Goal: Browse casually: Explore the website without a specific task or goal

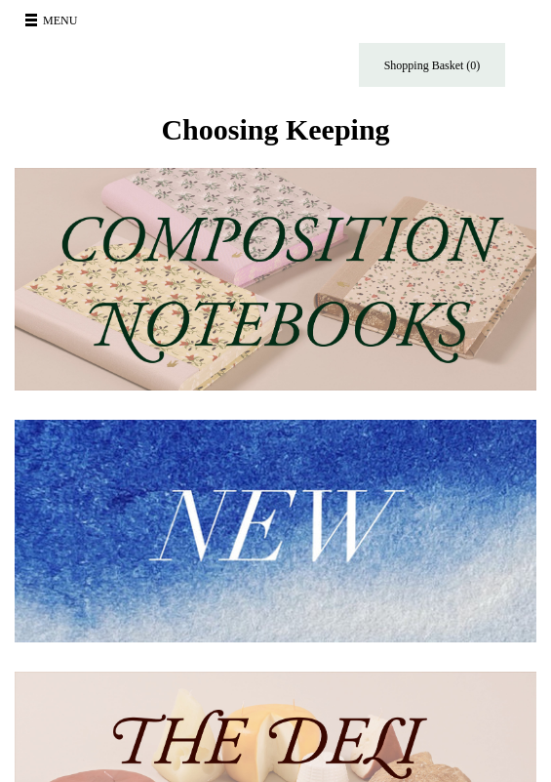
click at [244, 298] on img at bounding box center [276, 279] width 522 height 223
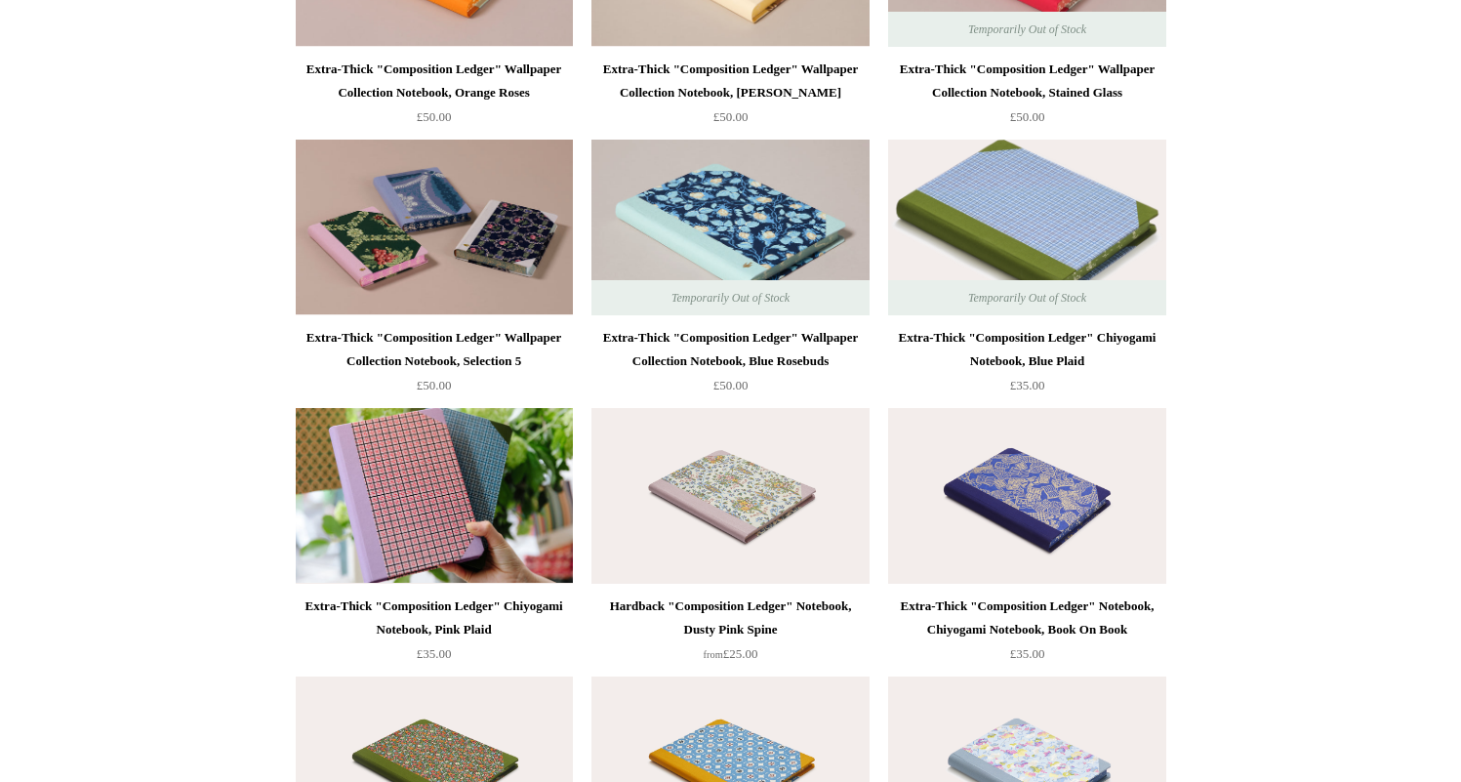
scroll to position [2876, 0]
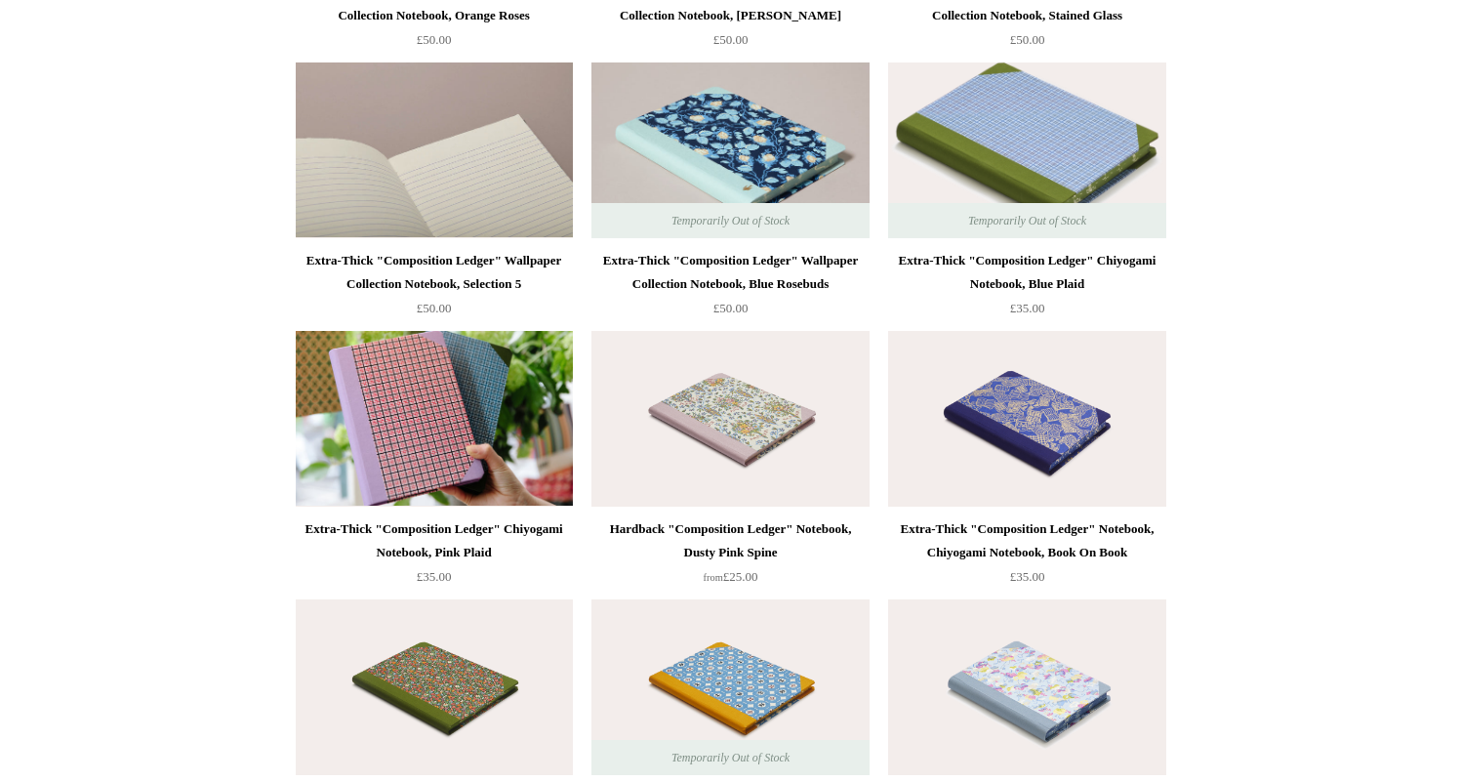
click at [390, 133] on img at bounding box center [434, 150] width 277 height 176
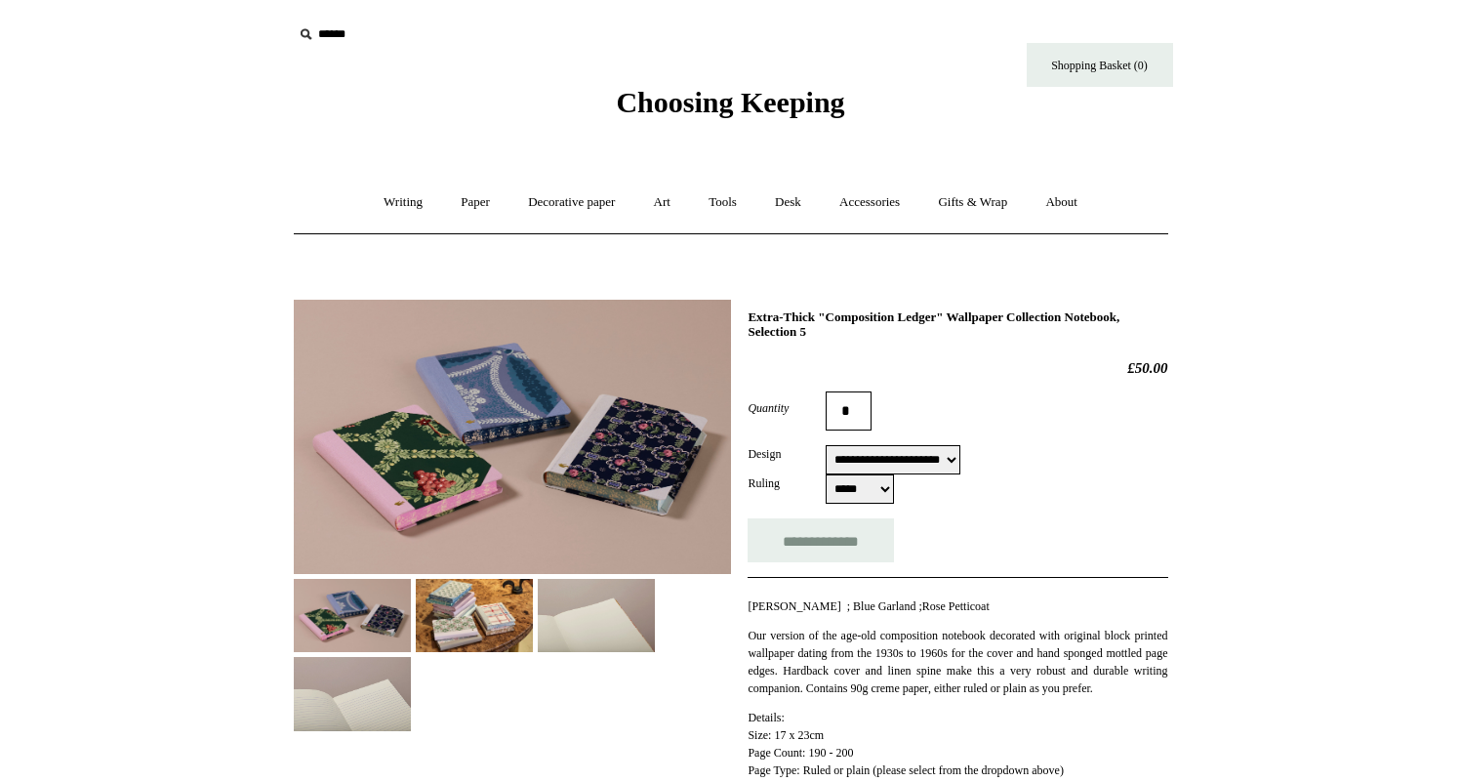
select select "**********"
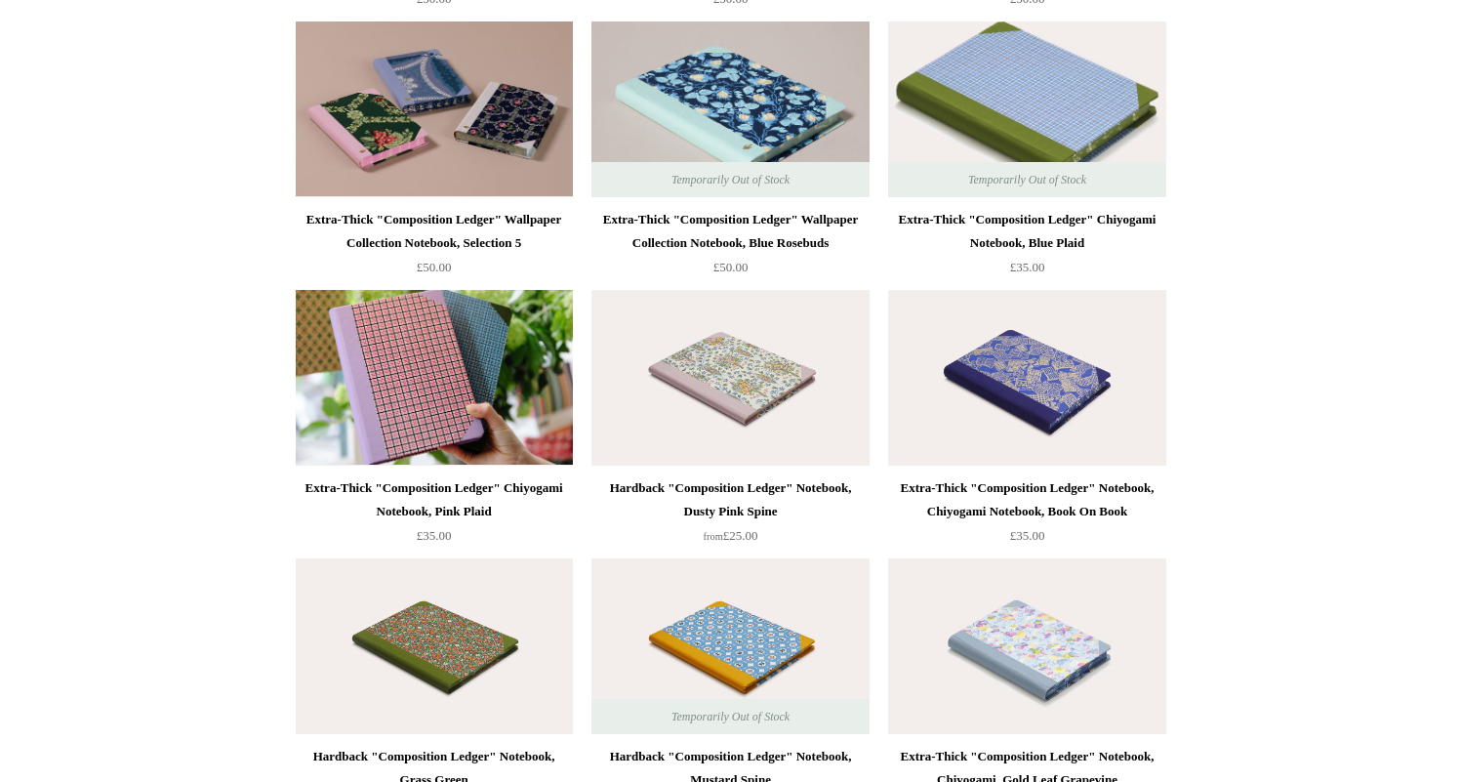
scroll to position [3423, 0]
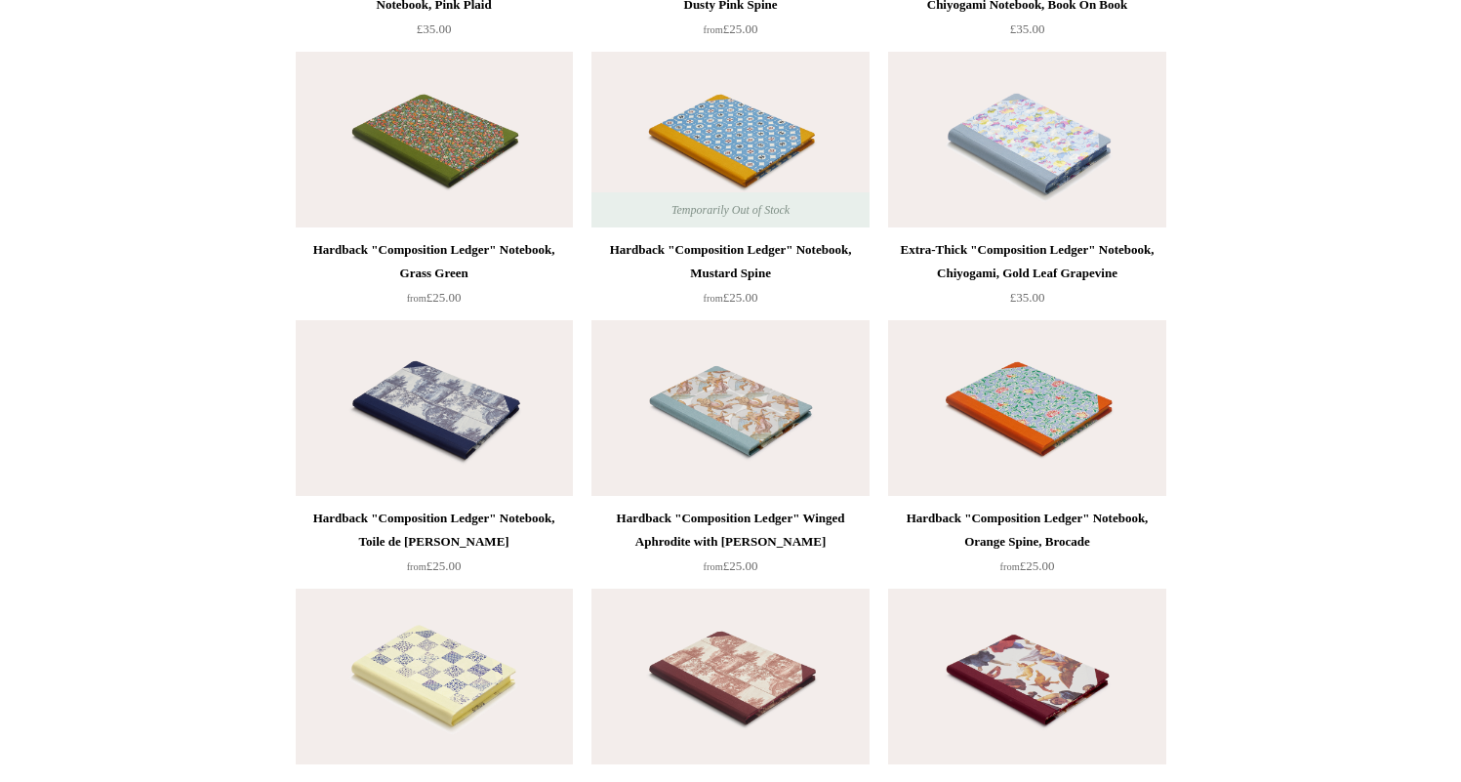
click at [962, 159] on img at bounding box center [1026, 140] width 277 height 176
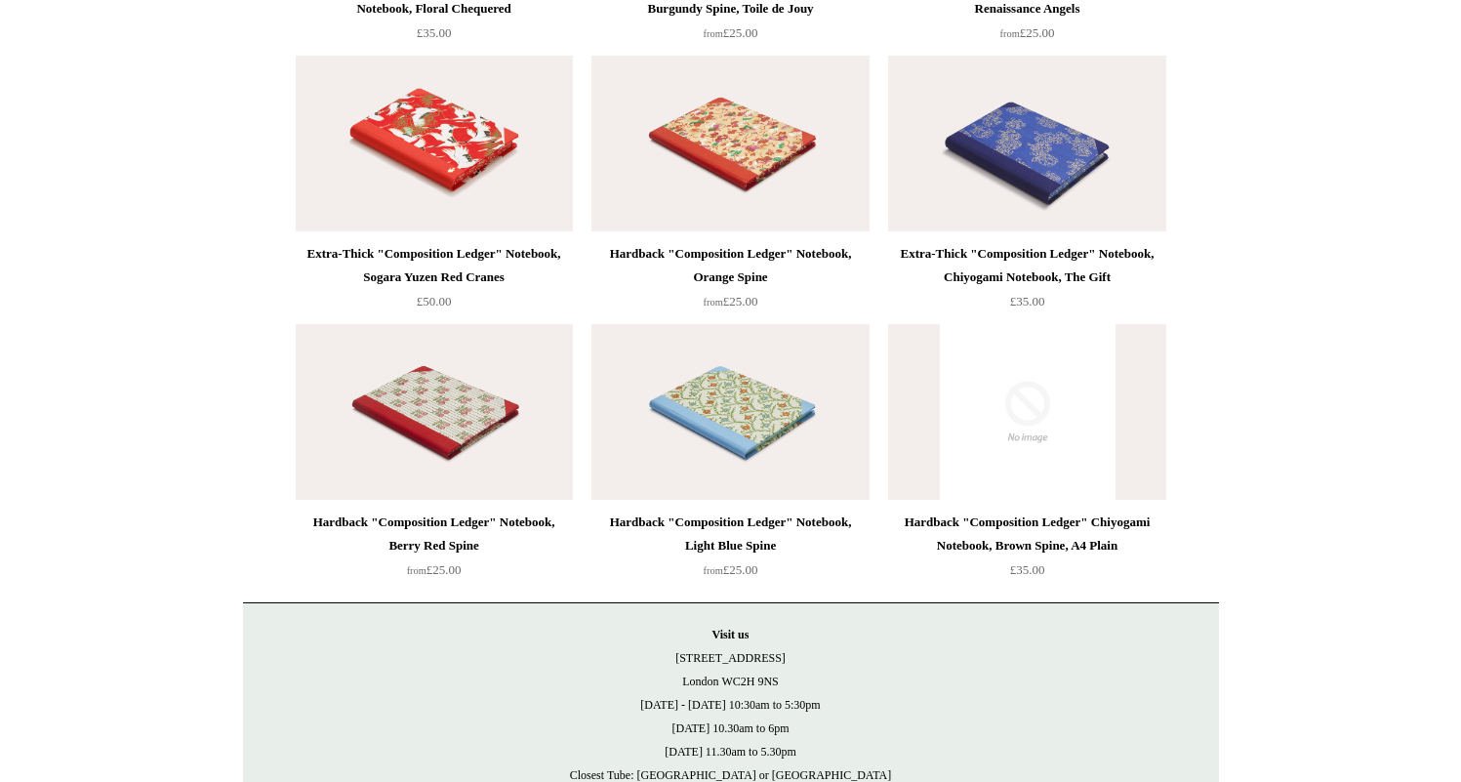
scroll to position [4131, 0]
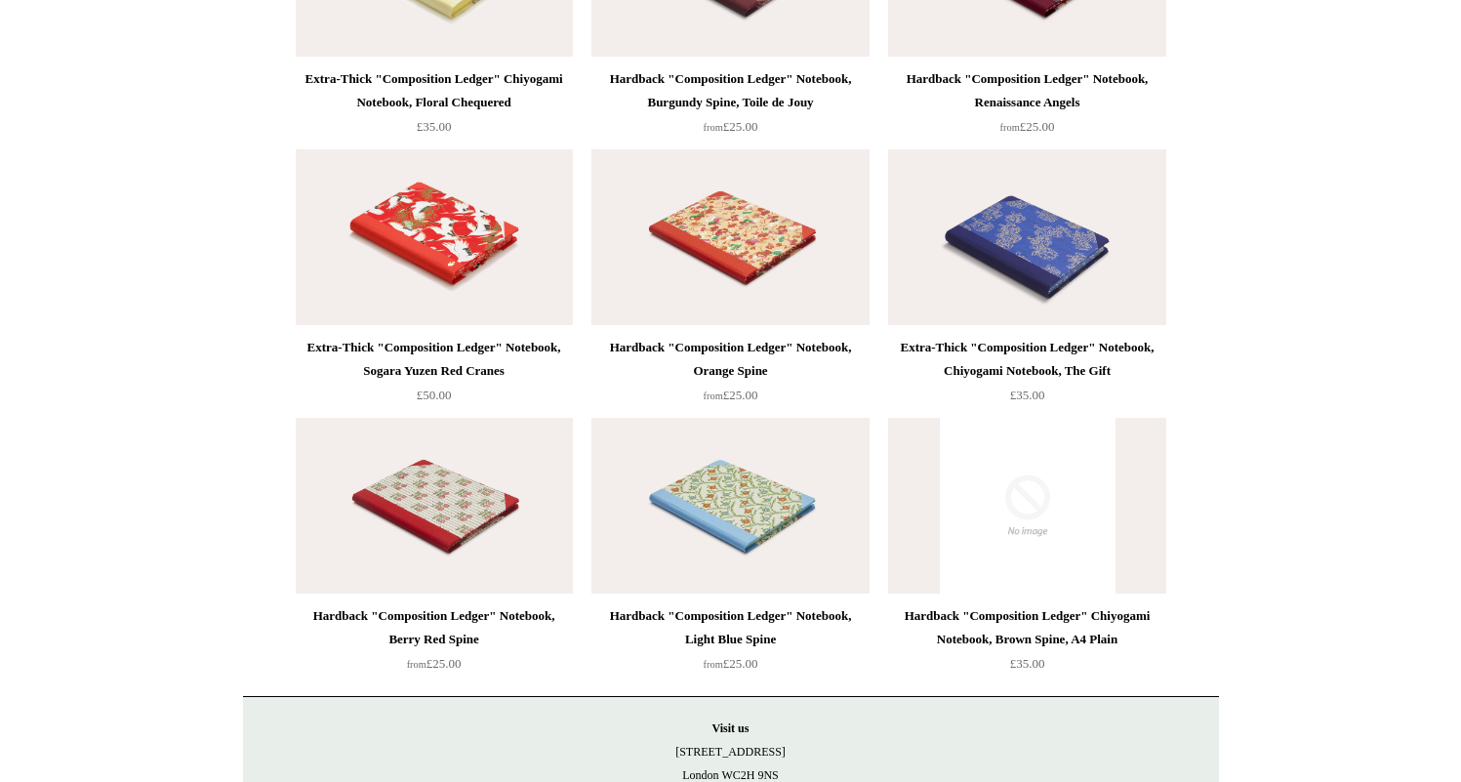
click at [393, 241] on img at bounding box center [434, 237] width 277 height 176
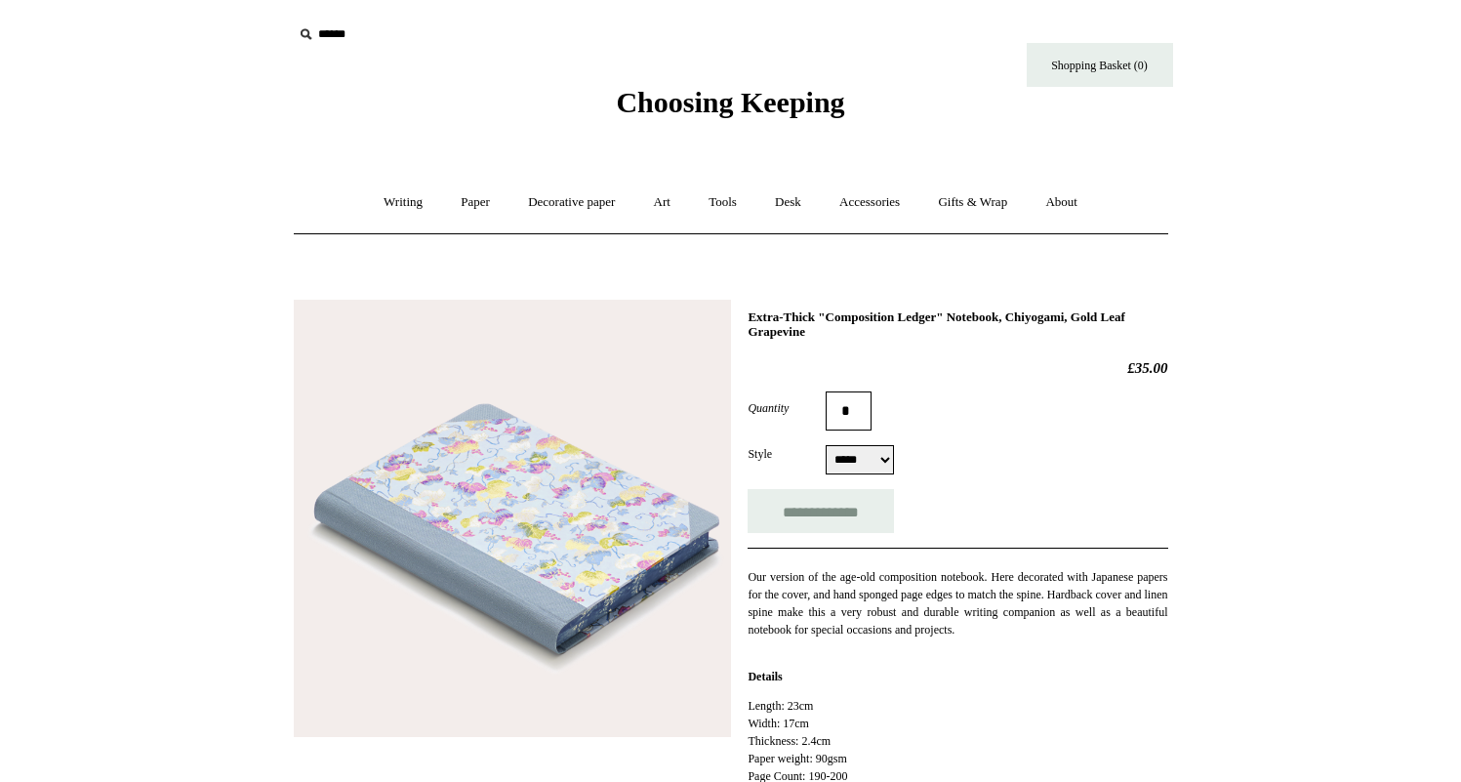
click at [870, 470] on select "***** *****" at bounding box center [860, 459] width 68 height 29
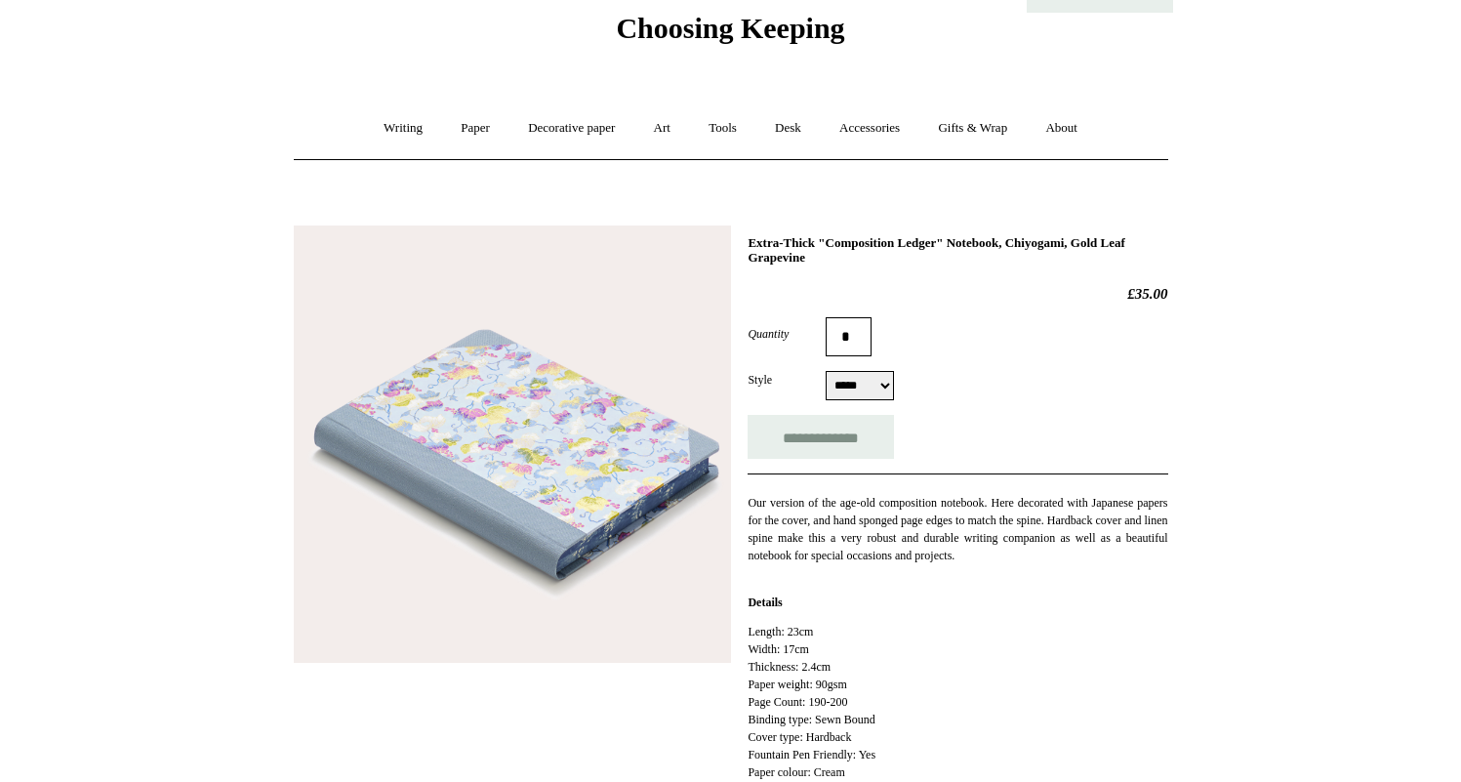
scroll to position [86, 0]
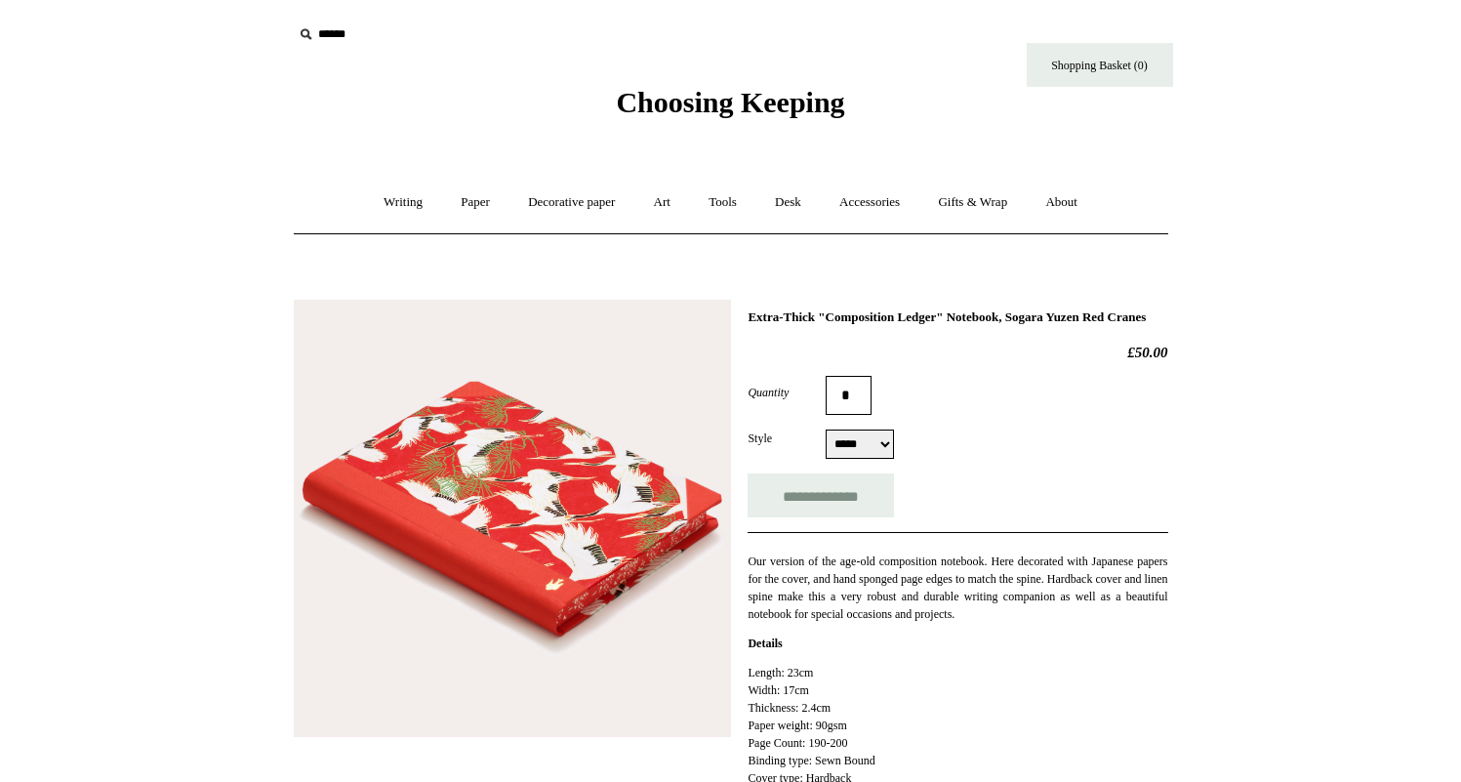
select select "*****"
click at [584, 196] on link "Decorative paper +" at bounding box center [572, 203] width 122 height 52
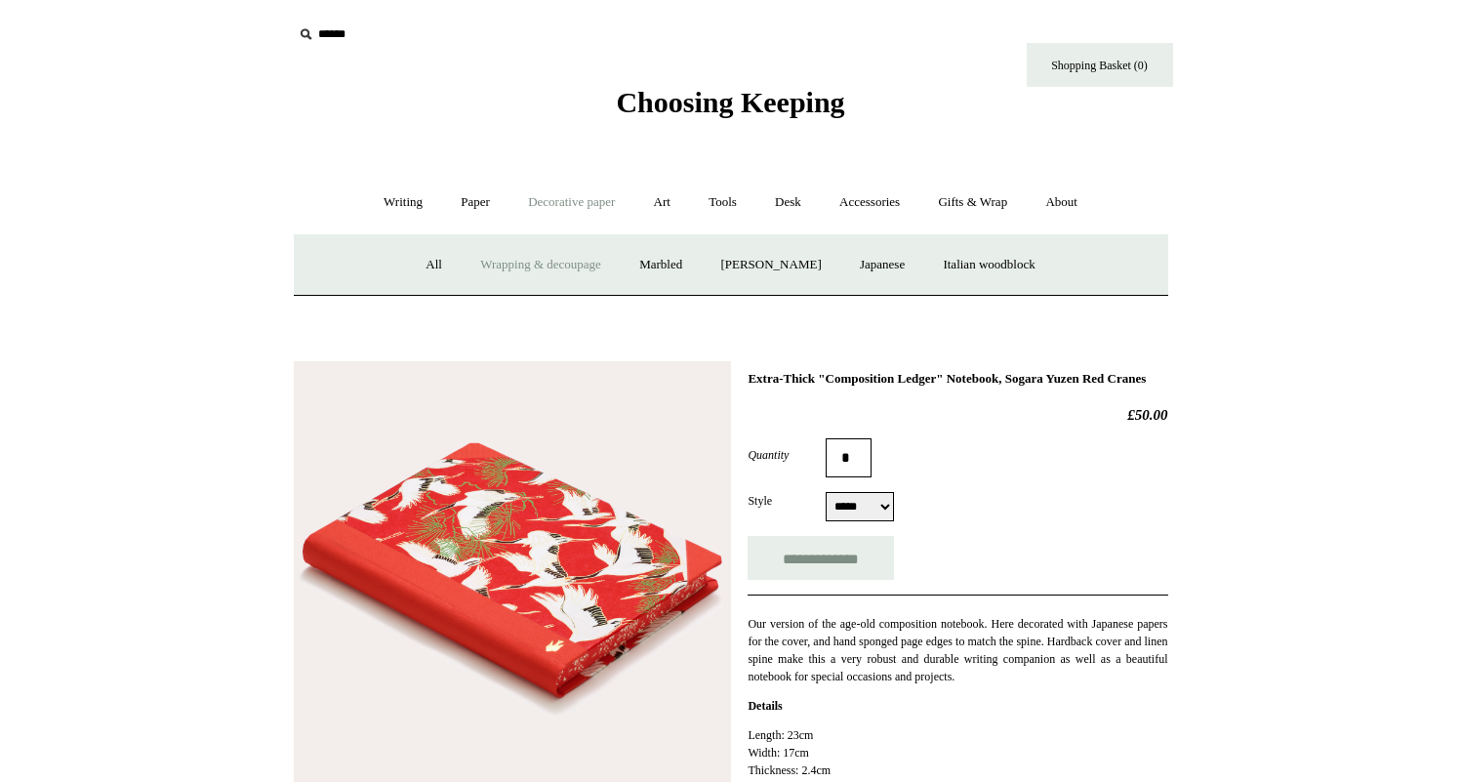
click at [553, 279] on link "Wrapping & decoupage" at bounding box center [541, 265] width 156 height 52
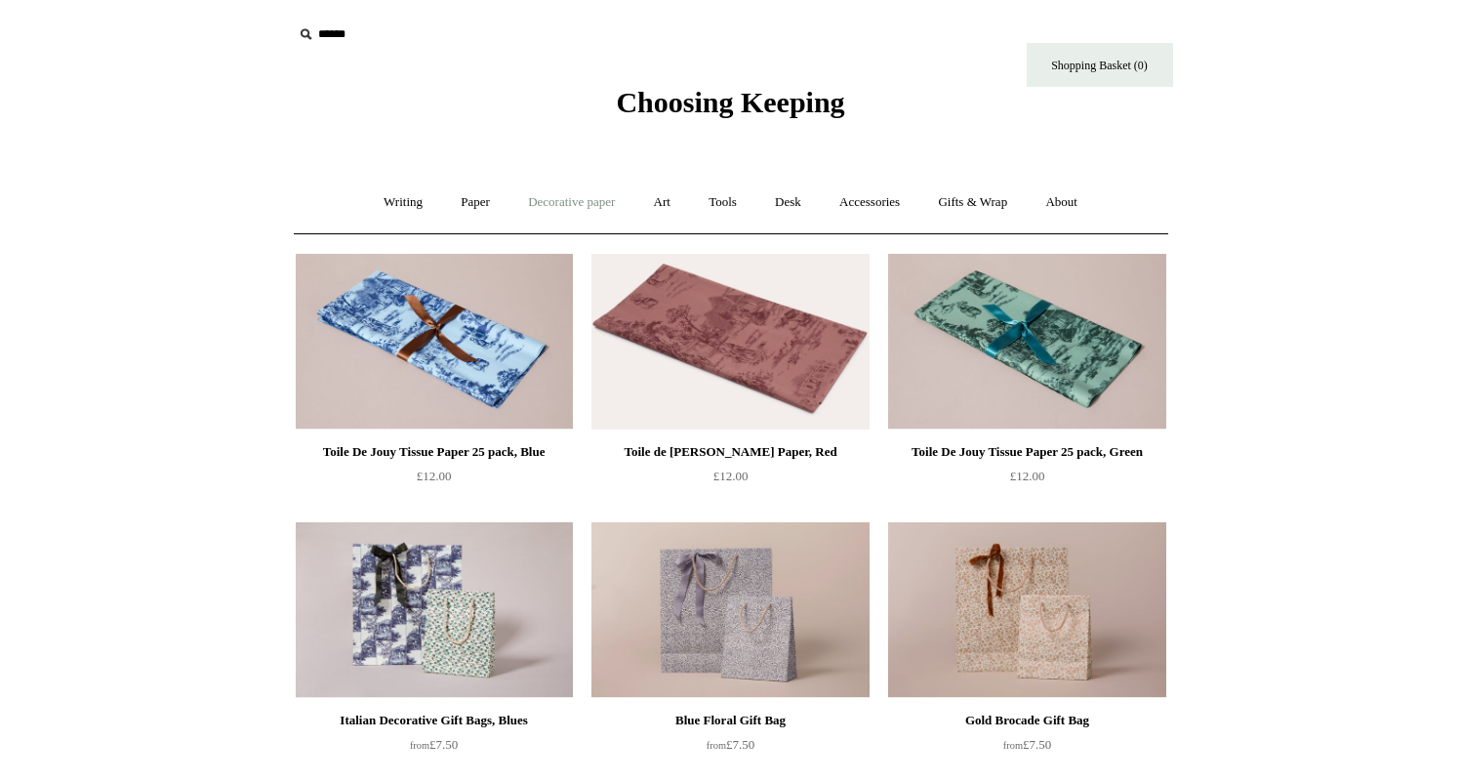
click at [592, 208] on link "Decorative paper +" at bounding box center [572, 203] width 122 height 52
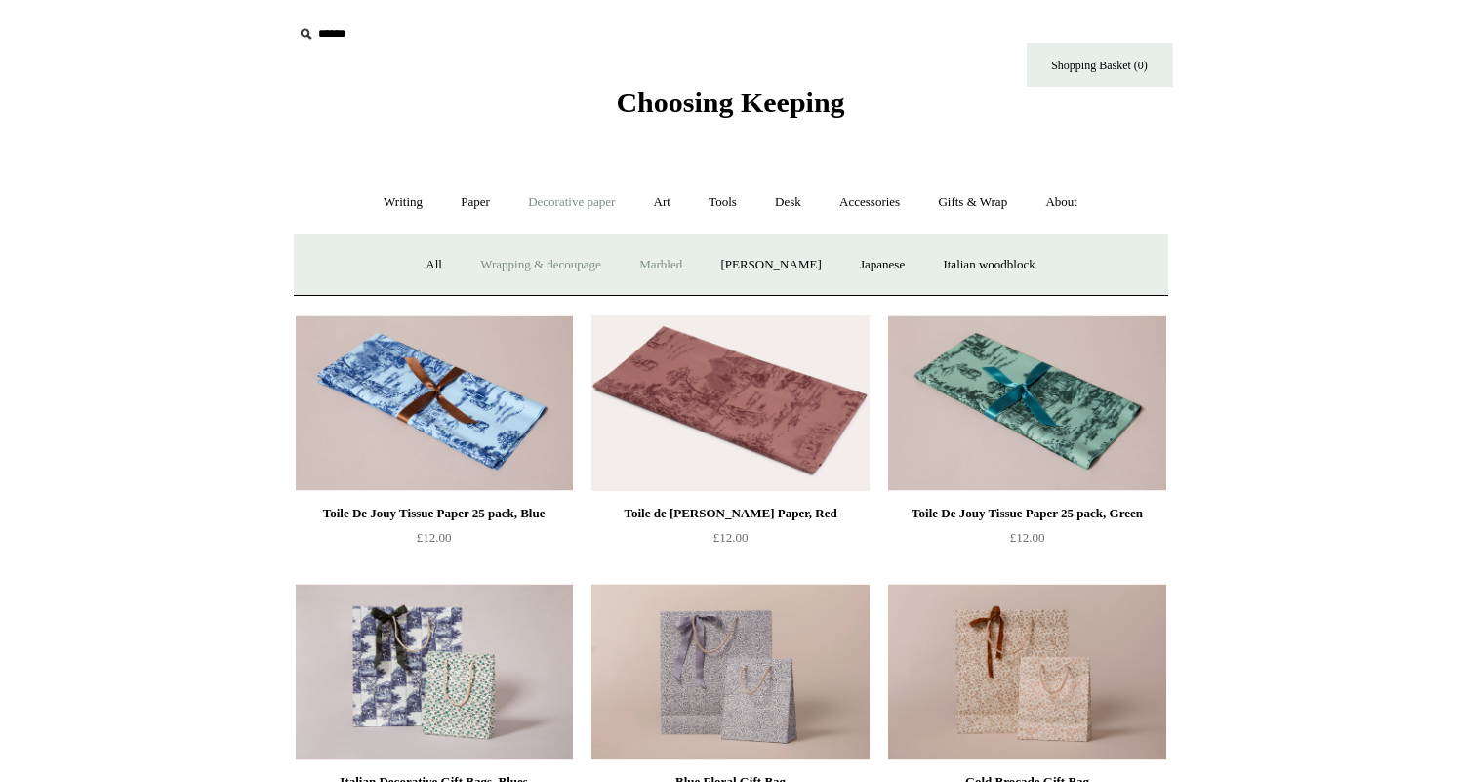
click at [664, 273] on link "Marbled" at bounding box center [661, 265] width 78 height 52
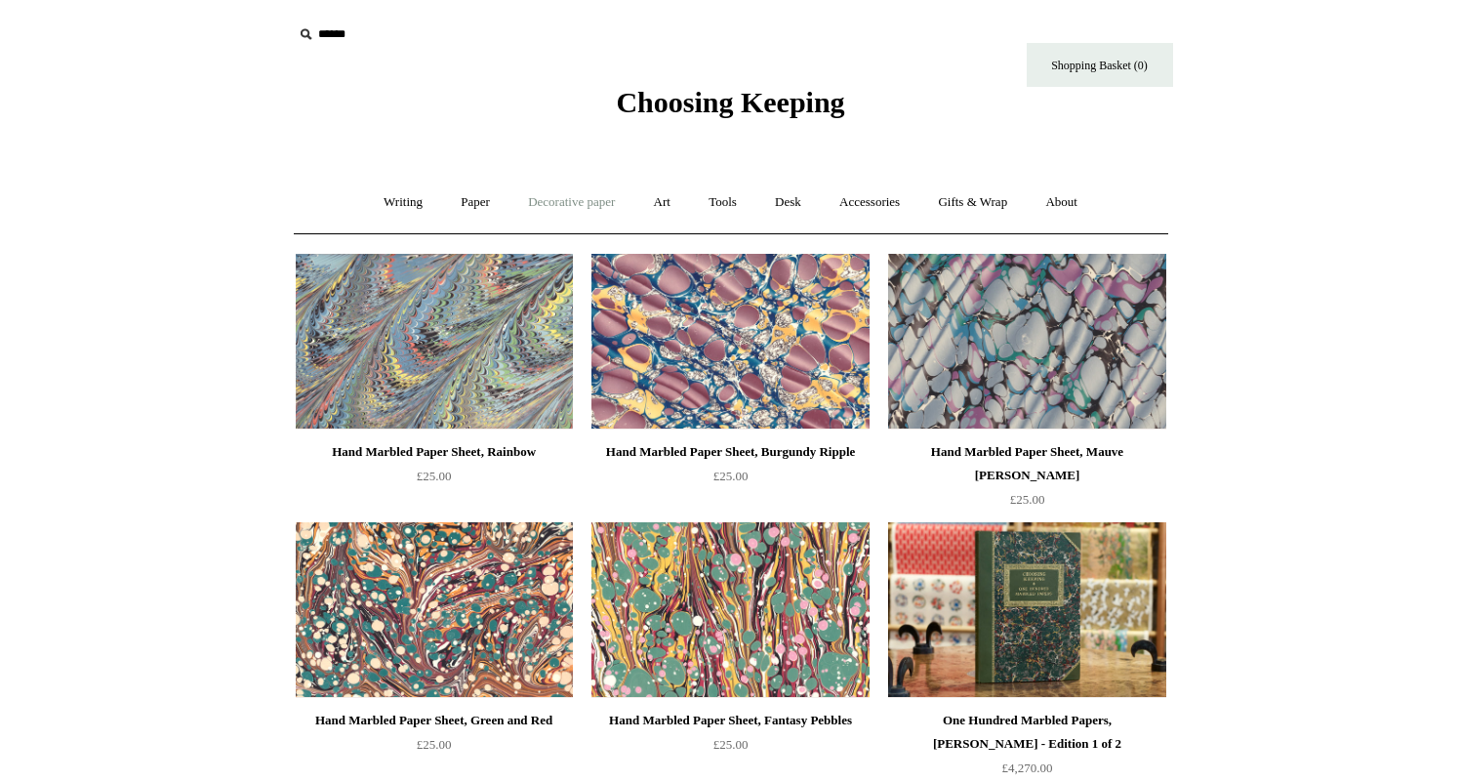
click at [588, 205] on link "Decorative paper +" at bounding box center [572, 203] width 122 height 52
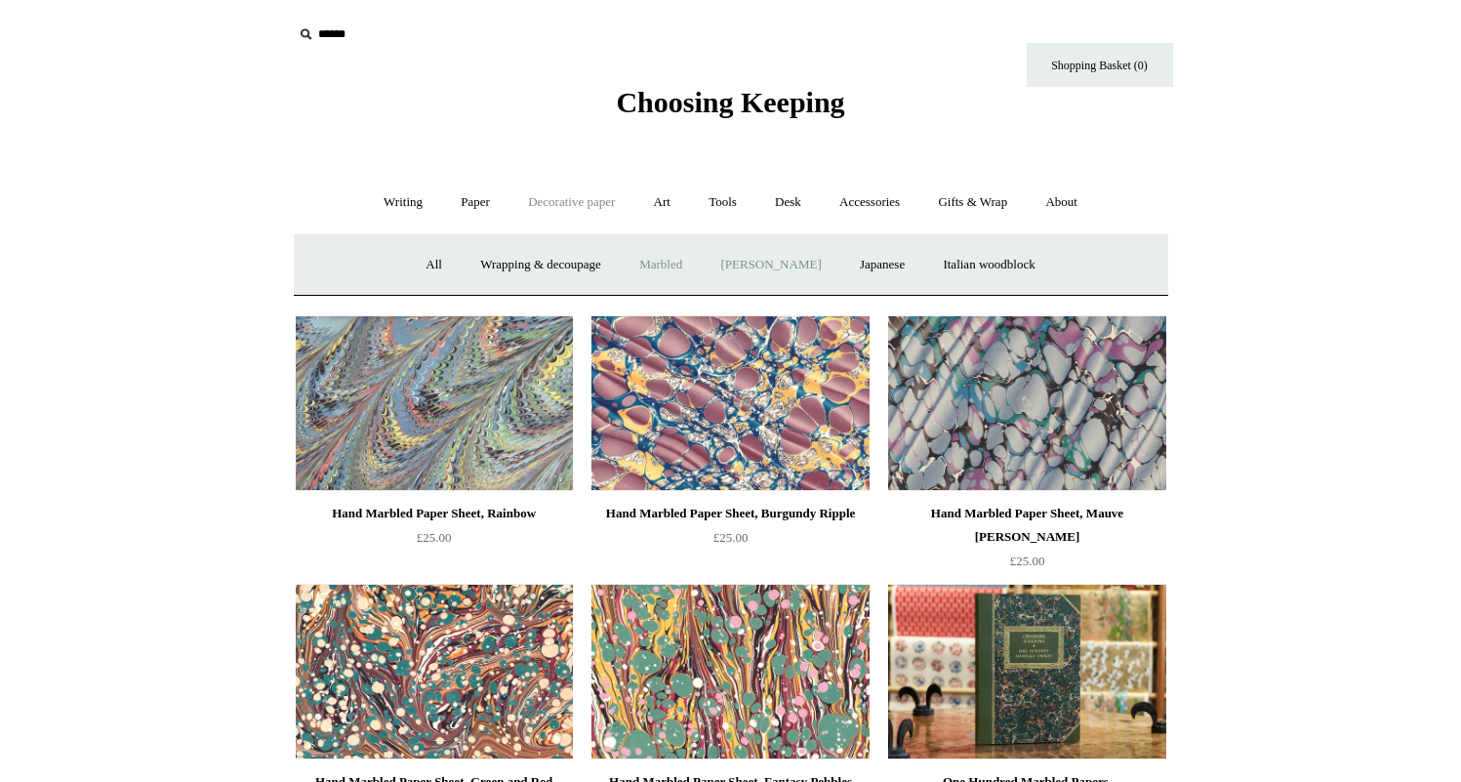
click at [727, 260] on link "[PERSON_NAME]" at bounding box center [771, 265] width 136 height 52
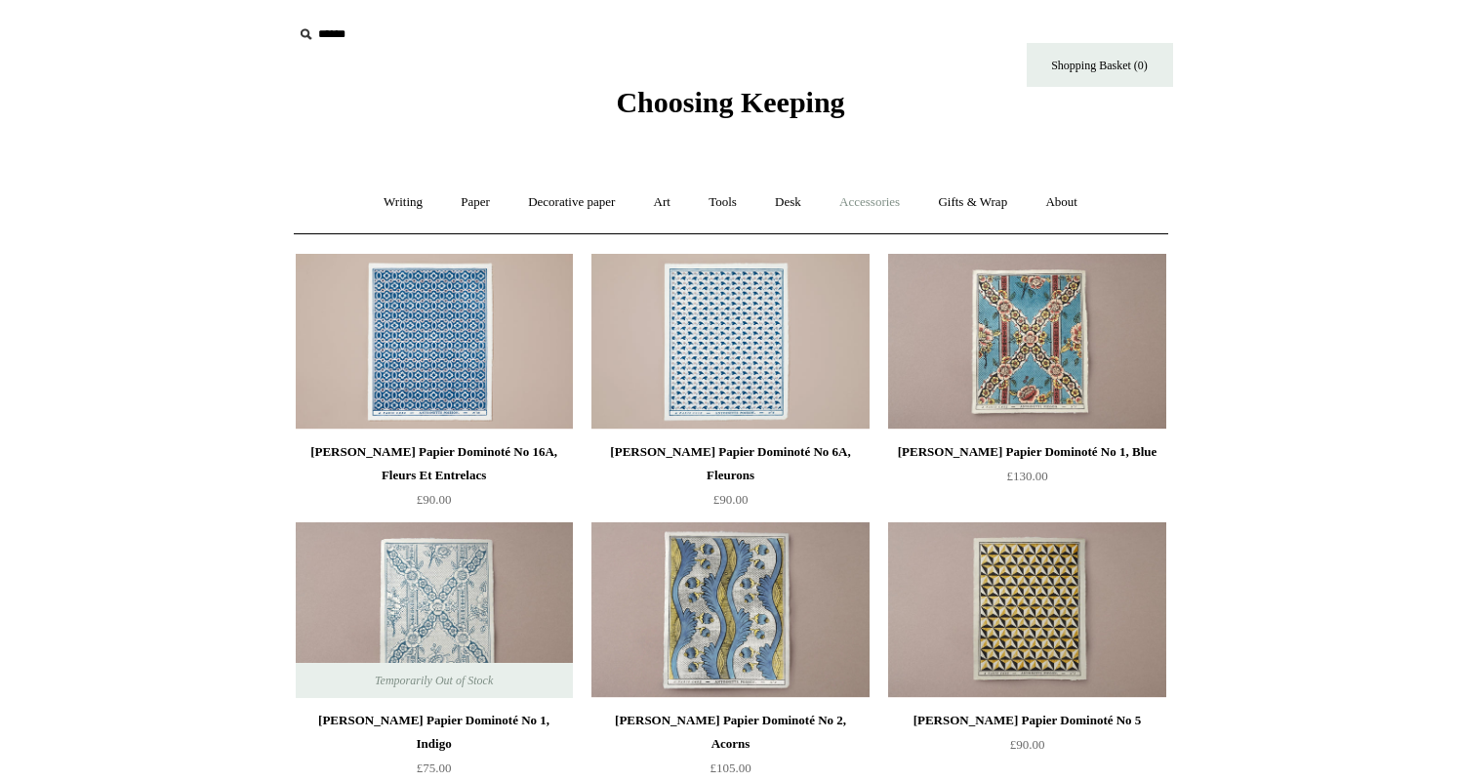
click at [881, 215] on link "Accessories +" at bounding box center [870, 203] width 96 height 52
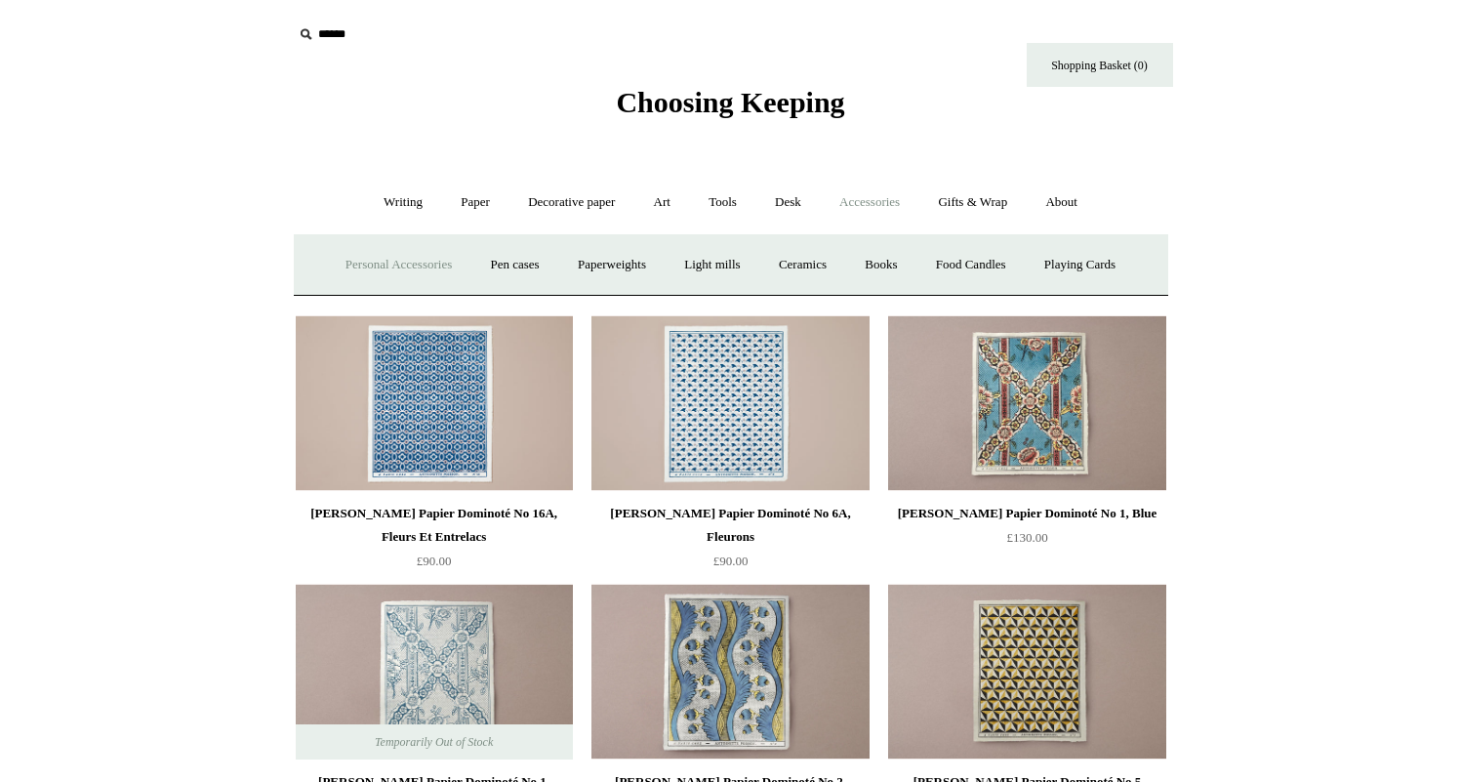
click at [403, 275] on link "Personal Accessories +" at bounding box center [399, 265] width 142 height 52
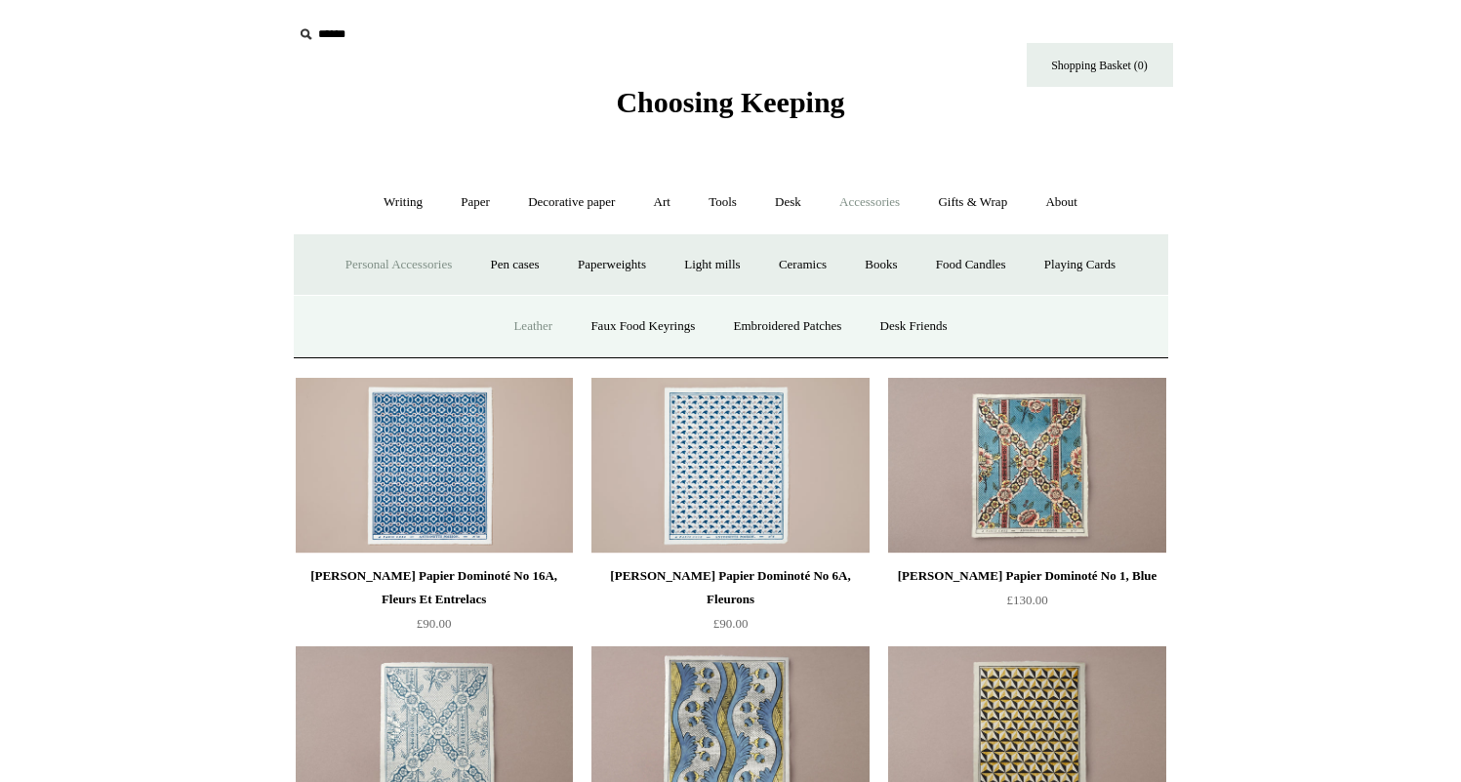
click at [532, 326] on link "Leather" at bounding box center [533, 327] width 74 height 52
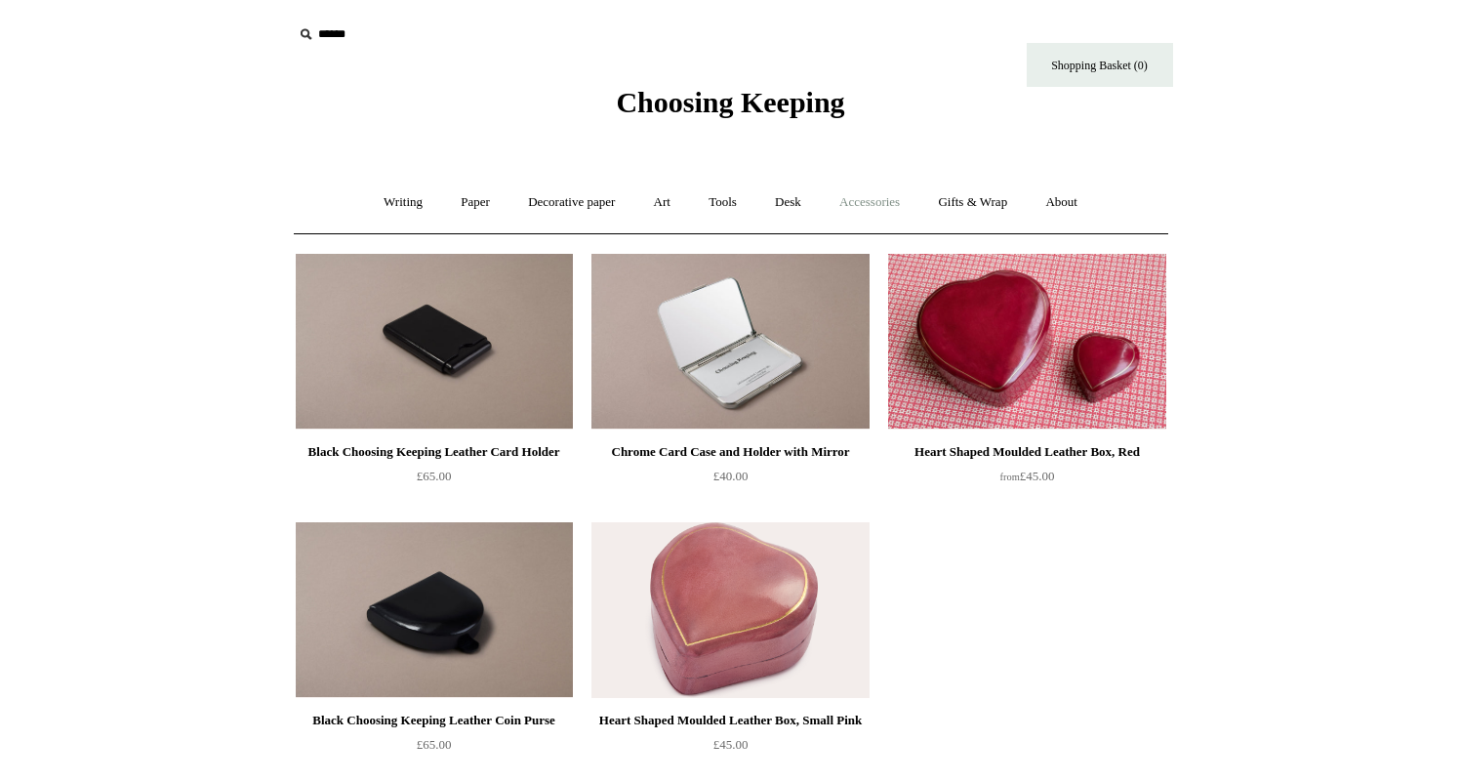
click at [918, 188] on link "Accessories +" at bounding box center [870, 203] width 96 height 52
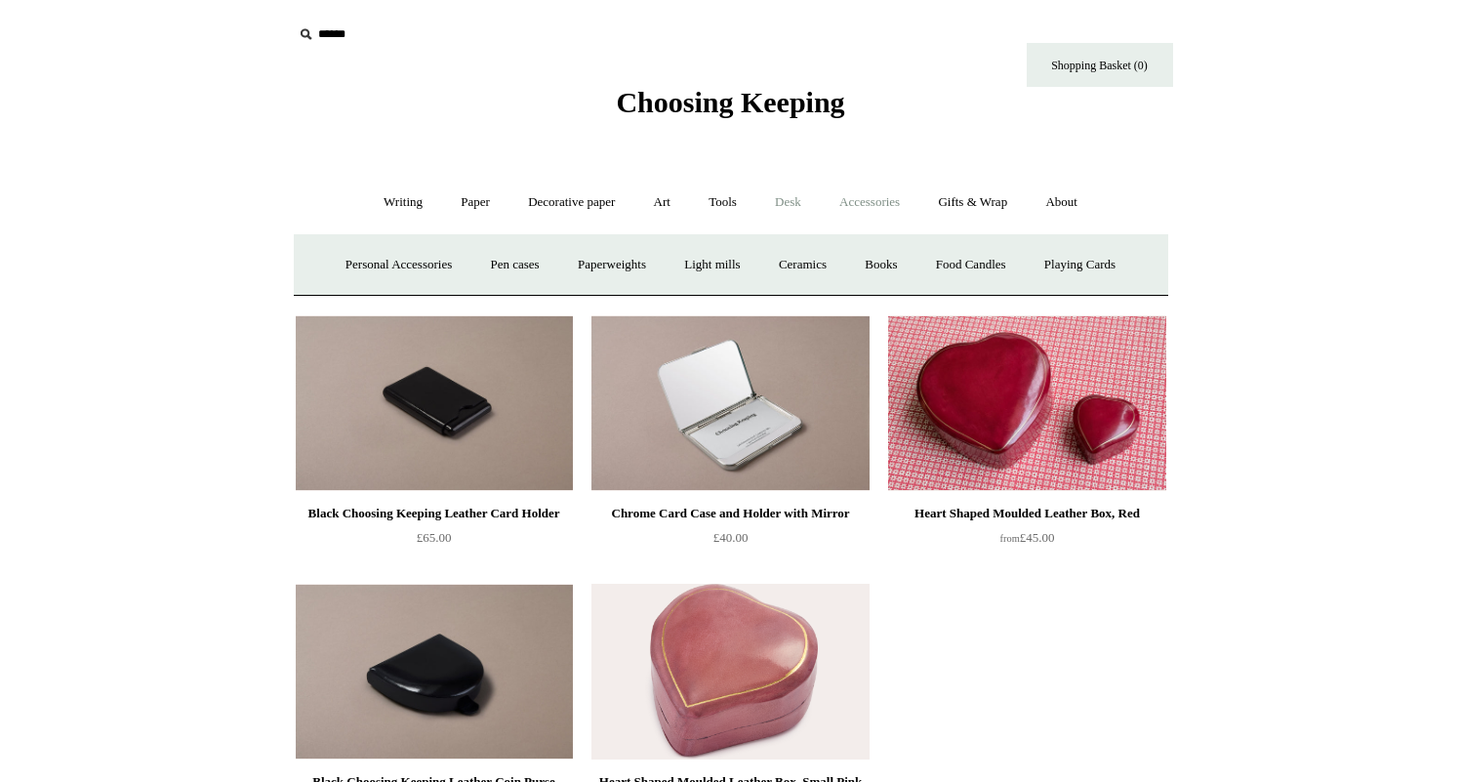
click at [812, 204] on link "Desk +" at bounding box center [787, 203] width 61 height 52
click at [589, 263] on link "Boxes & archiving" at bounding box center [606, 265] width 131 height 52
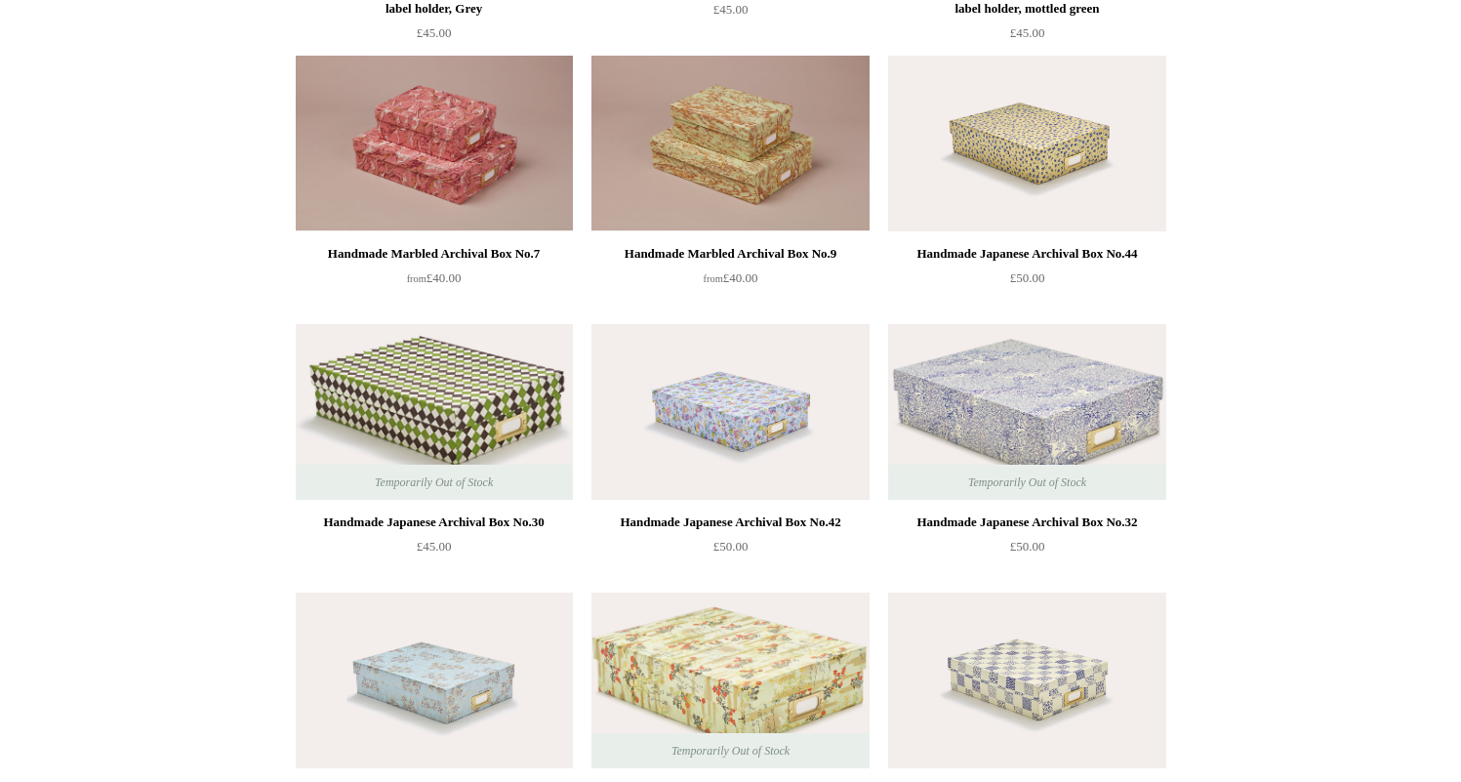
scroll to position [1020, 0]
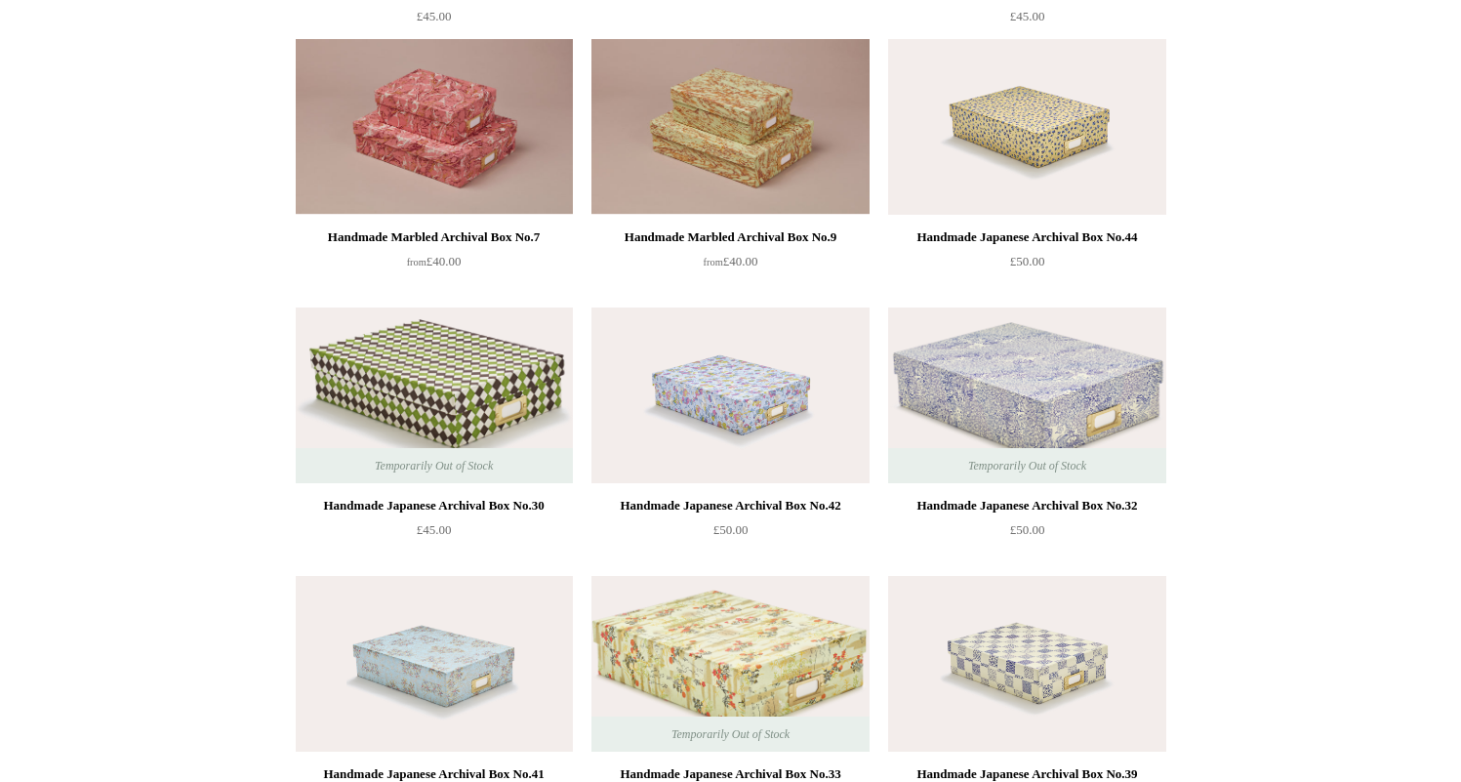
click at [798, 630] on img at bounding box center [730, 664] width 277 height 176
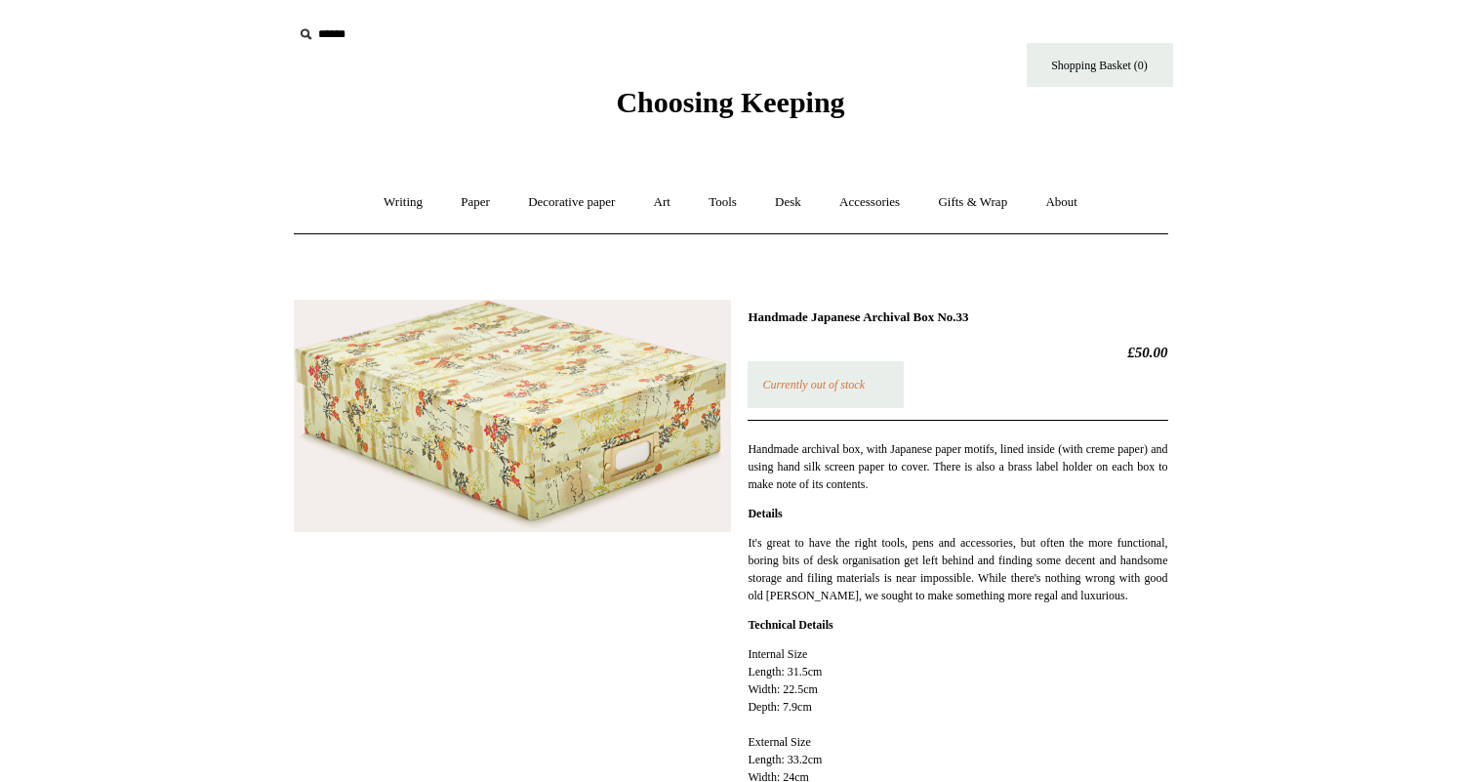
click at [523, 407] on img at bounding box center [512, 416] width 437 height 233
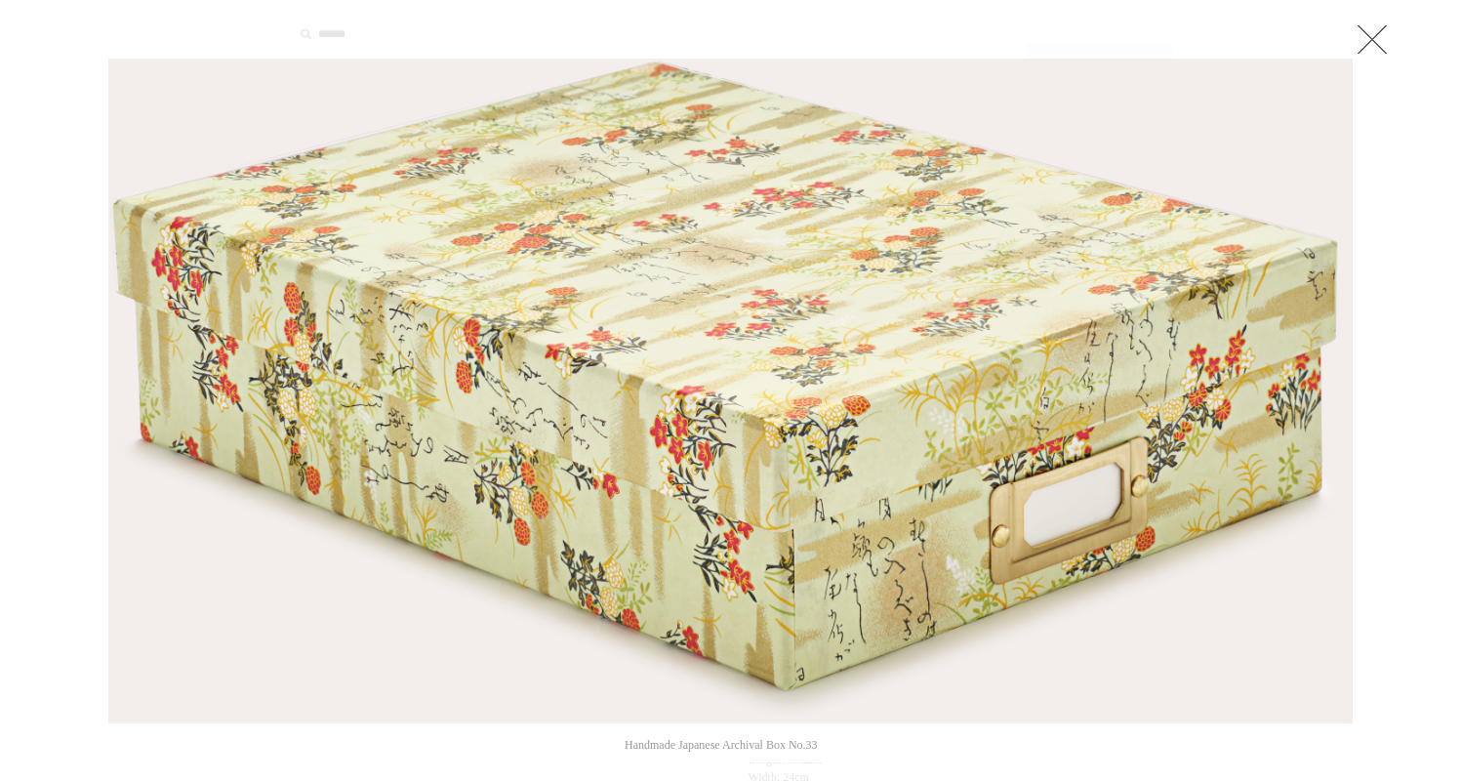
click at [1366, 45] on link at bounding box center [1372, 39] width 39 height 39
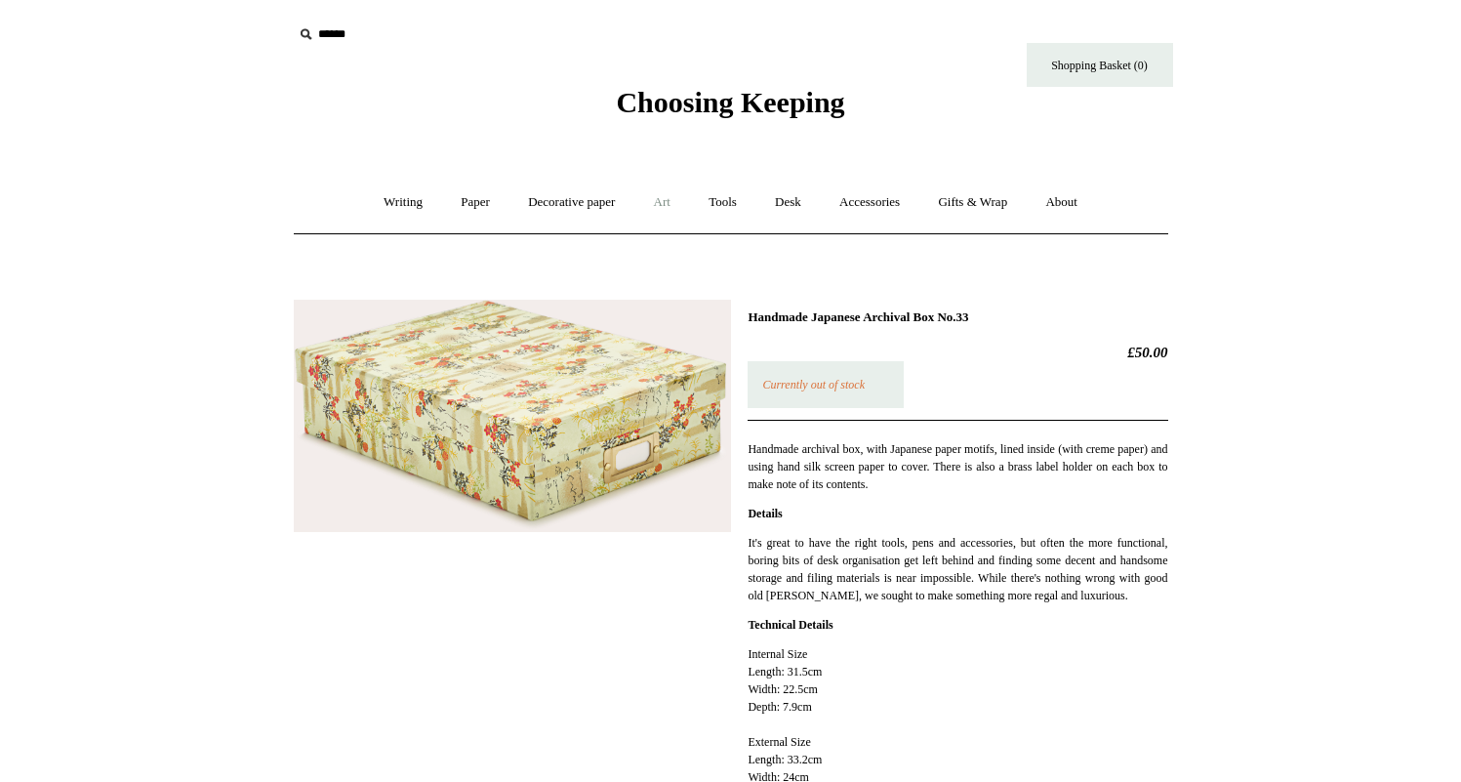
click at [675, 211] on link "Art +" at bounding box center [662, 203] width 52 height 52
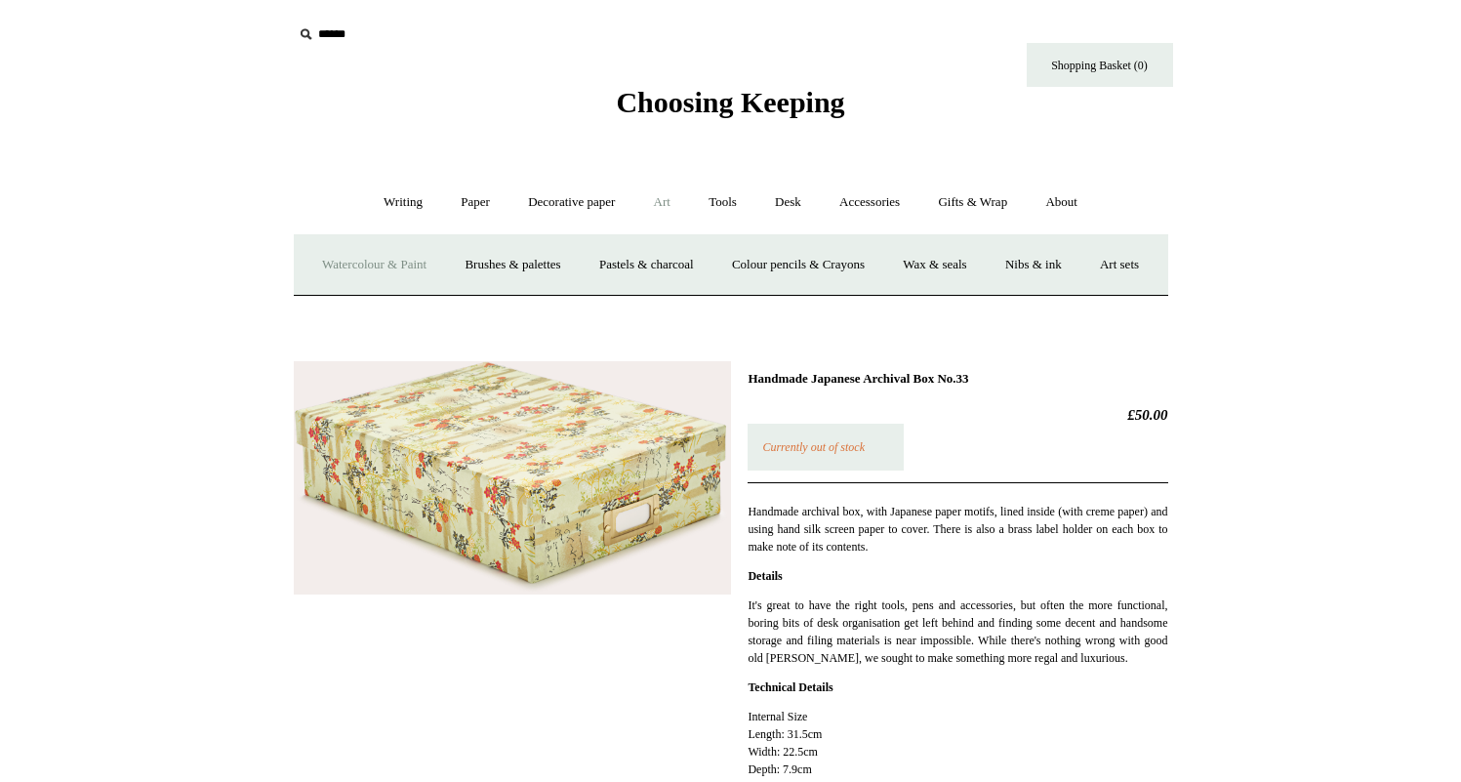
click at [444, 250] on link "Watercolour & Paint" at bounding box center [375, 265] width 140 height 52
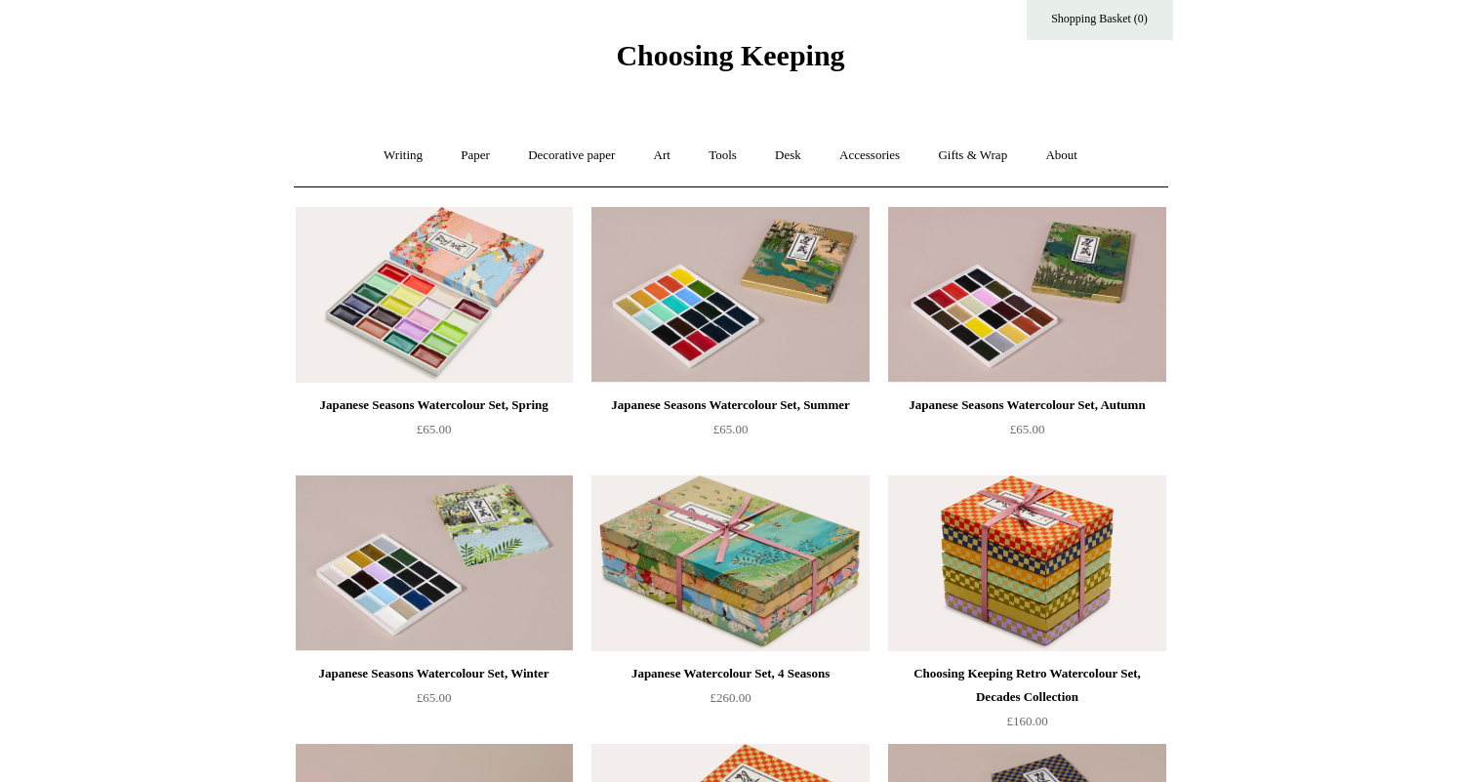
scroll to position [256, 0]
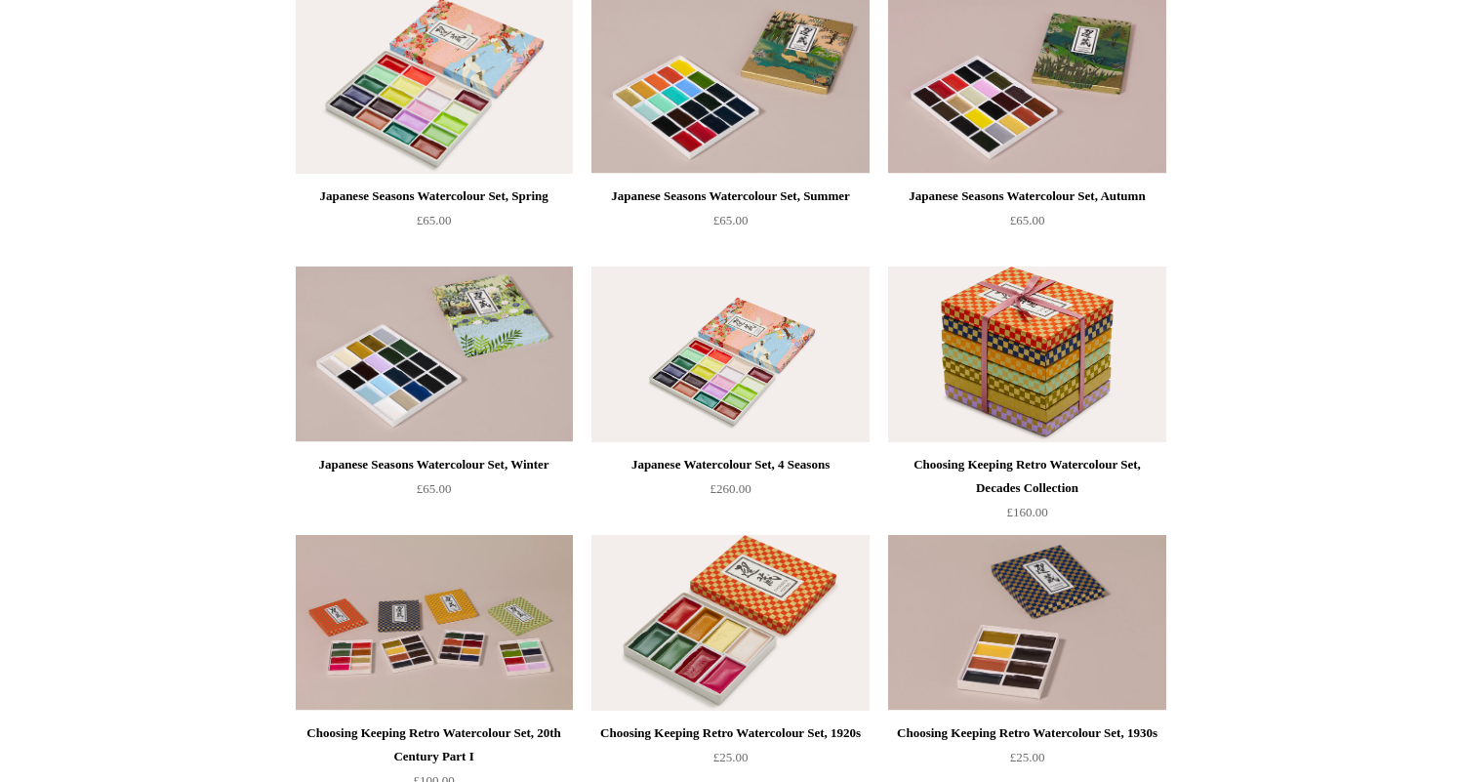
click at [796, 346] on img at bounding box center [730, 354] width 277 height 176
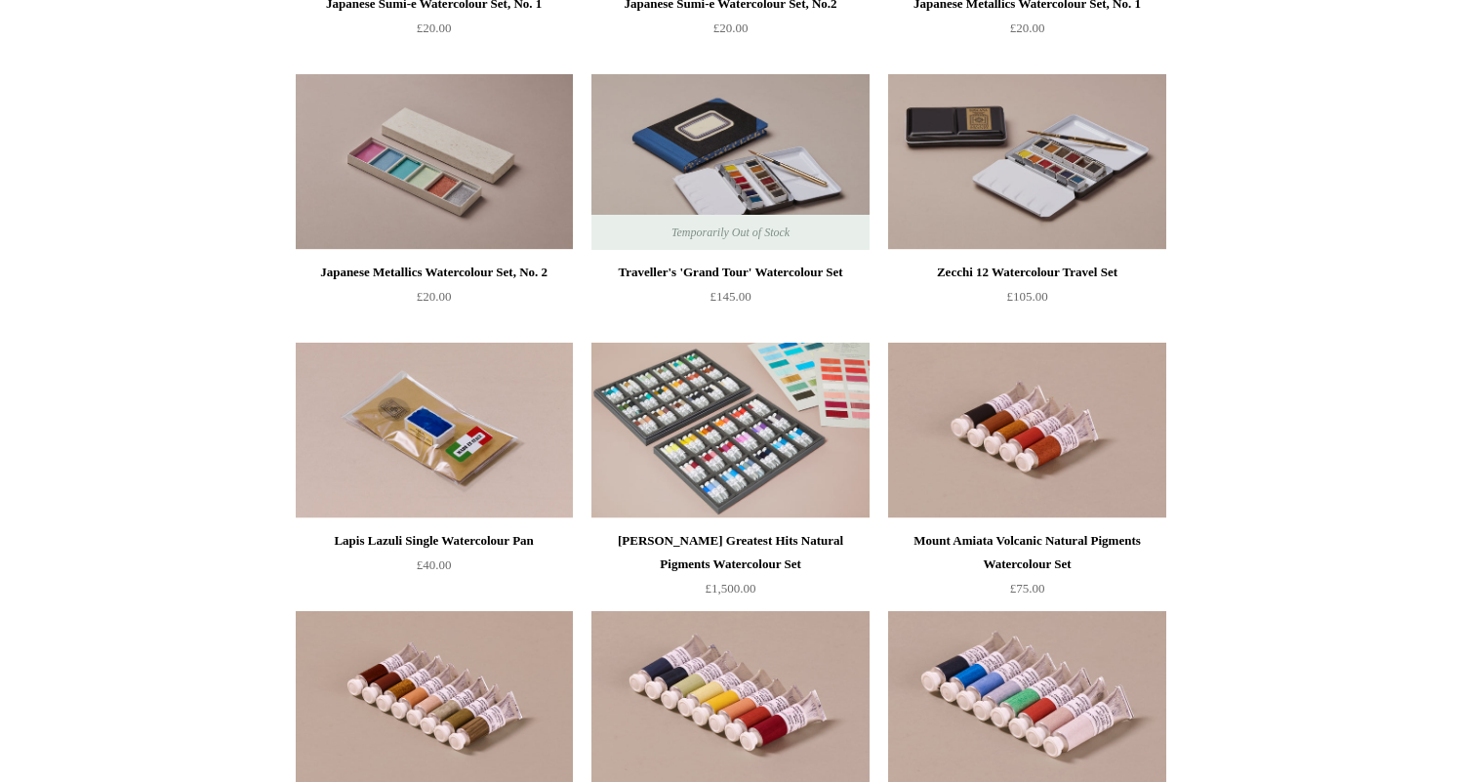
scroll to position [3136, 0]
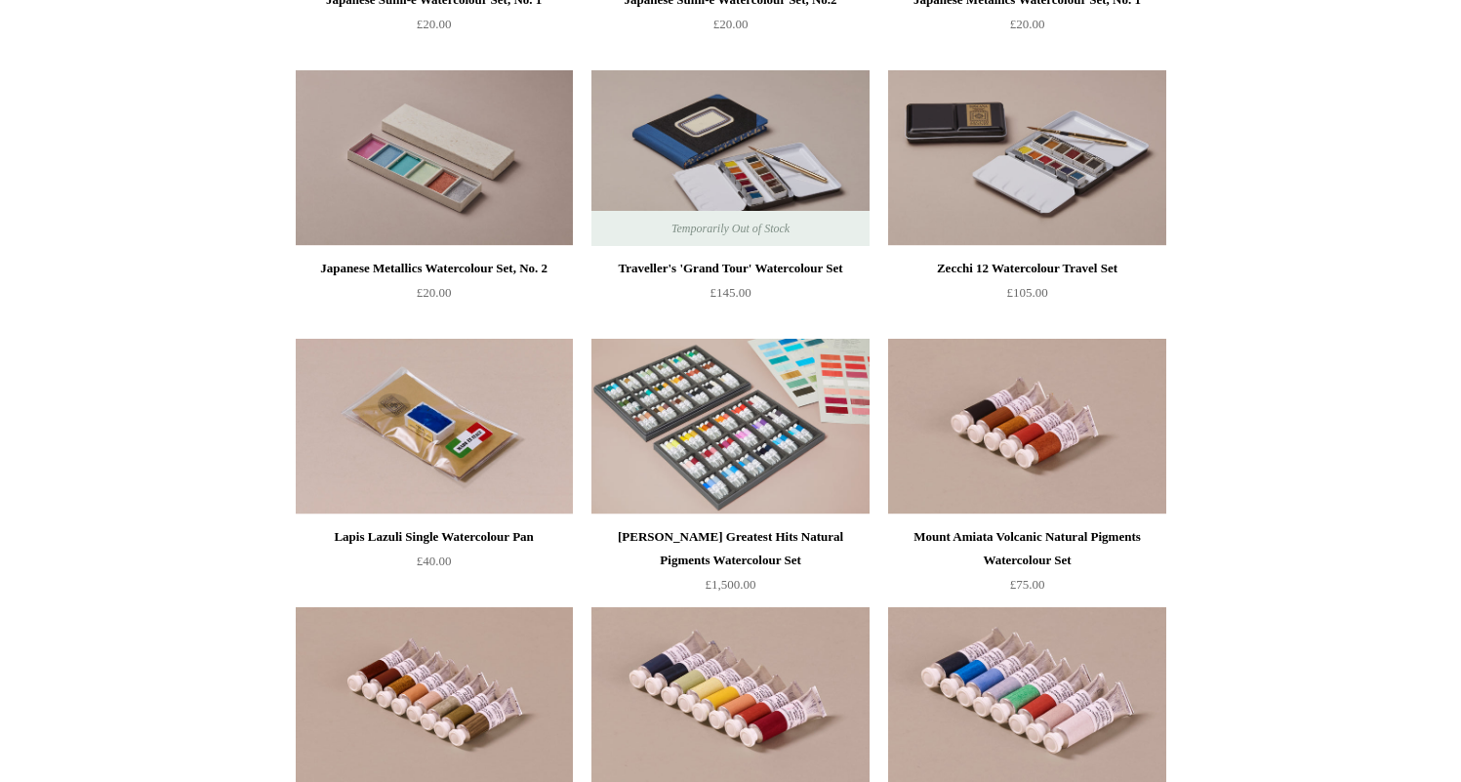
click at [1041, 181] on img at bounding box center [1026, 158] width 277 height 176
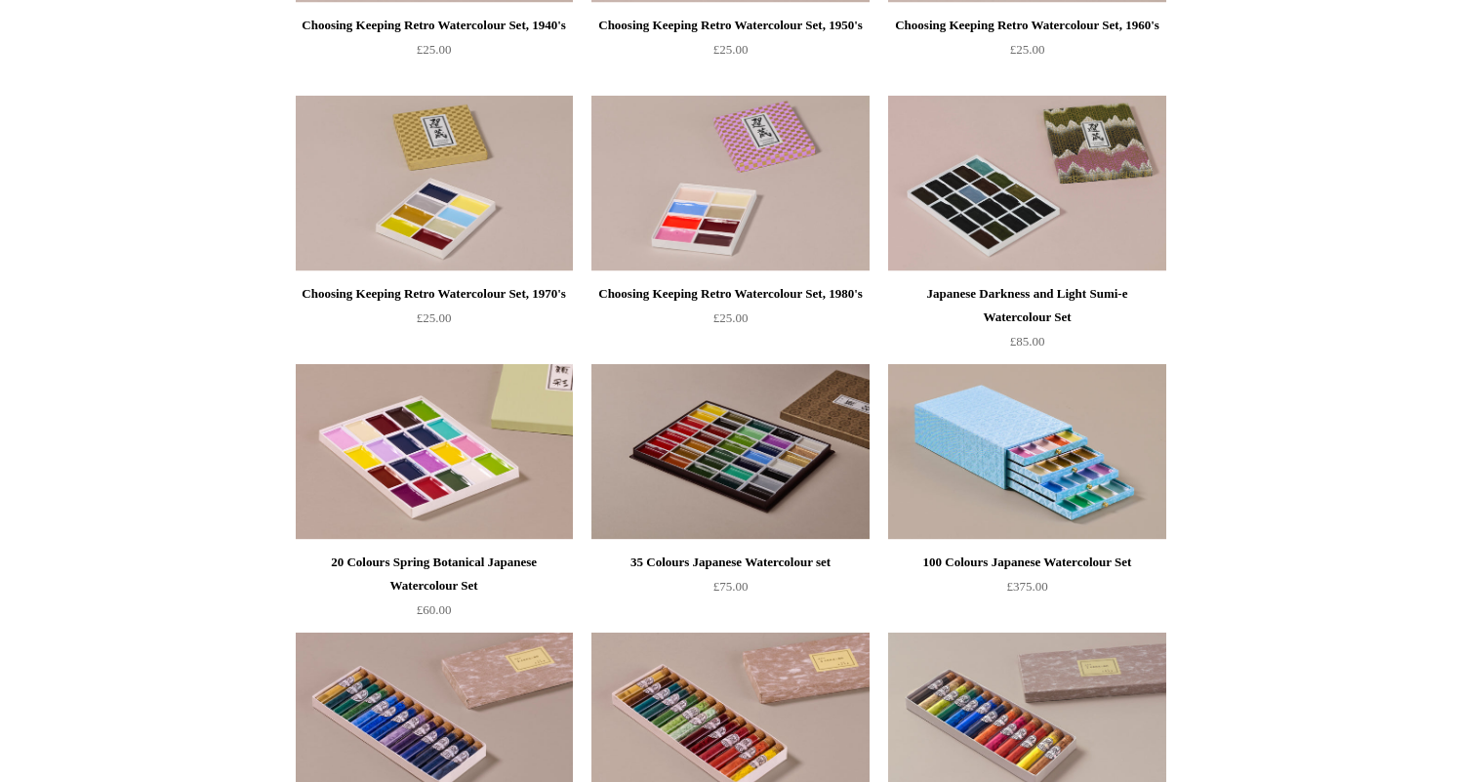
scroll to position [0, 0]
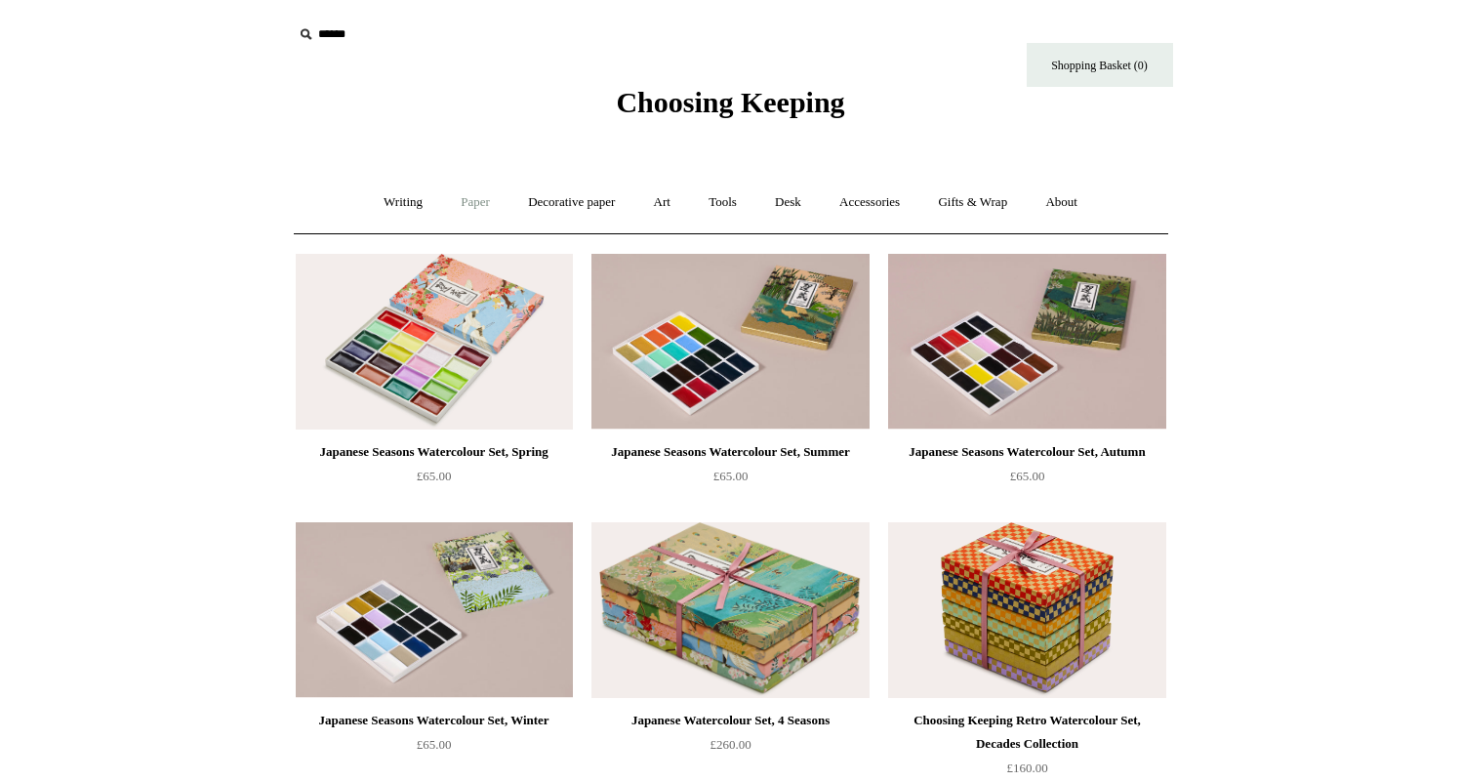
click at [468, 205] on link "Paper +" at bounding box center [475, 203] width 64 height 52
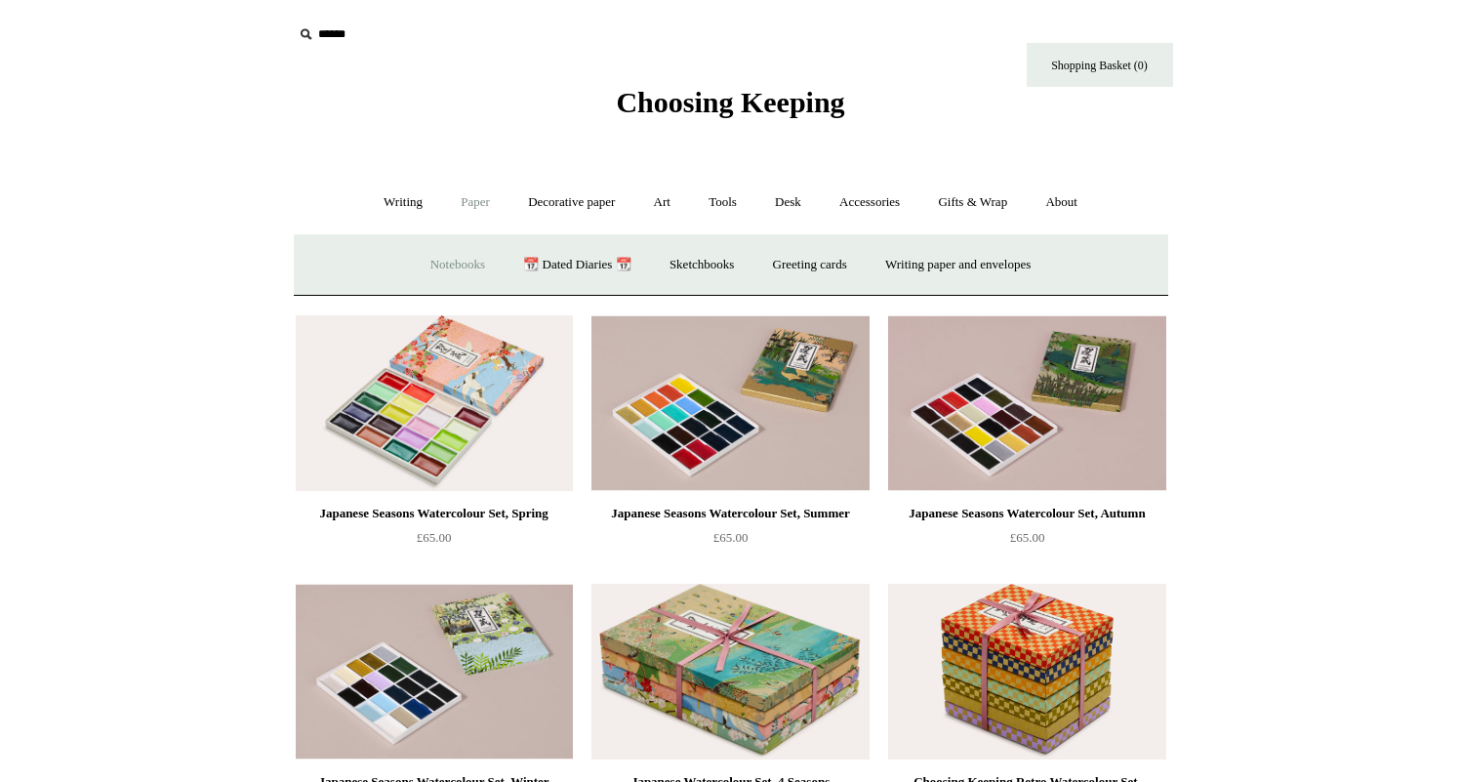
click at [448, 251] on link "Notebooks +" at bounding box center [458, 265] width 90 height 52
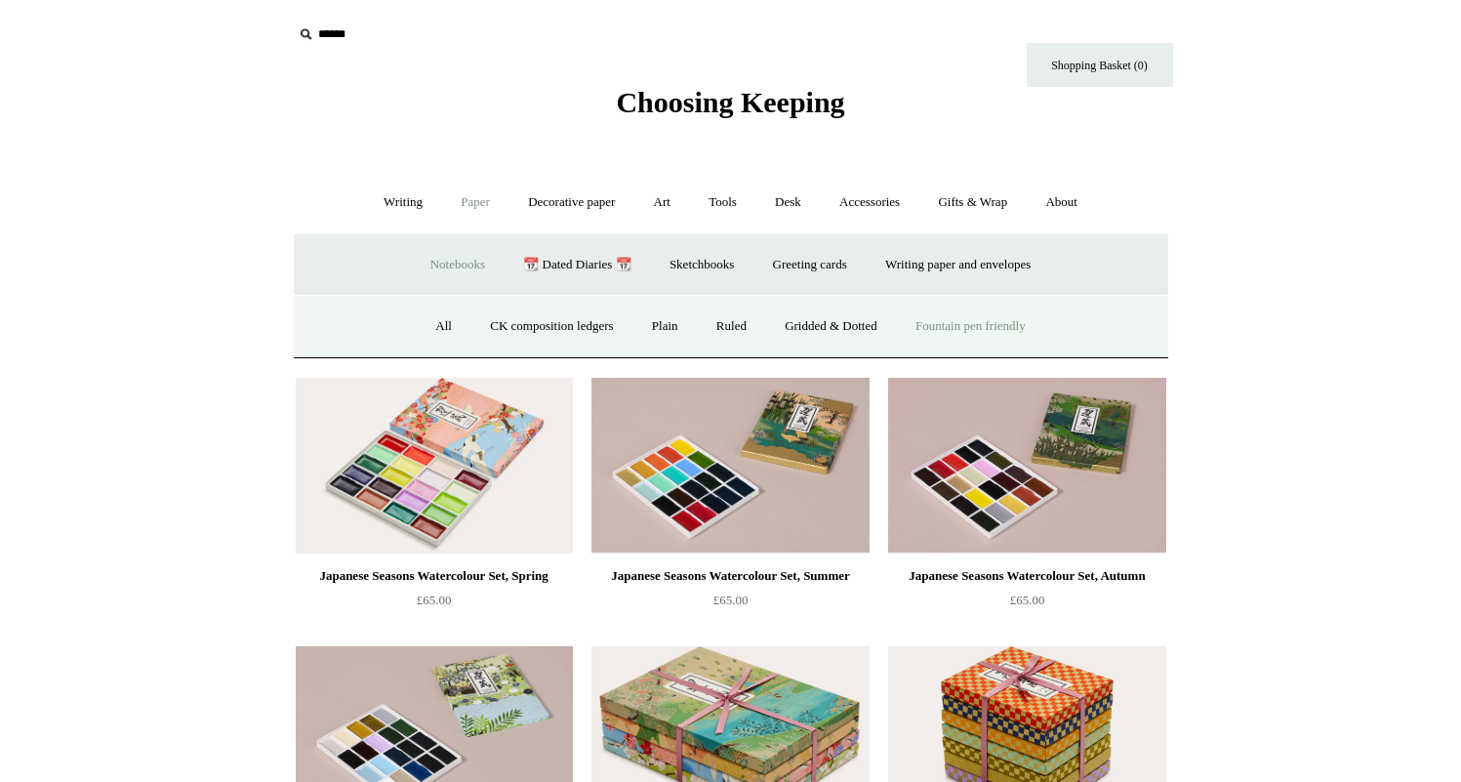
click at [1001, 334] on link "Fountain pen friendly" at bounding box center [970, 327] width 145 height 52
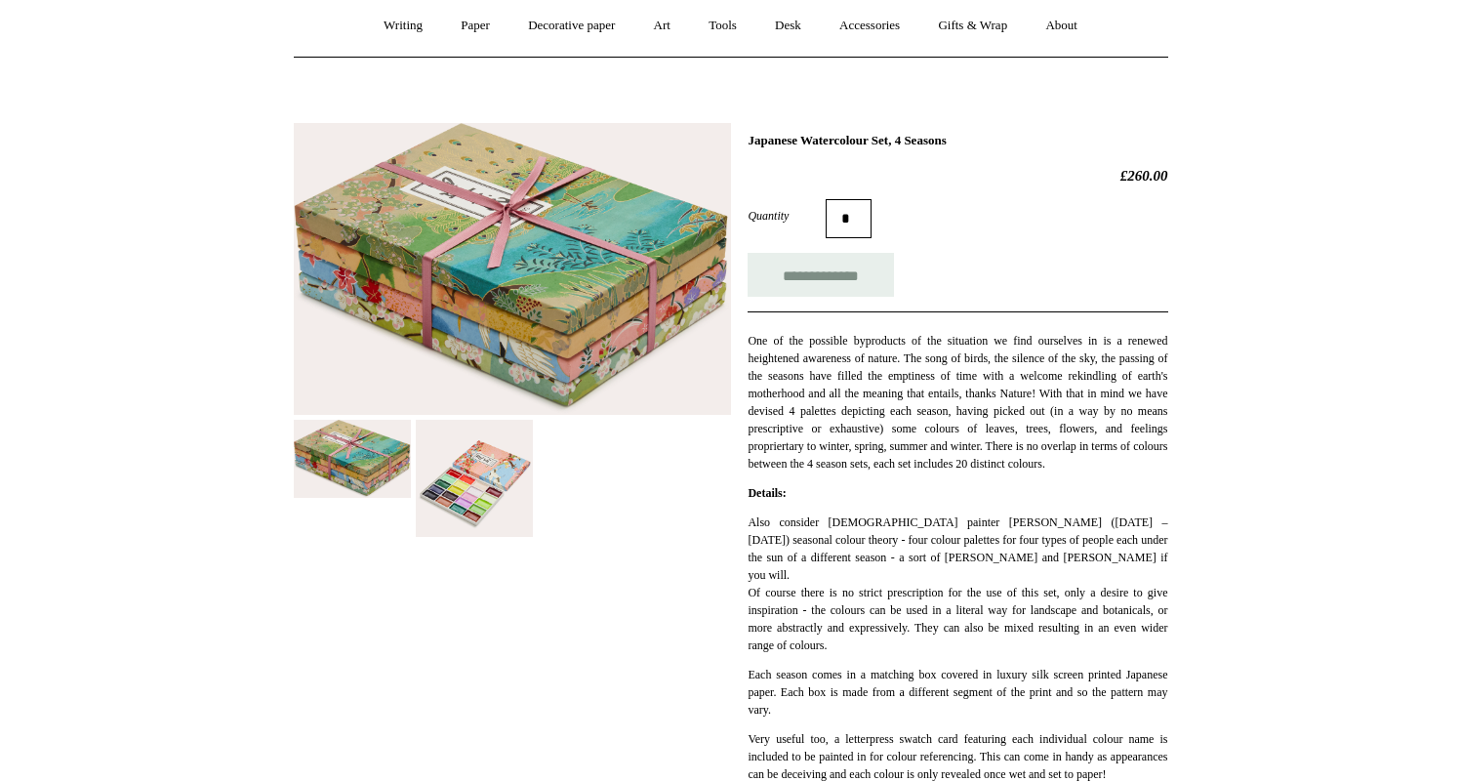
scroll to position [179, 0]
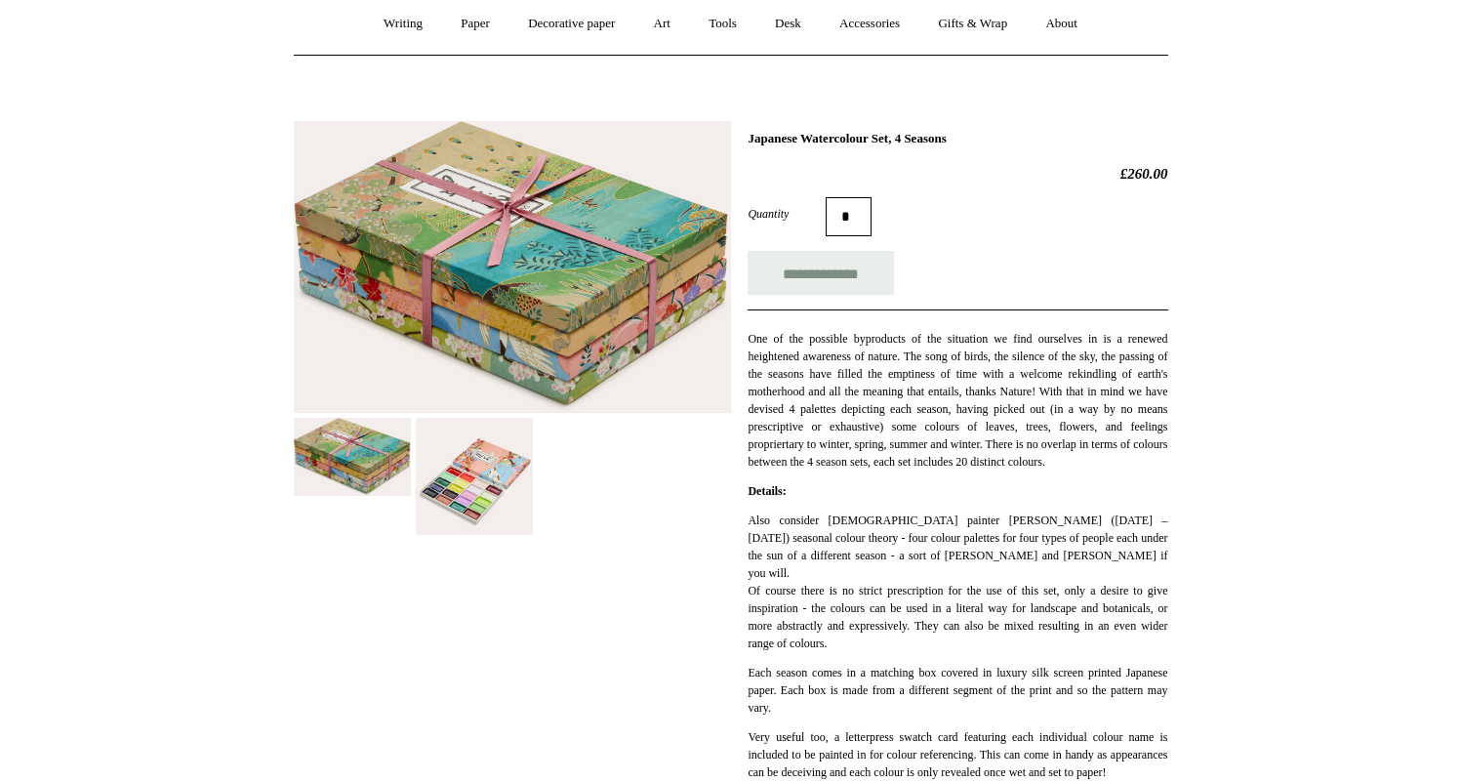
click at [487, 458] on img at bounding box center [474, 476] width 117 height 117
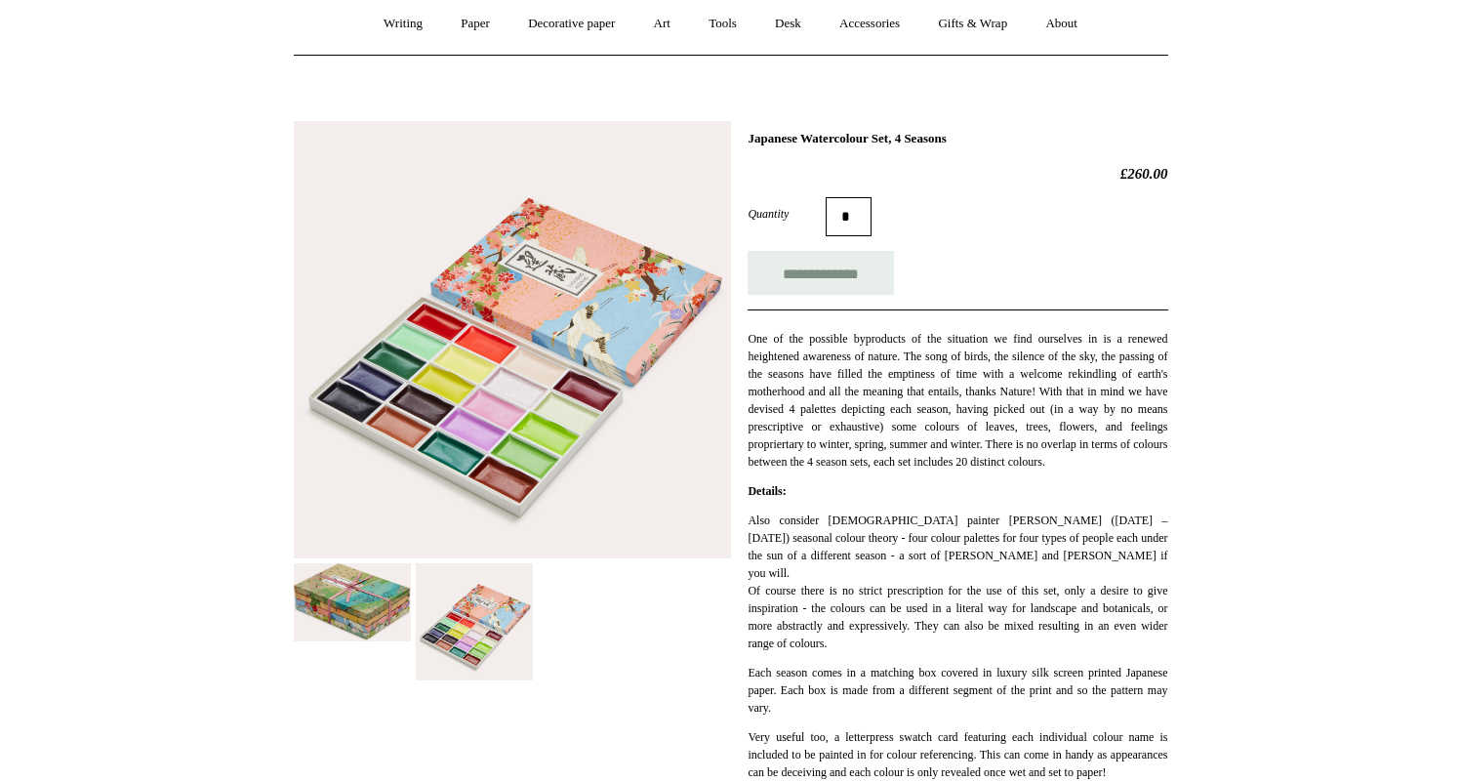
click at [355, 613] on img at bounding box center [352, 602] width 117 height 78
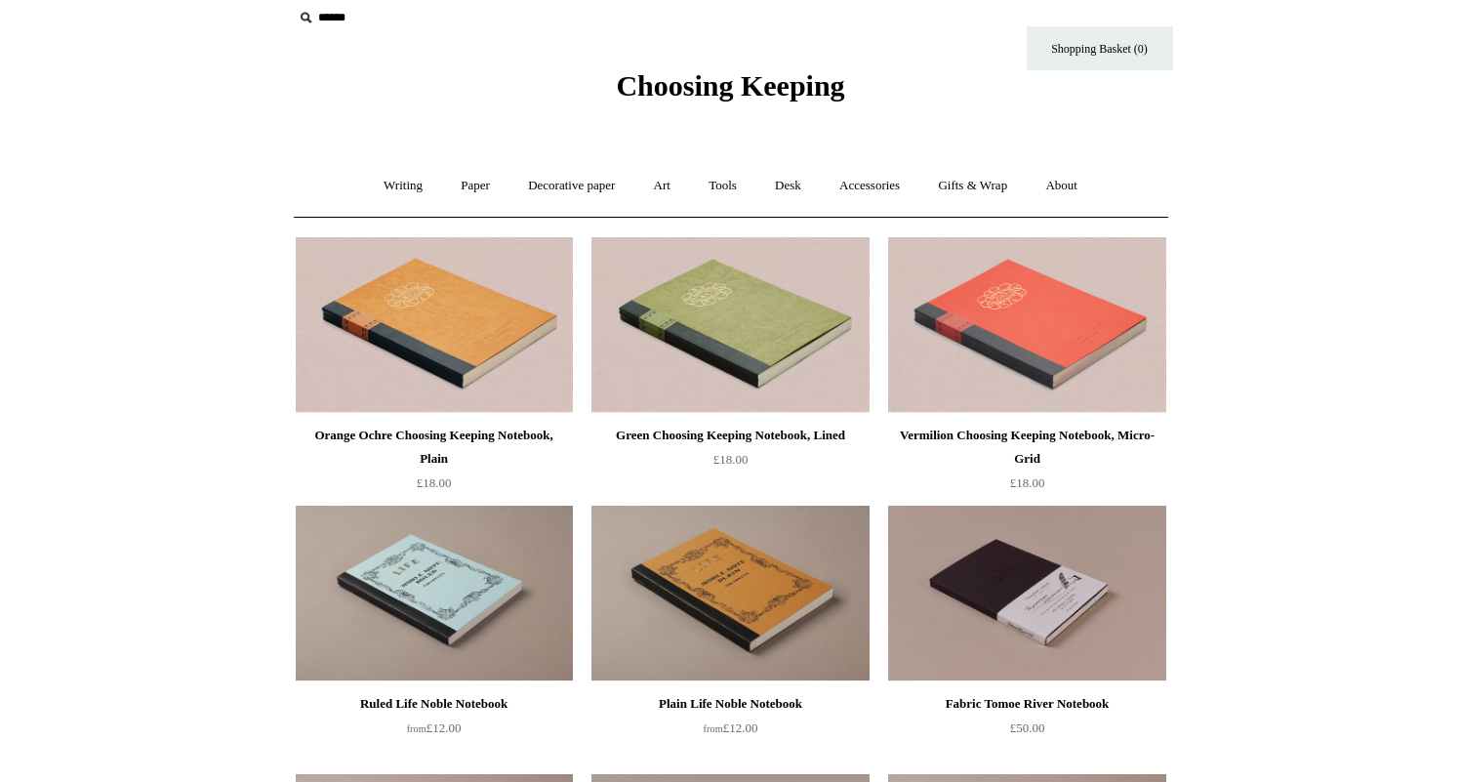
scroll to position [28, 0]
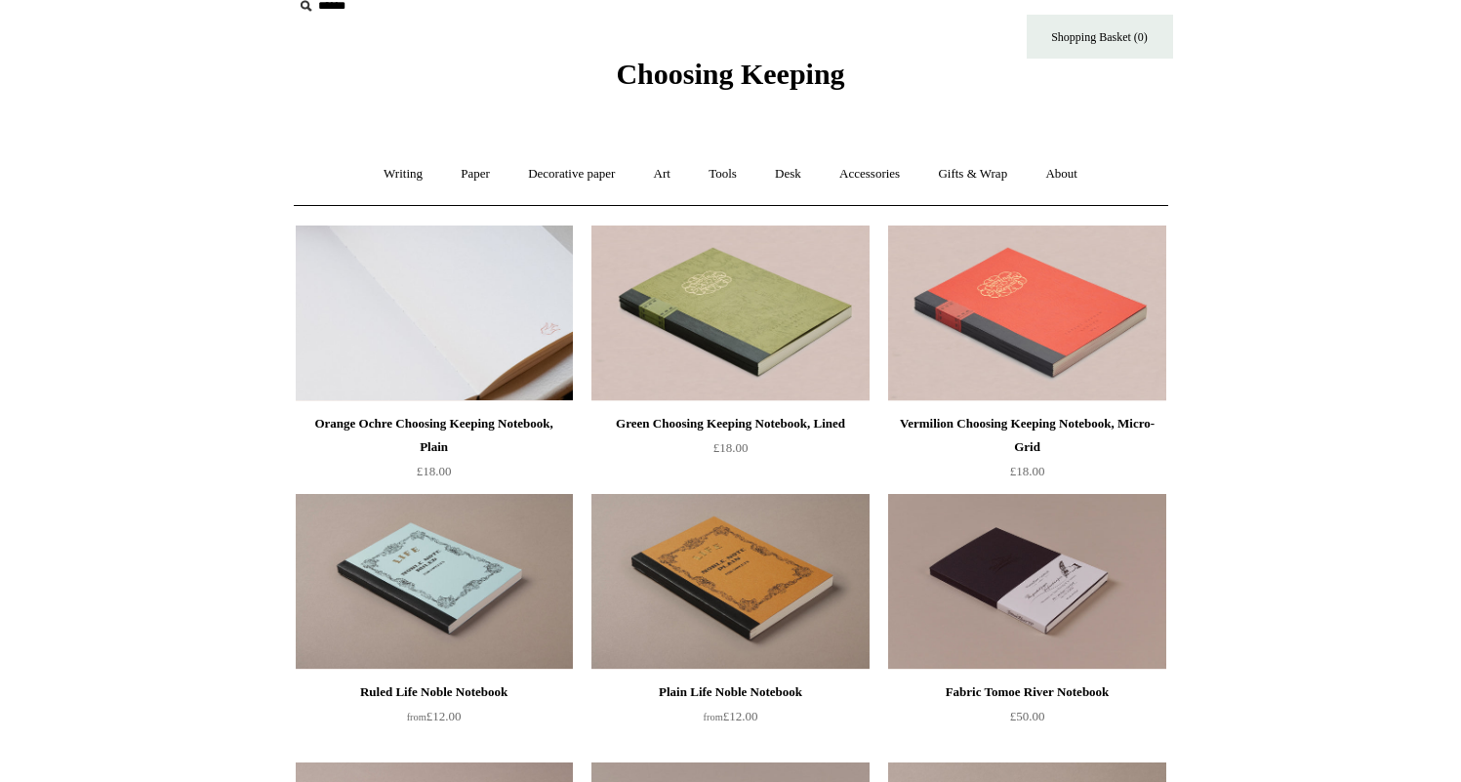
click at [387, 285] on img at bounding box center [434, 313] width 277 height 176
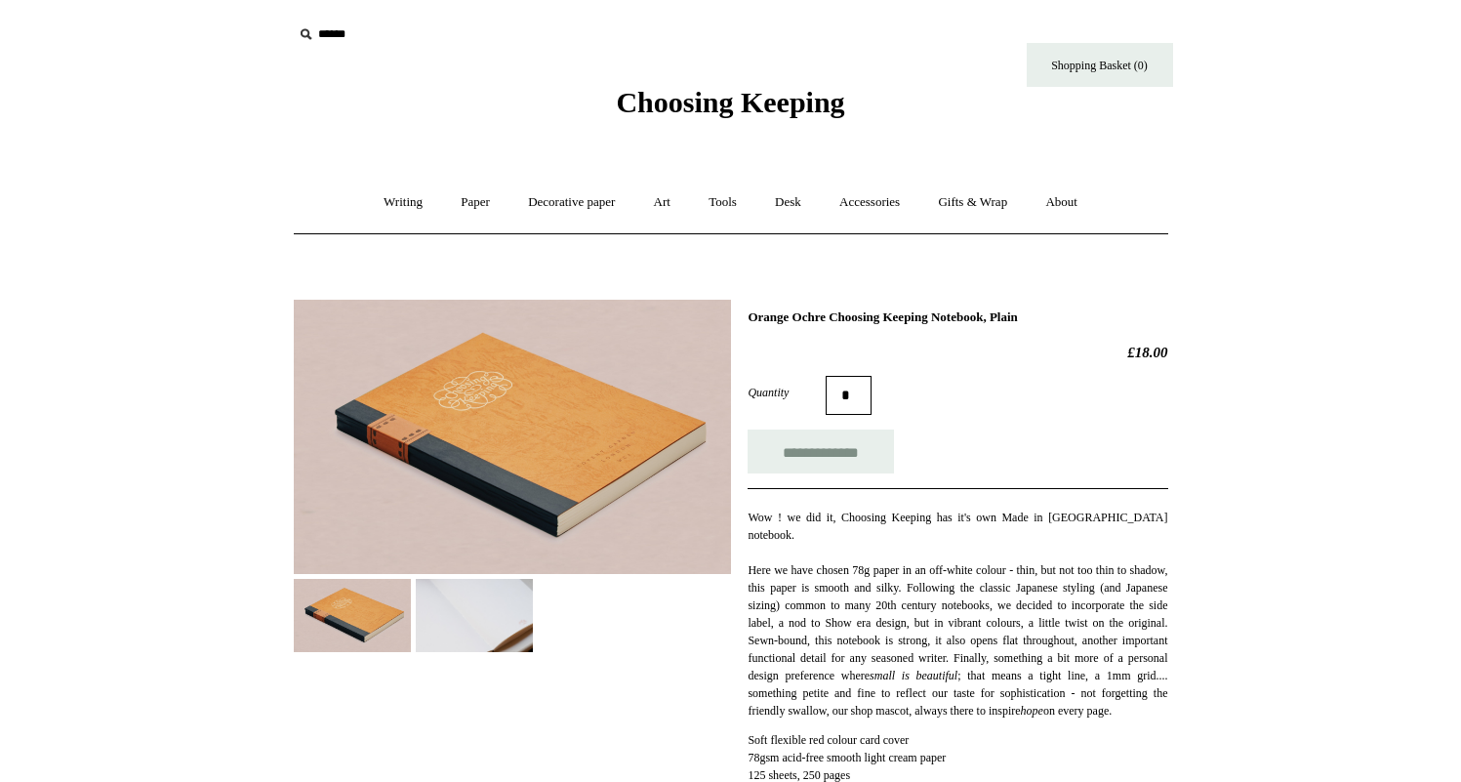
click at [502, 624] on img at bounding box center [474, 615] width 117 height 73
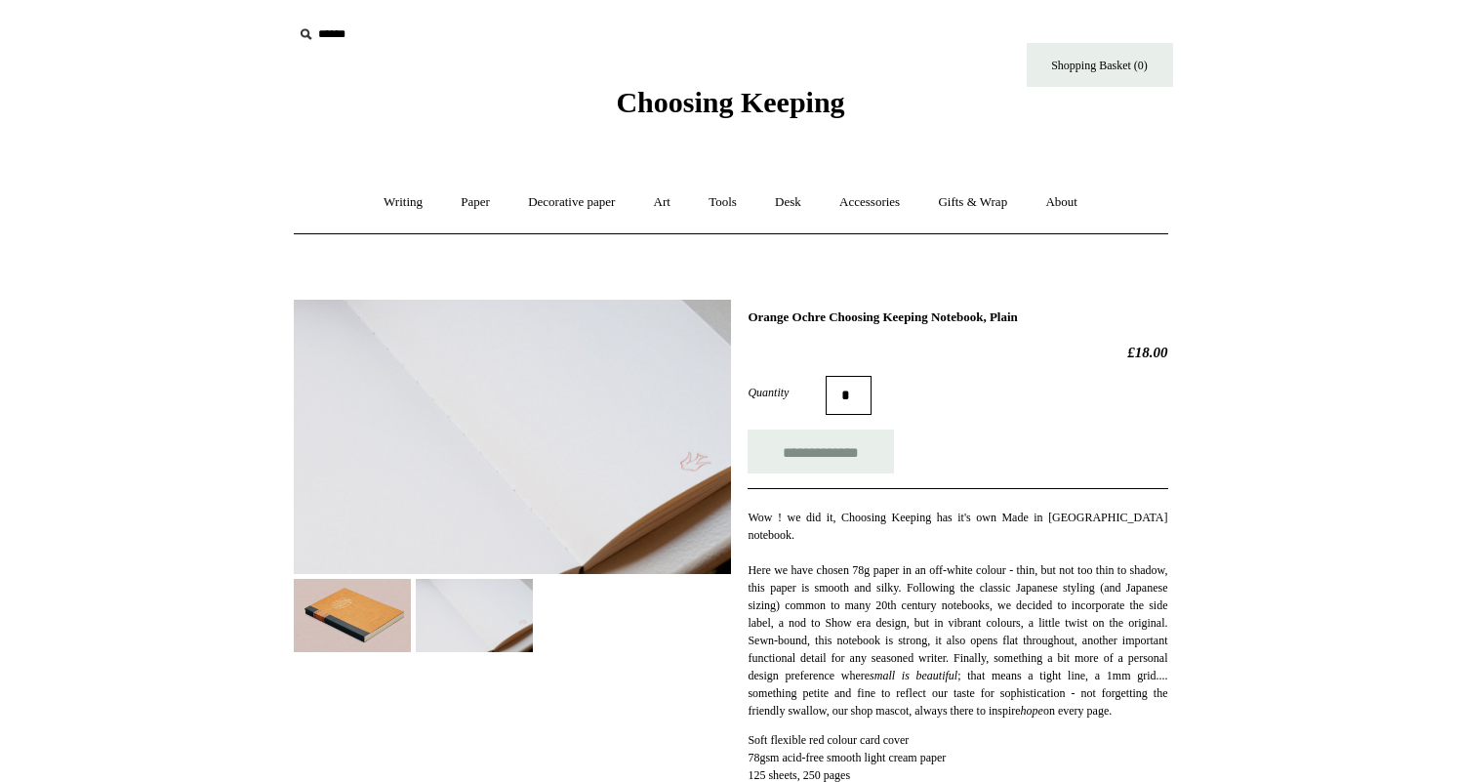
click at [387, 610] on img at bounding box center [352, 615] width 117 height 73
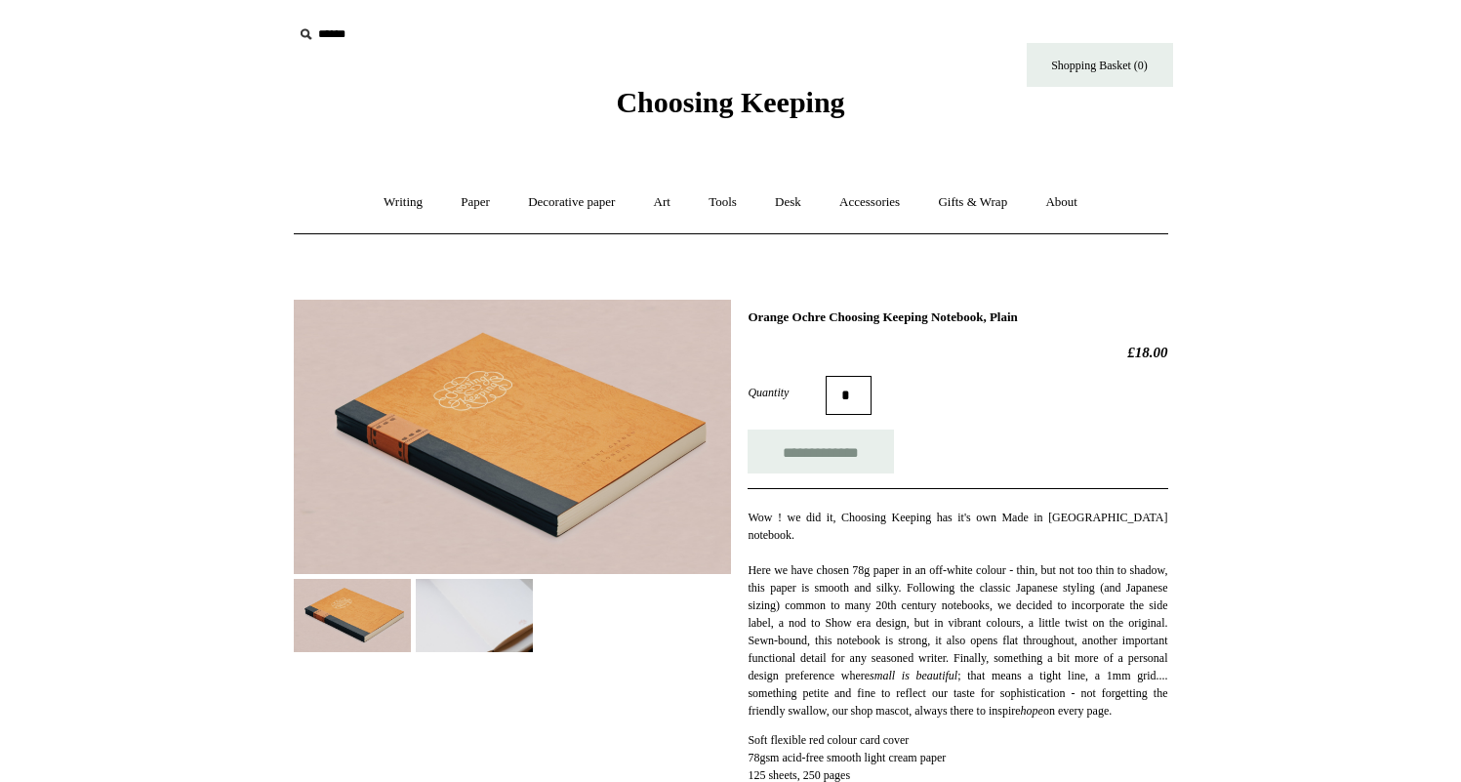
click at [472, 462] on img at bounding box center [512, 437] width 437 height 274
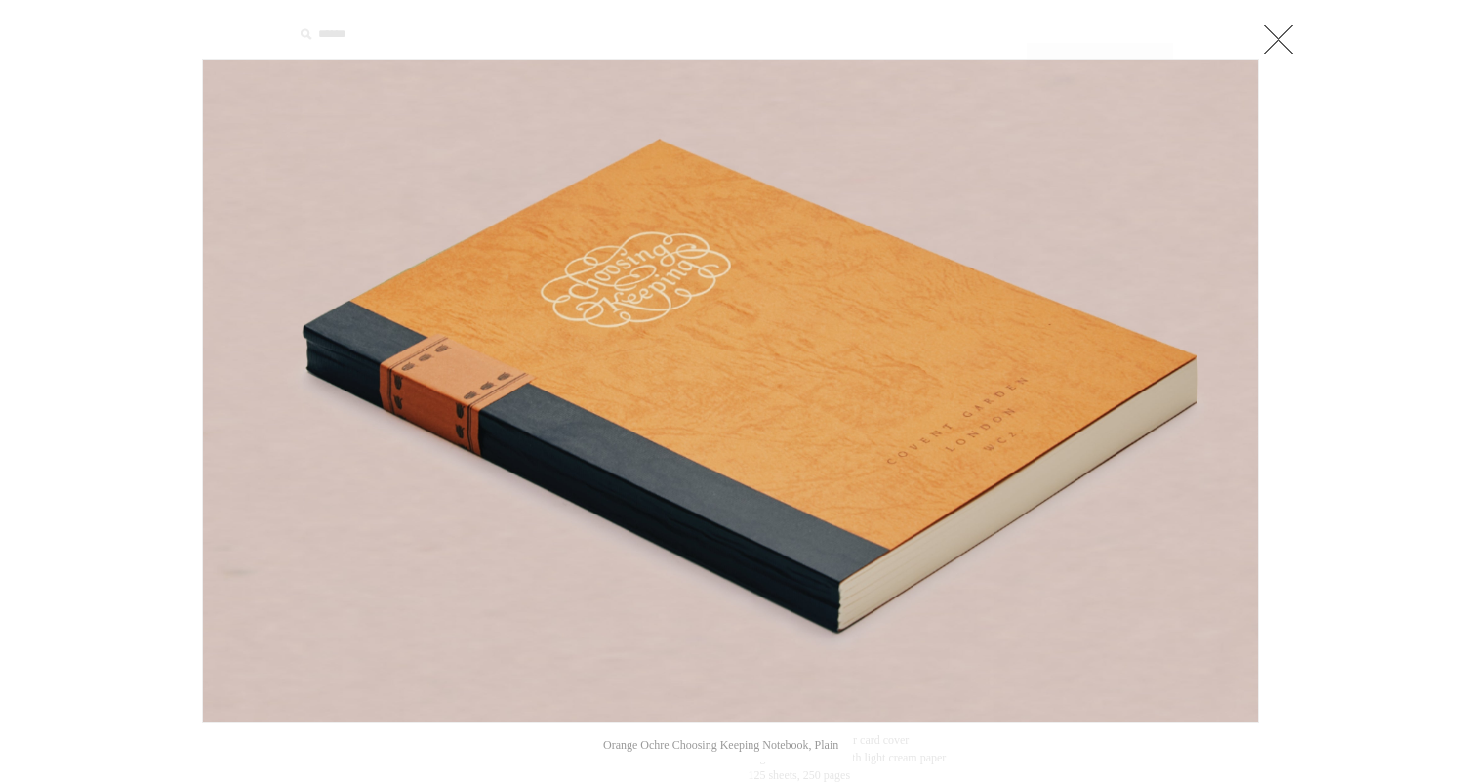
click at [1292, 49] on link at bounding box center [1278, 39] width 39 height 39
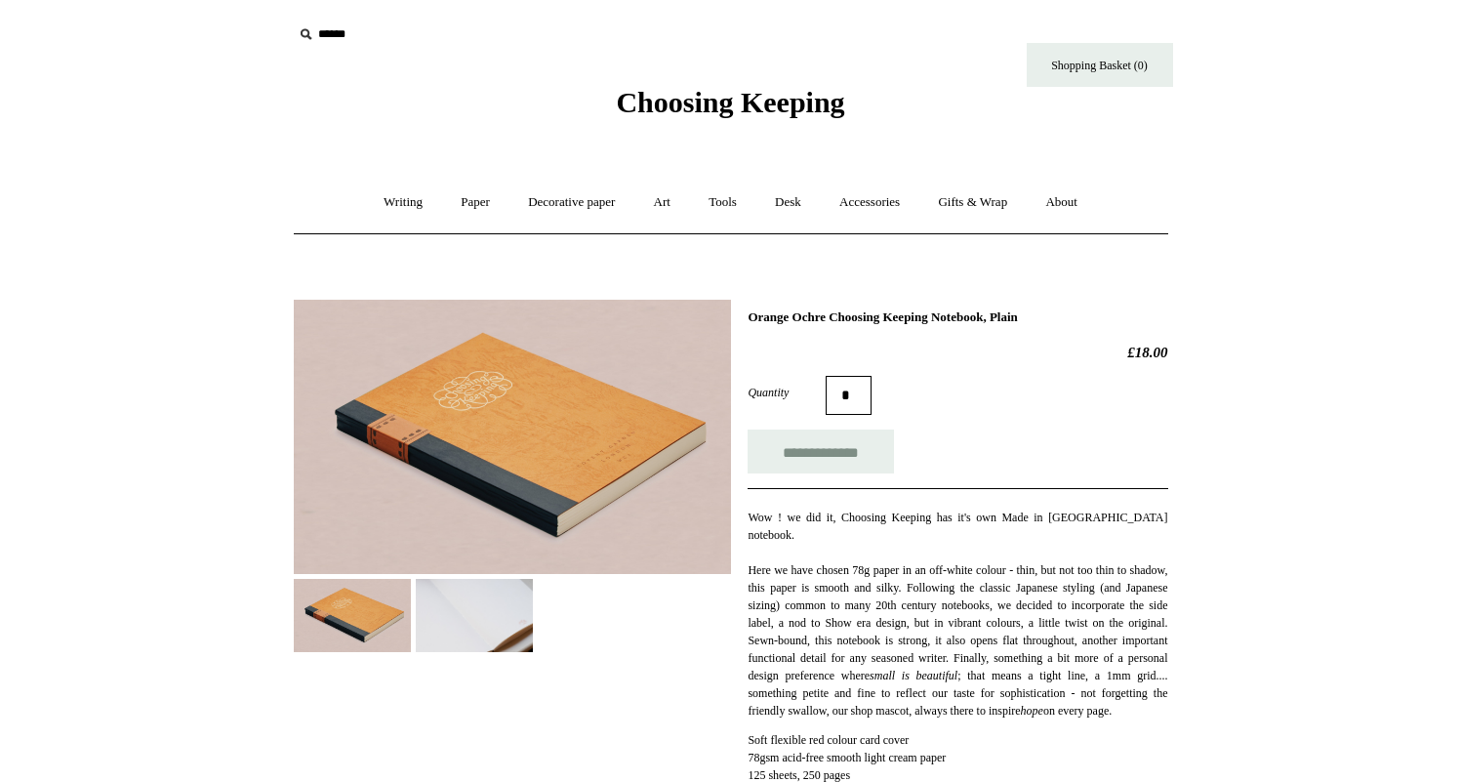
click at [449, 671] on div "**********" at bounding box center [731, 607] width 875 height 645
click at [472, 630] on img at bounding box center [474, 615] width 117 height 73
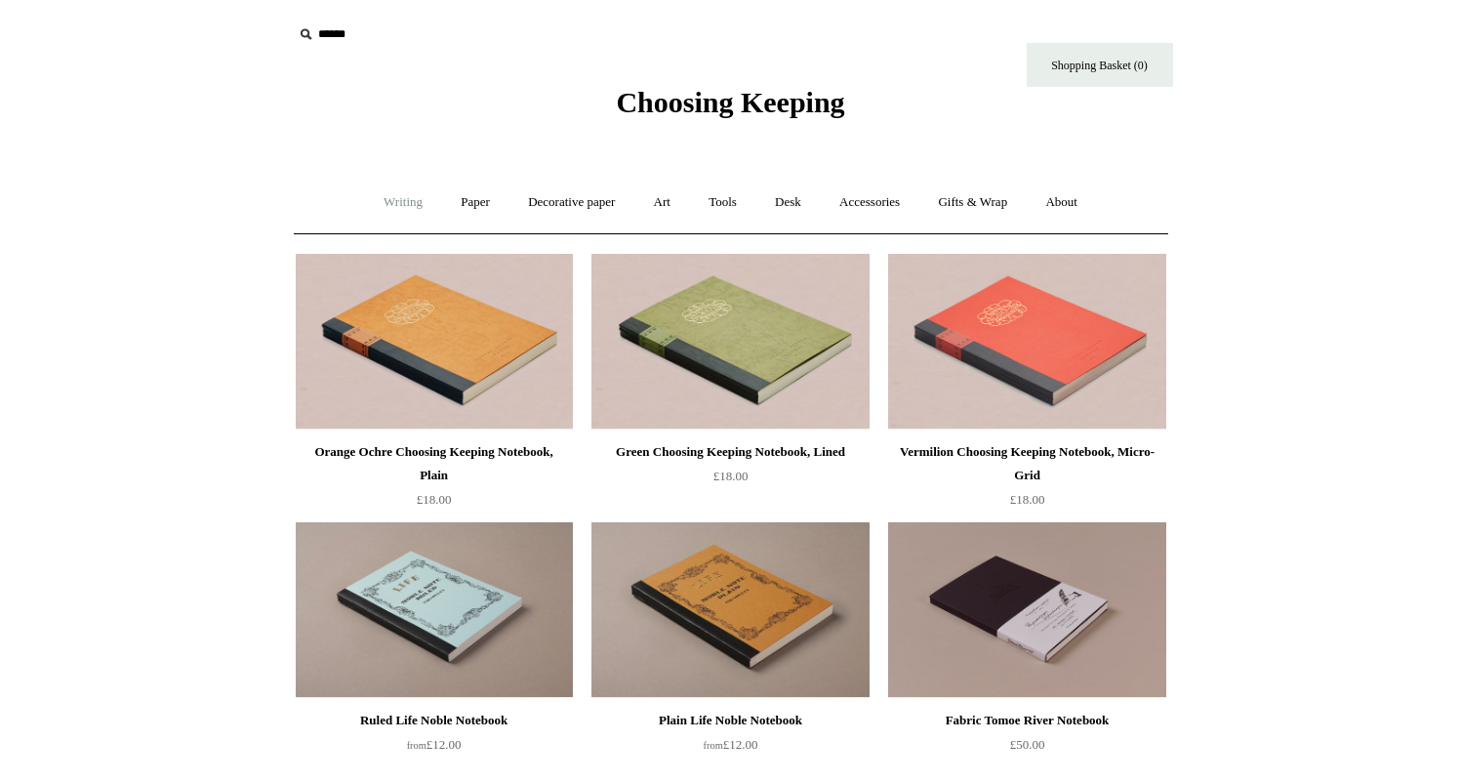
click at [384, 197] on link "Writing +" at bounding box center [403, 203] width 74 height 52
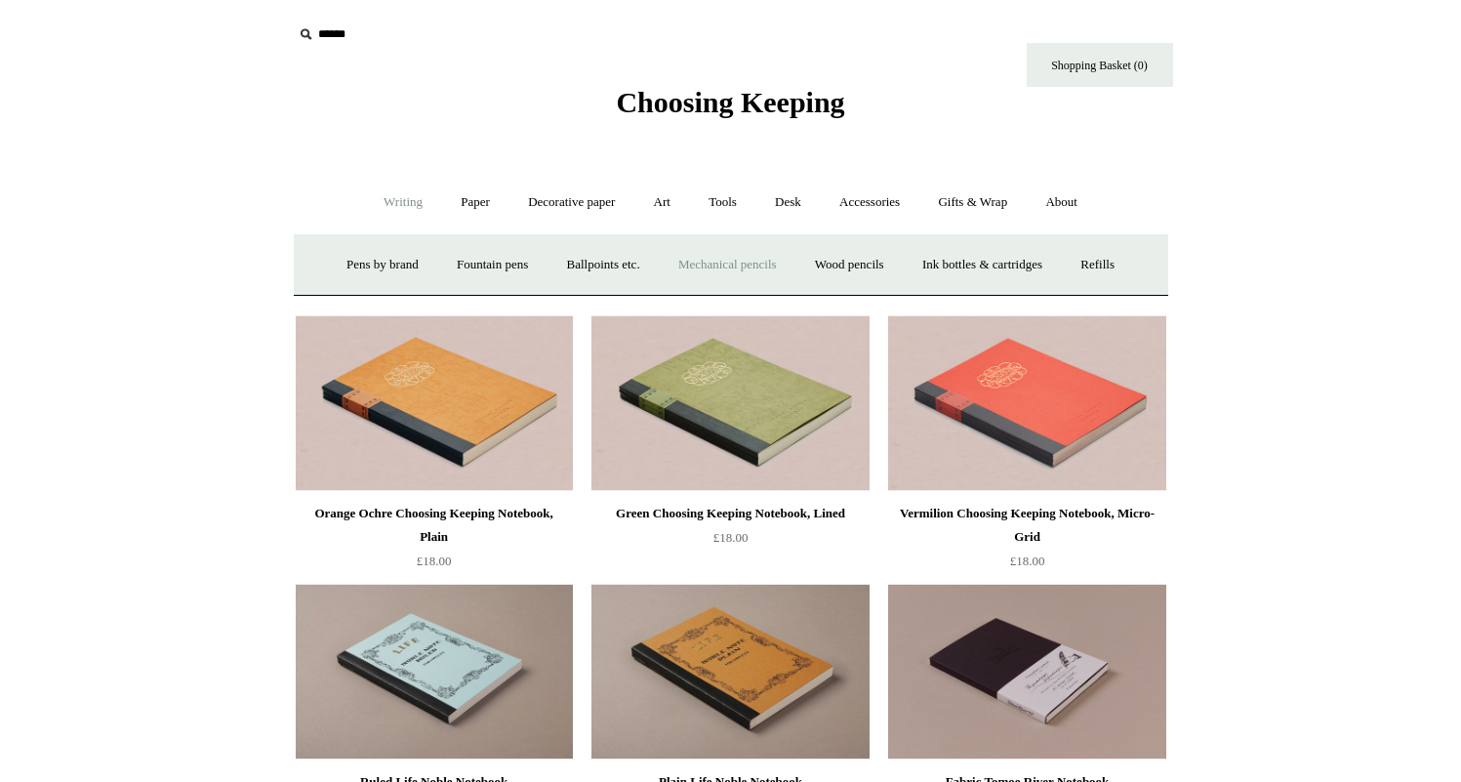
click at [750, 270] on link "Mechanical pencils +" at bounding box center [728, 265] width 134 height 52
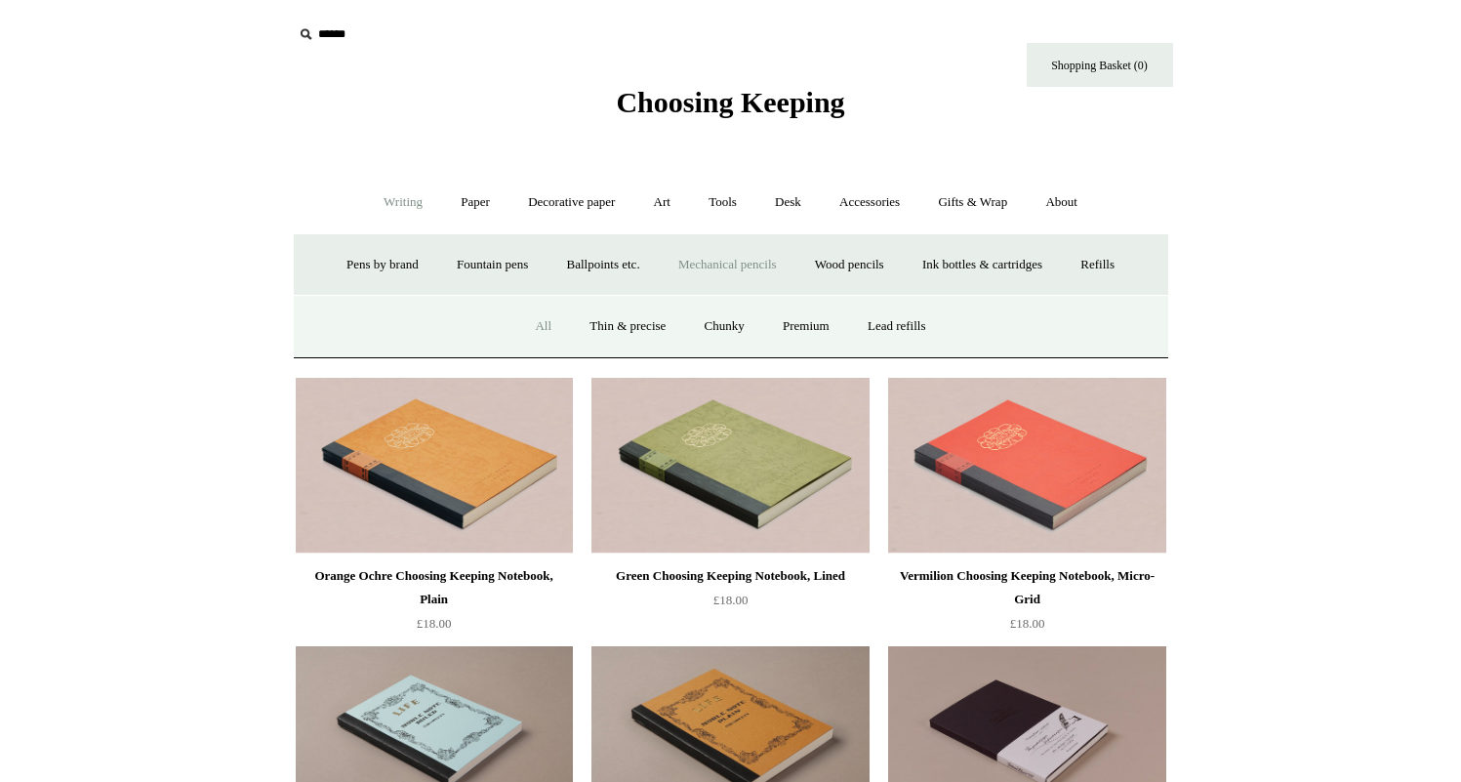
click at [555, 320] on link "All" at bounding box center [543, 327] width 52 height 52
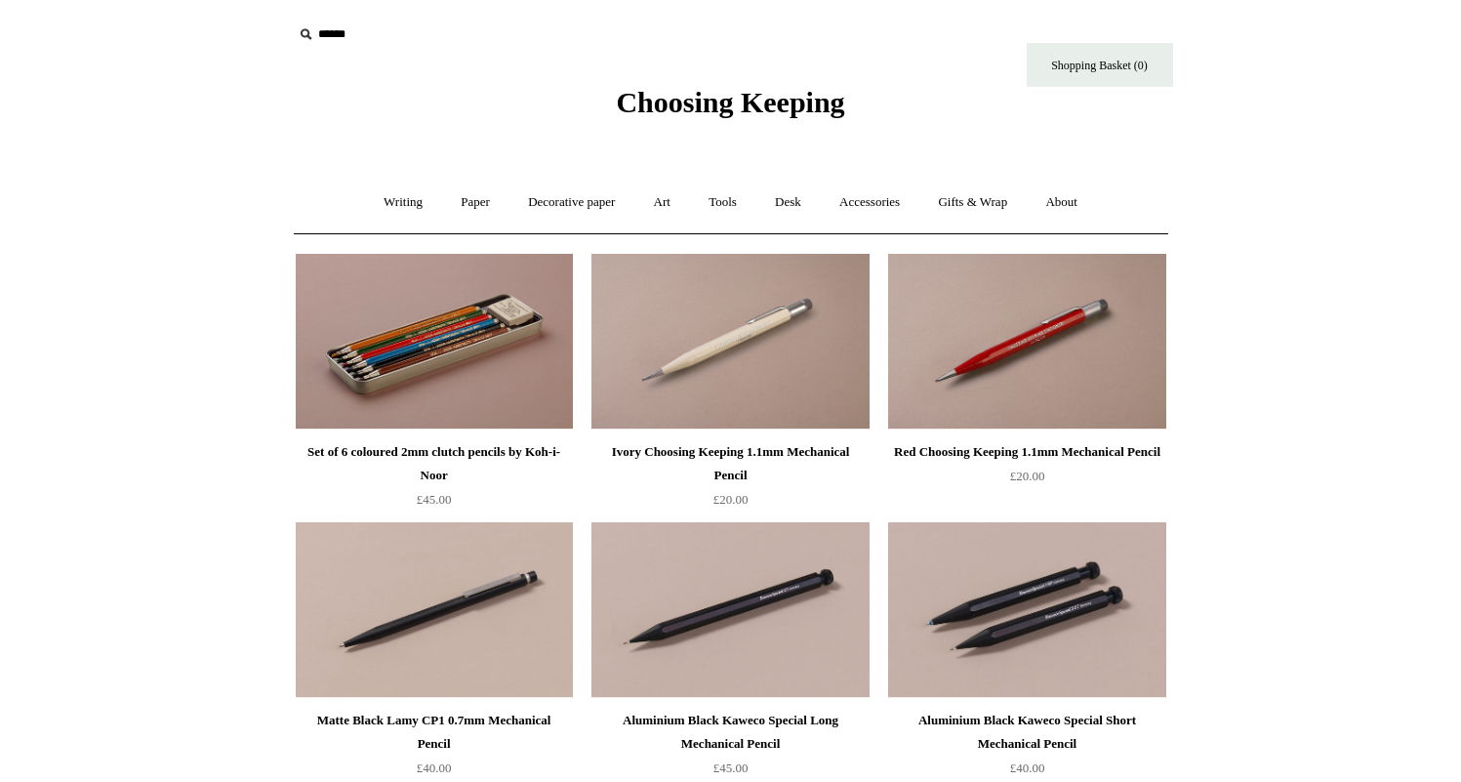
click at [1104, 569] on img at bounding box center [1026, 610] width 277 height 176
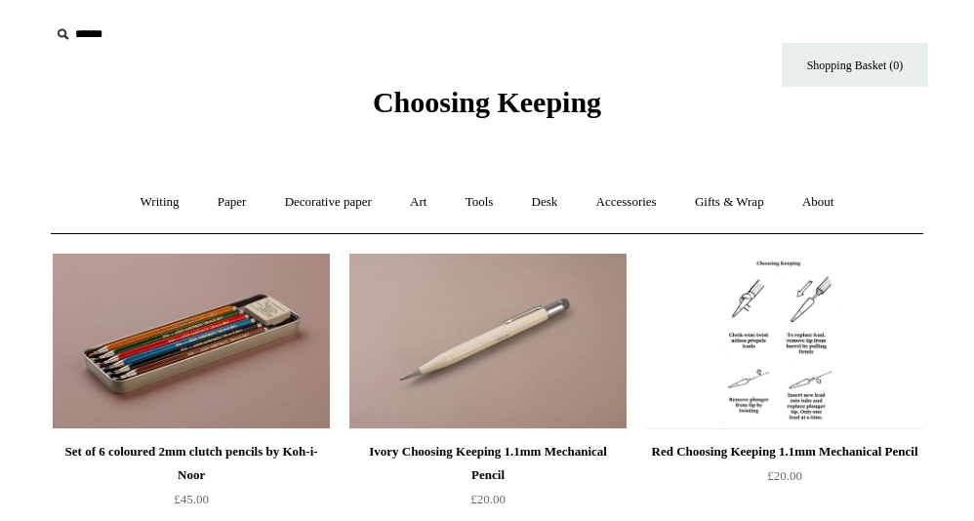
click at [715, 374] on img at bounding box center [784, 342] width 277 height 176
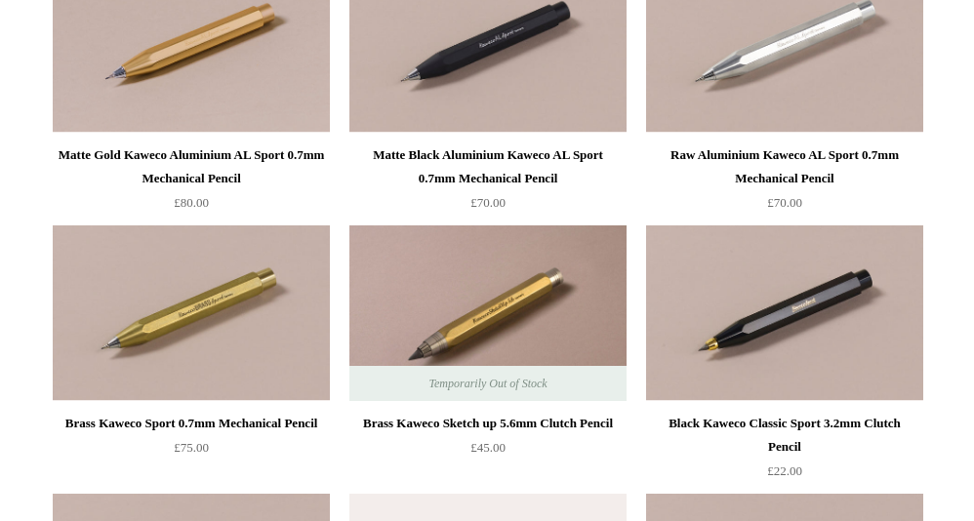
scroll to position [1172, 0]
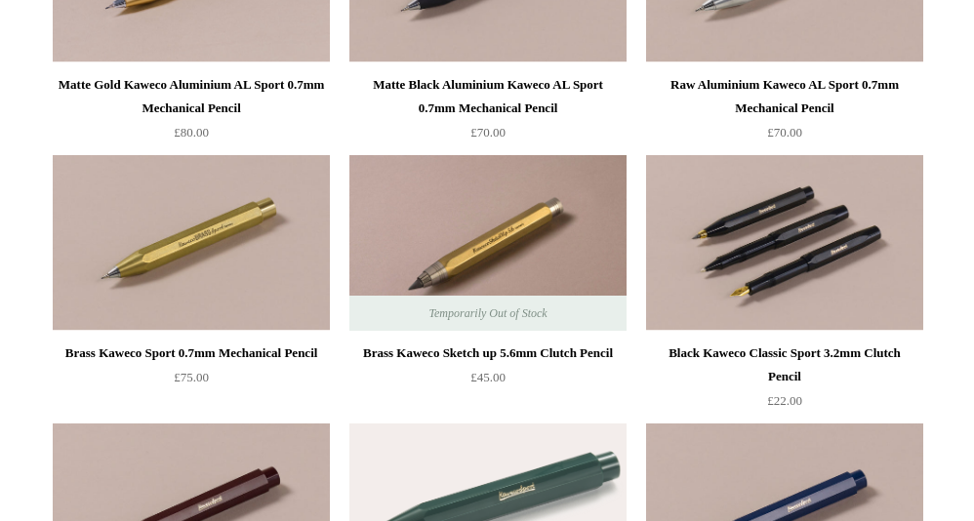
click at [885, 225] on img at bounding box center [784, 243] width 277 height 176
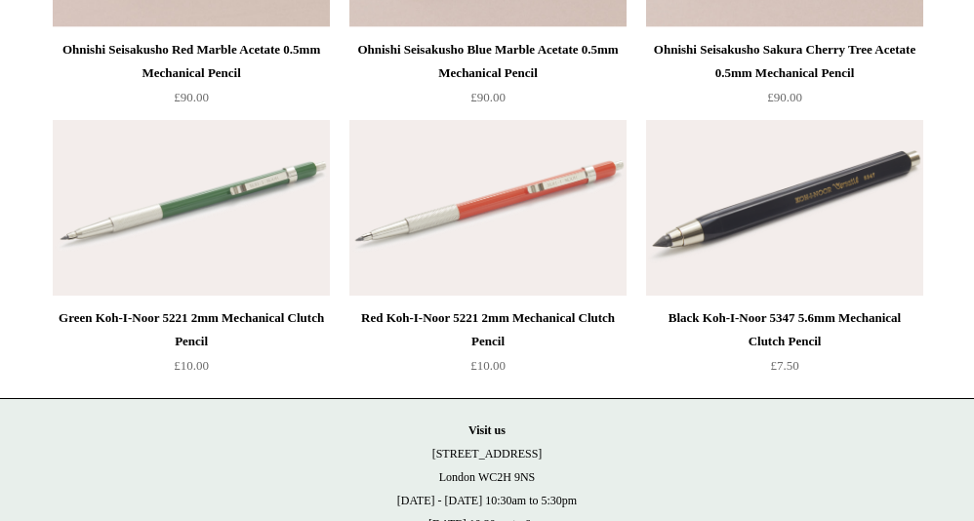
scroll to position [3352, 0]
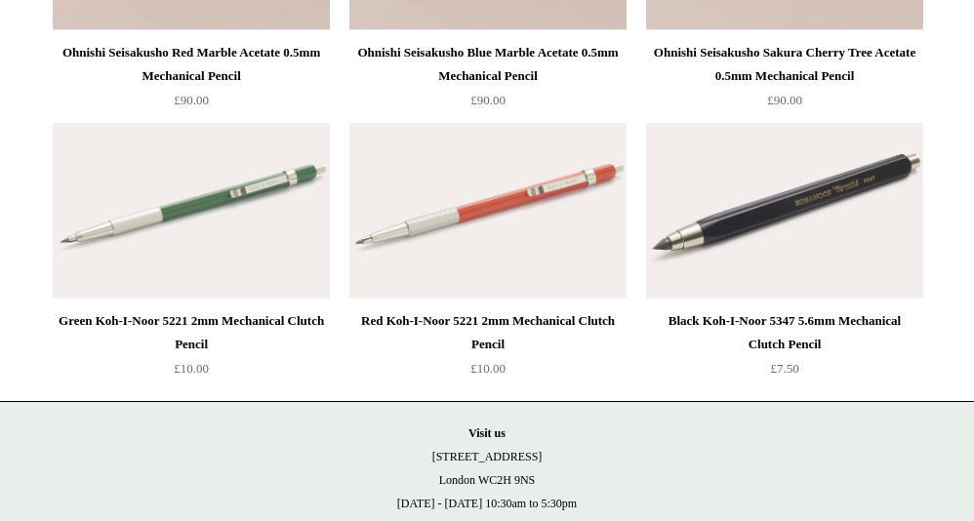
click at [854, 258] on img at bounding box center [784, 211] width 277 height 176
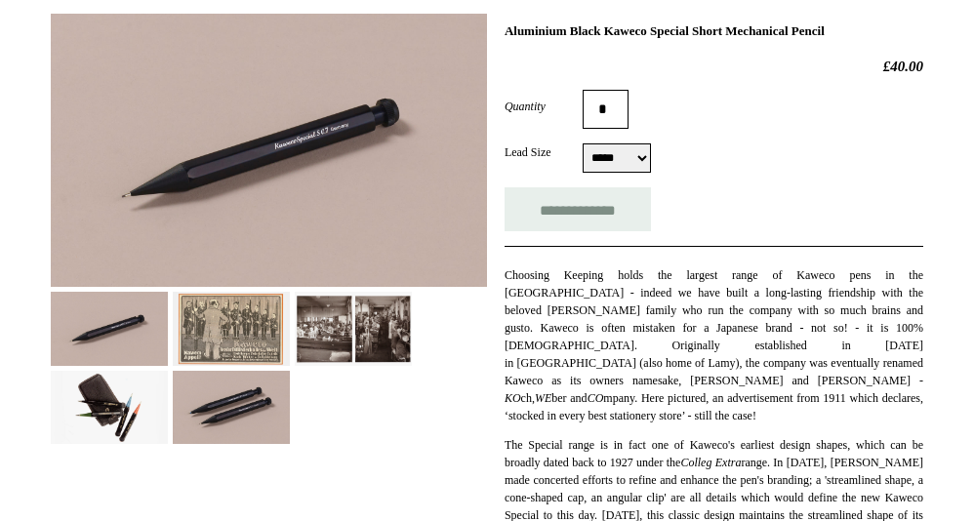
scroll to position [290, 0]
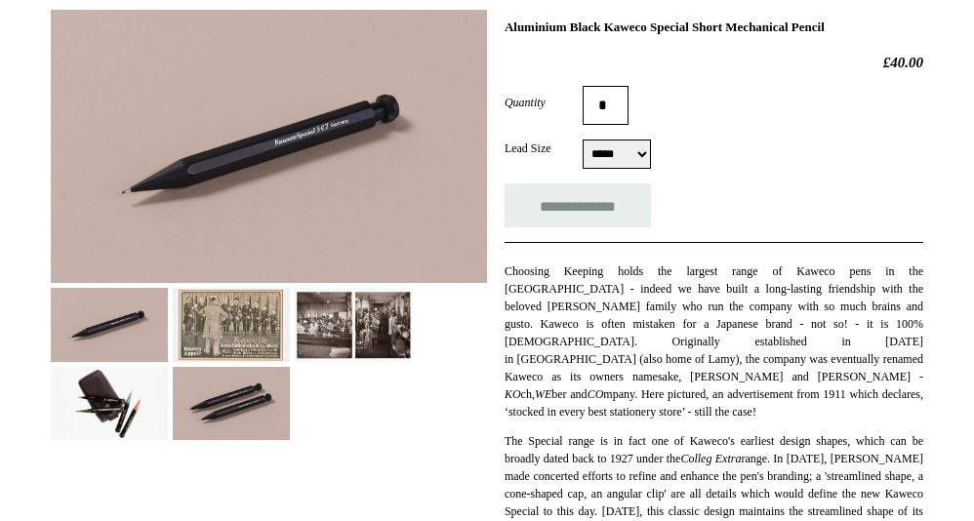
click at [201, 295] on img at bounding box center [231, 324] width 117 height 73
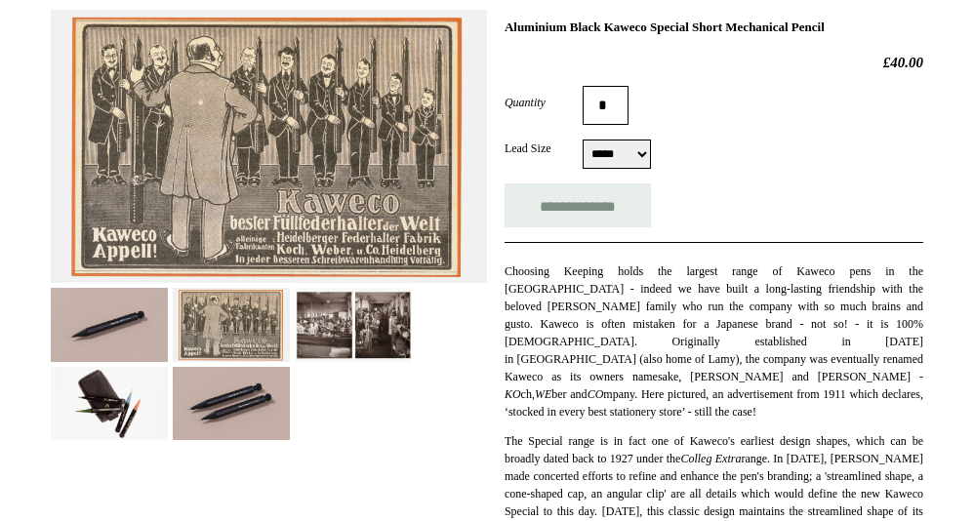
click at [140, 392] on img at bounding box center [109, 403] width 117 height 73
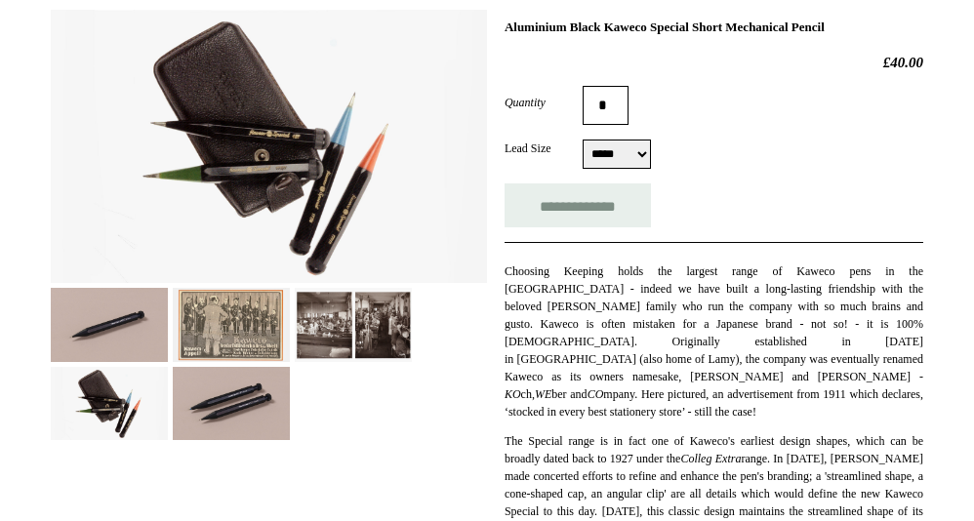
click at [225, 359] on img at bounding box center [231, 324] width 117 height 73
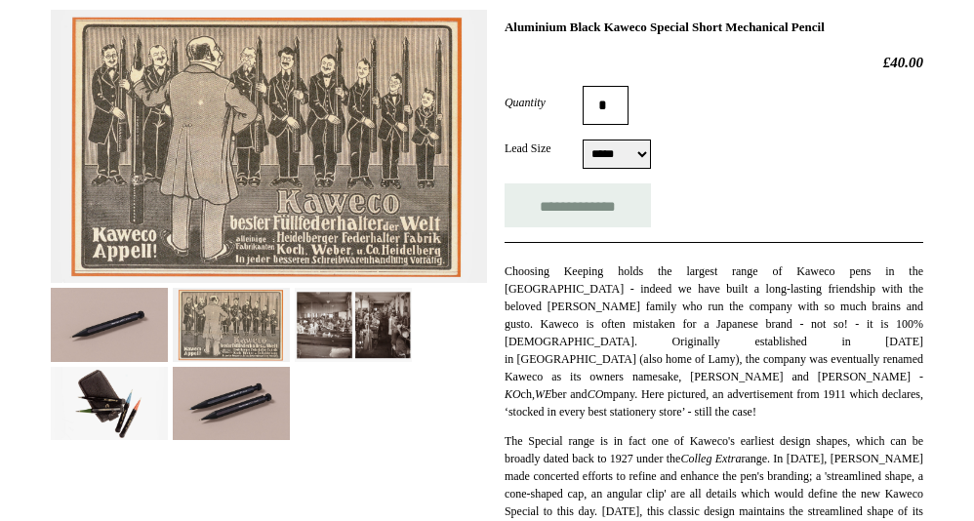
click at [249, 407] on img at bounding box center [231, 403] width 117 height 73
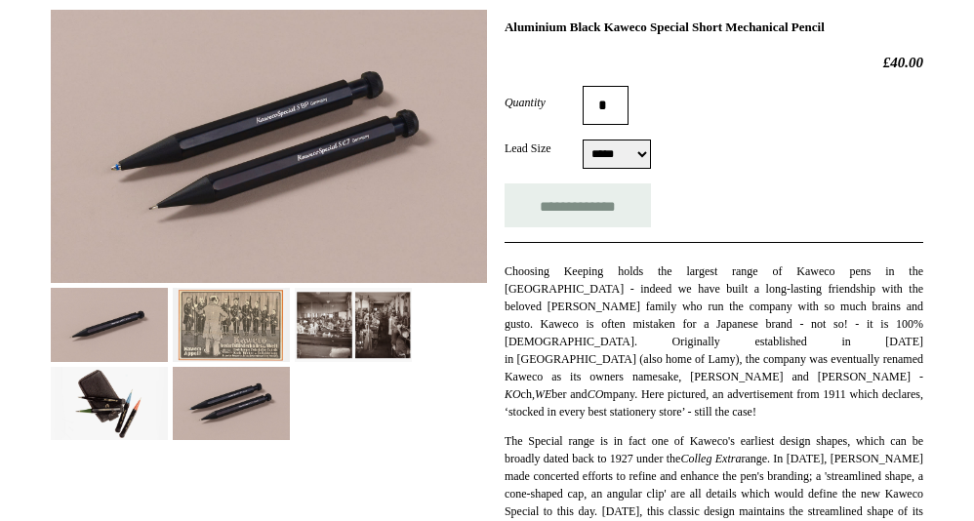
click at [316, 354] on img at bounding box center [353, 324] width 117 height 73
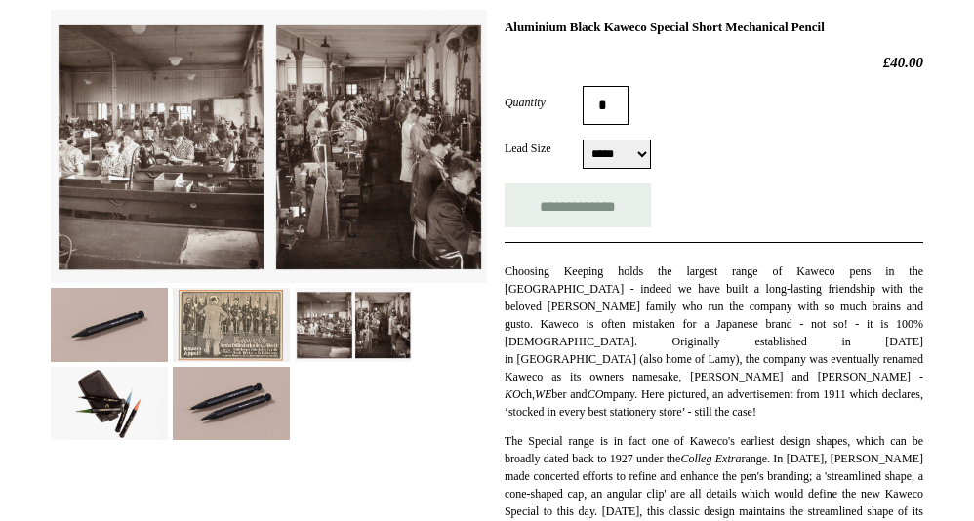
click at [375, 346] on img at bounding box center [353, 324] width 117 height 73
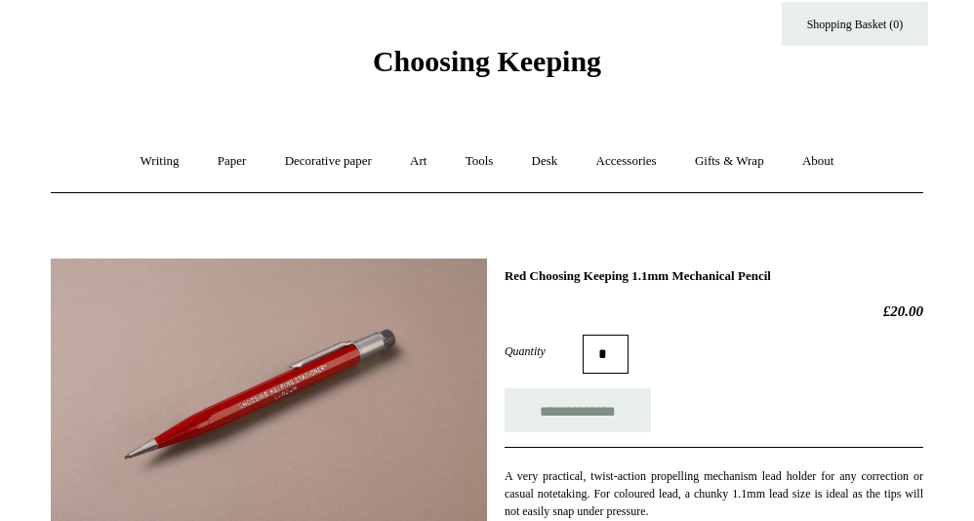
scroll to position [178, 0]
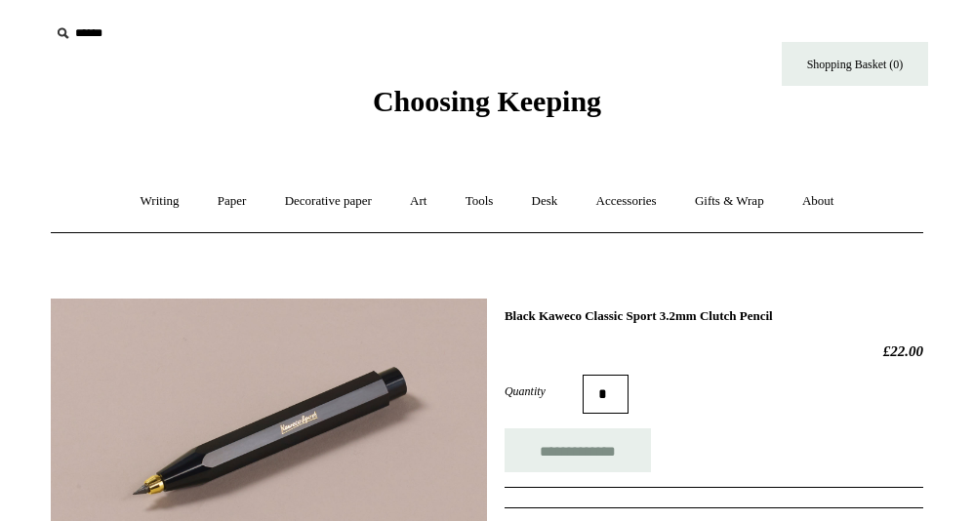
scroll to position [204, 0]
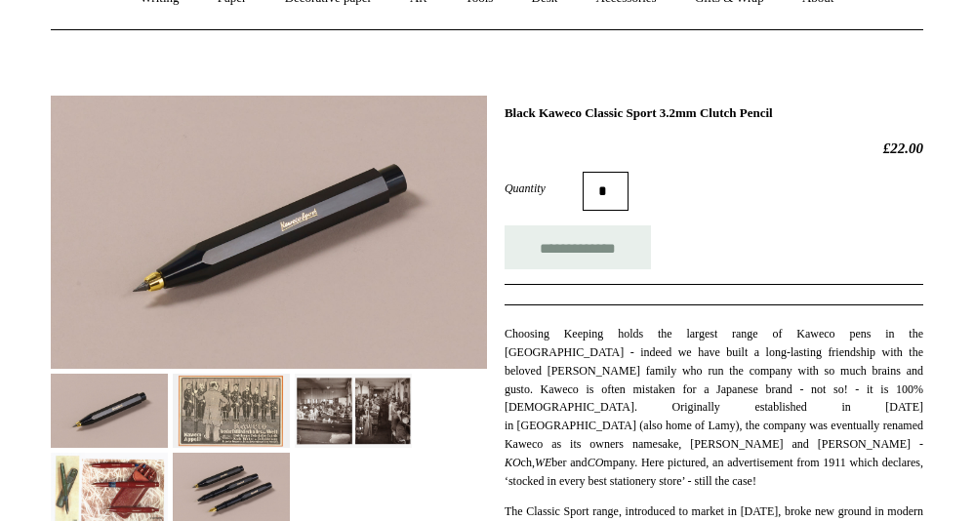
click at [196, 499] on img at bounding box center [231, 489] width 117 height 73
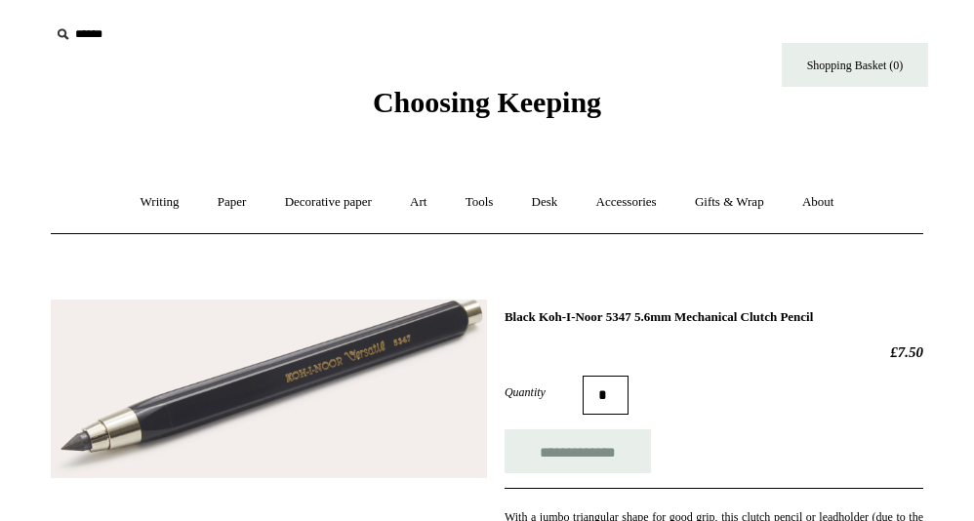
scroll to position [188, 0]
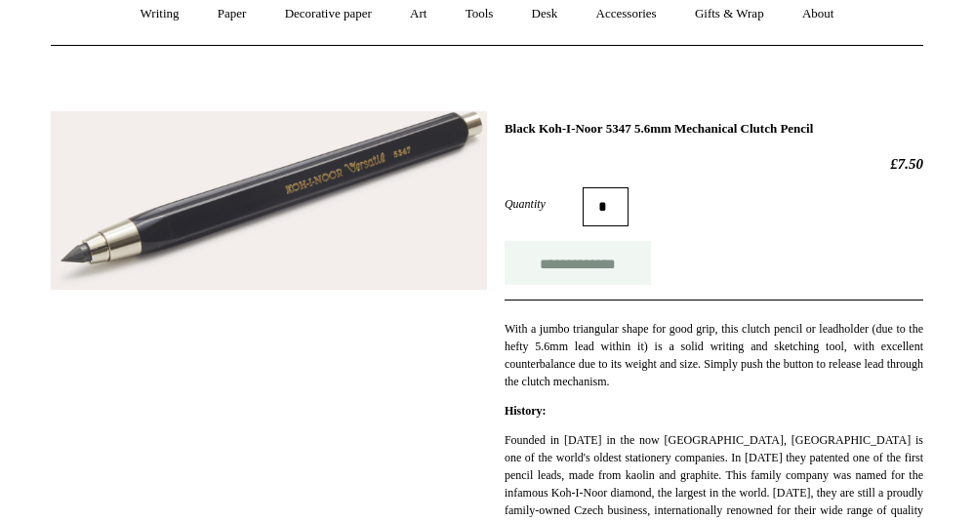
click at [582, 259] on input "**********" at bounding box center [578, 263] width 146 height 44
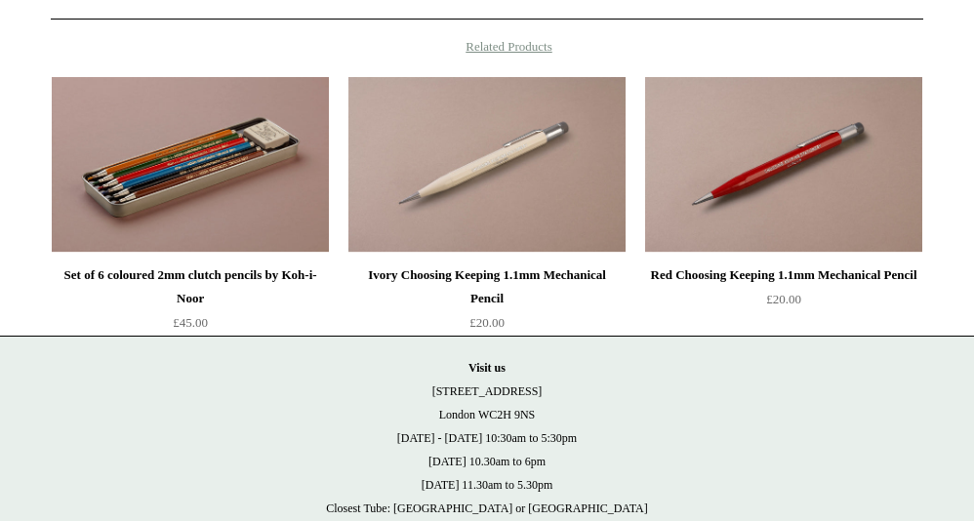
scroll to position [0, 0]
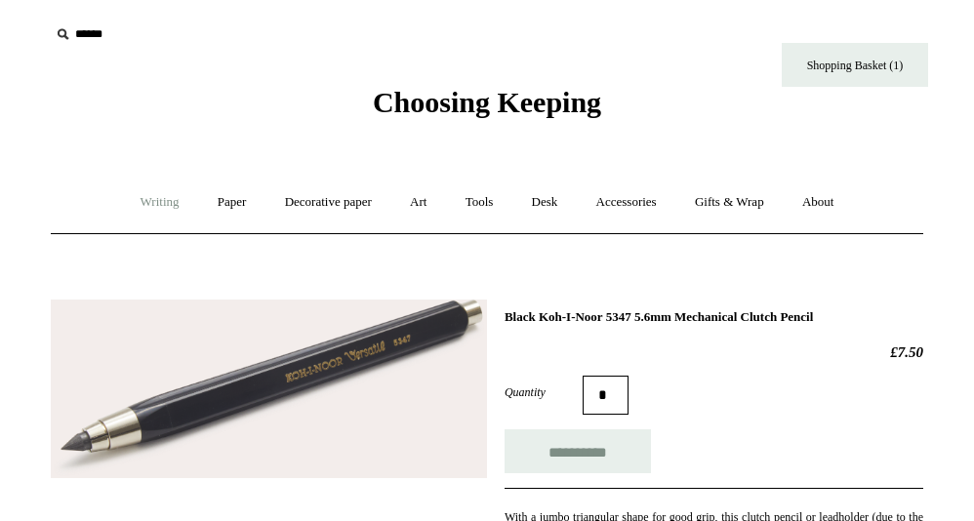
type input "**********"
click at [149, 203] on link "Writing +" at bounding box center [160, 203] width 74 height 52
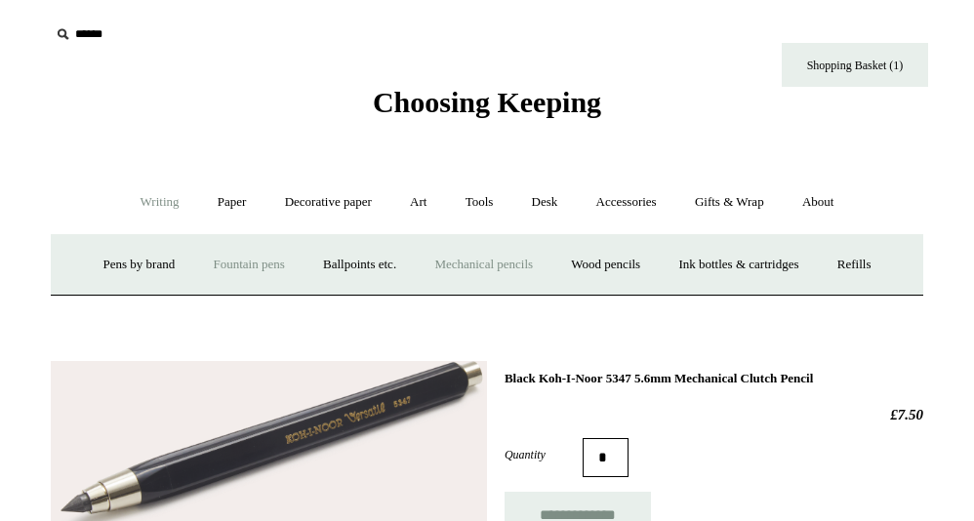
click at [226, 260] on link "Fountain pens +" at bounding box center [248, 265] width 106 height 52
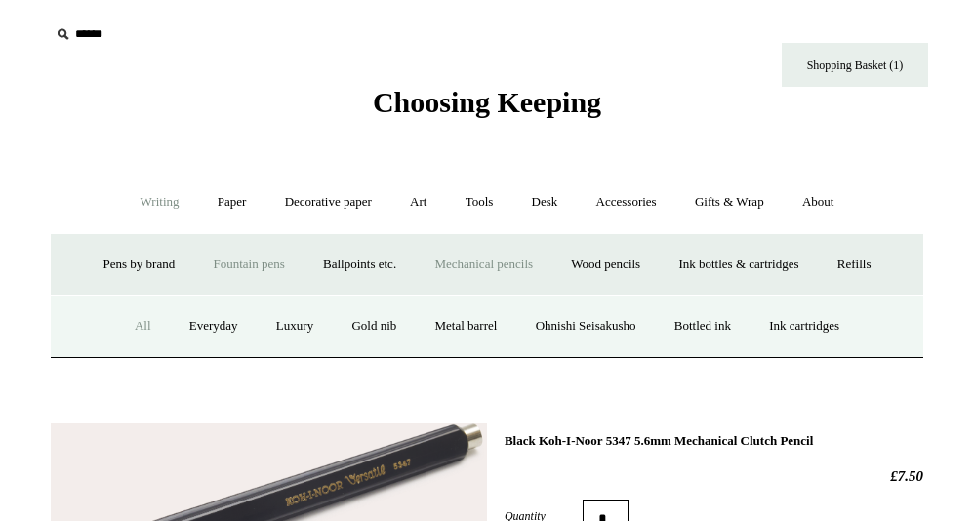
click at [123, 321] on link "All" at bounding box center [143, 327] width 52 height 52
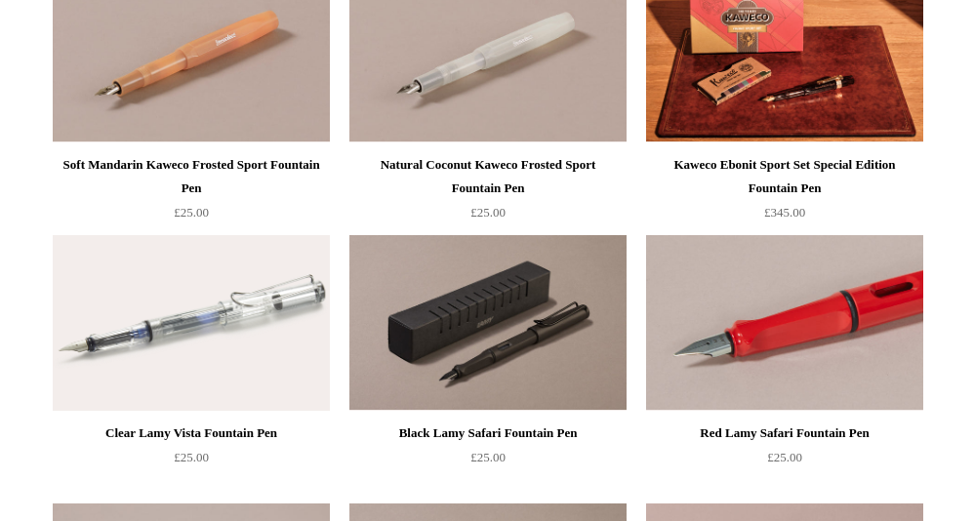
scroll to position [1775, 0]
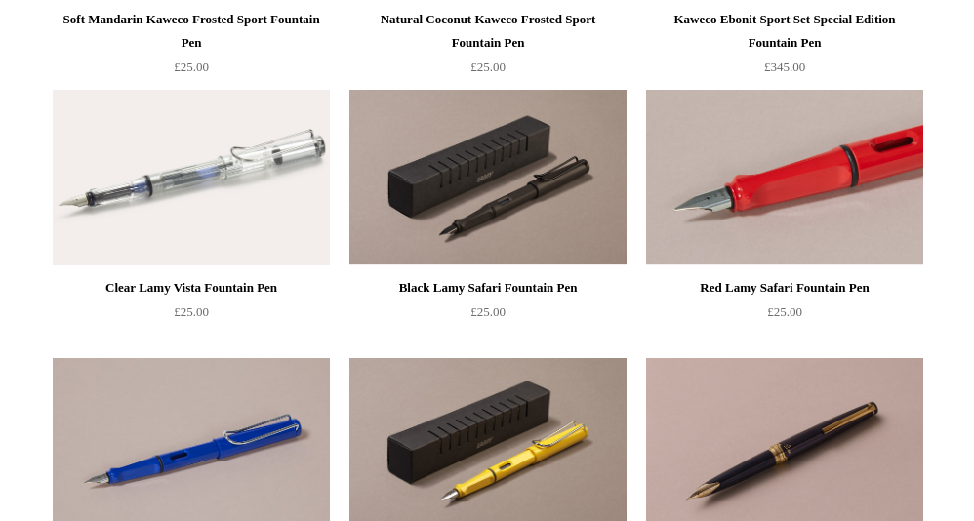
click at [877, 184] on img at bounding box center [784, 178] width 277 height 176
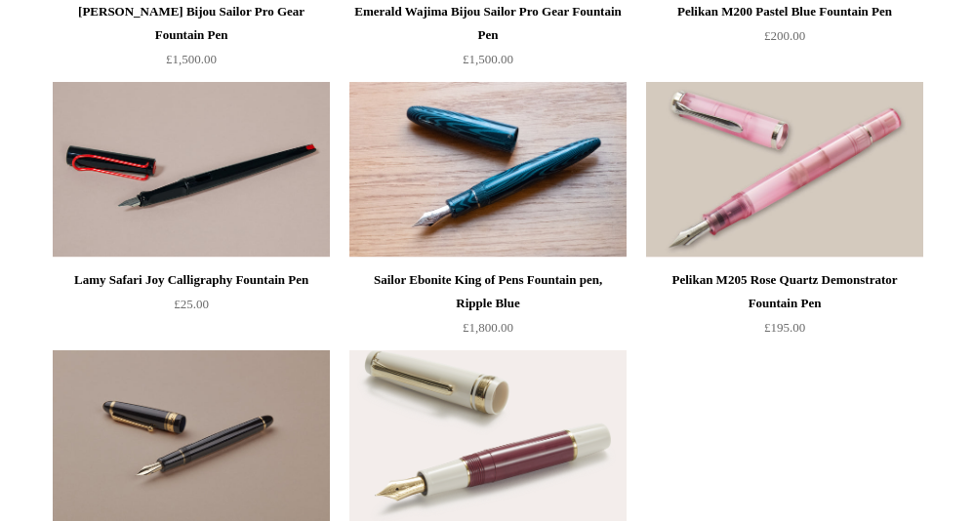
scroll to position [7661, 0]
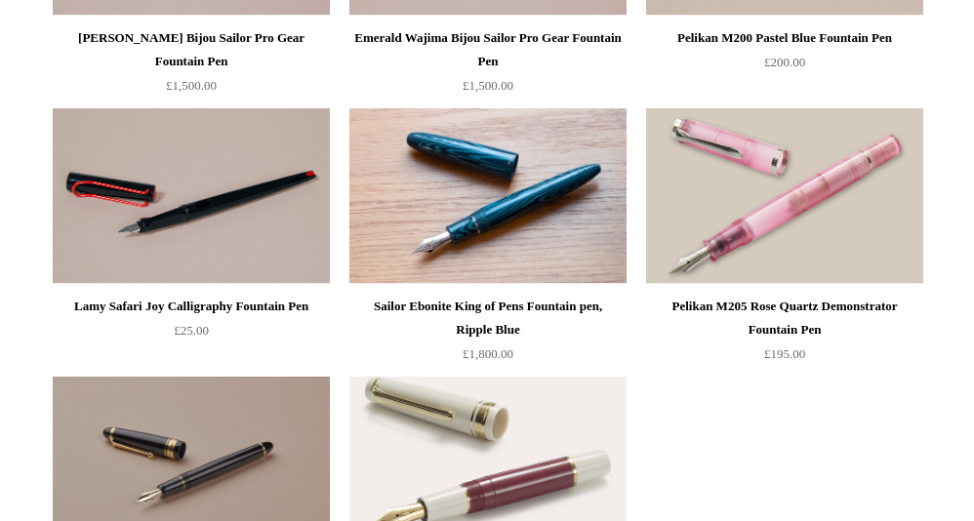
click at [542, 322] on div "Sailor Ebonite King of Pens Fountain pen, Ripple Blue" at bounding box center [487, 318] width 267 height 47
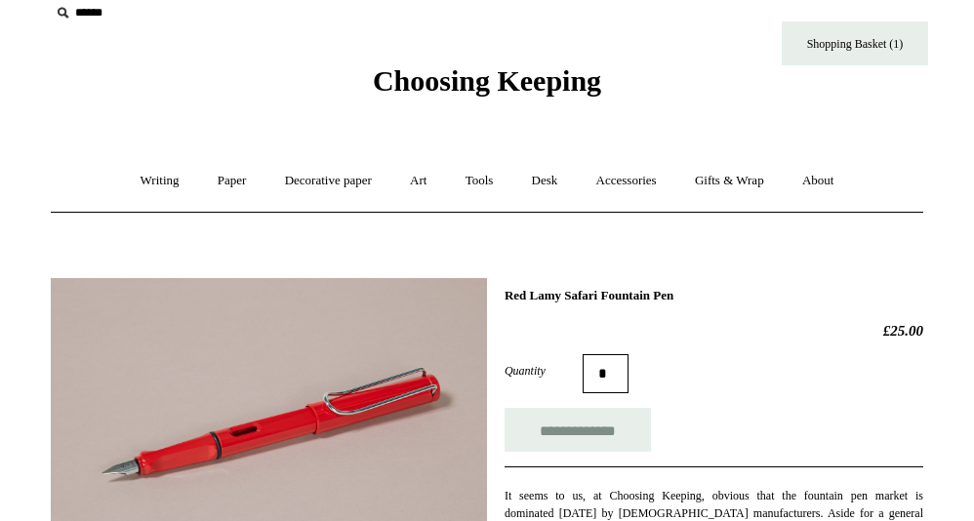
scroll to position [347, 0]
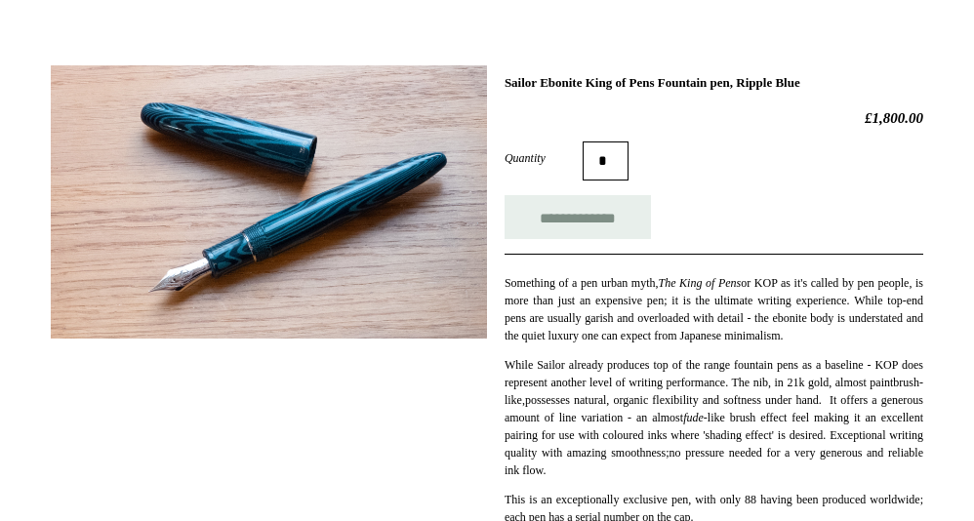
scroll to position [267, 0]
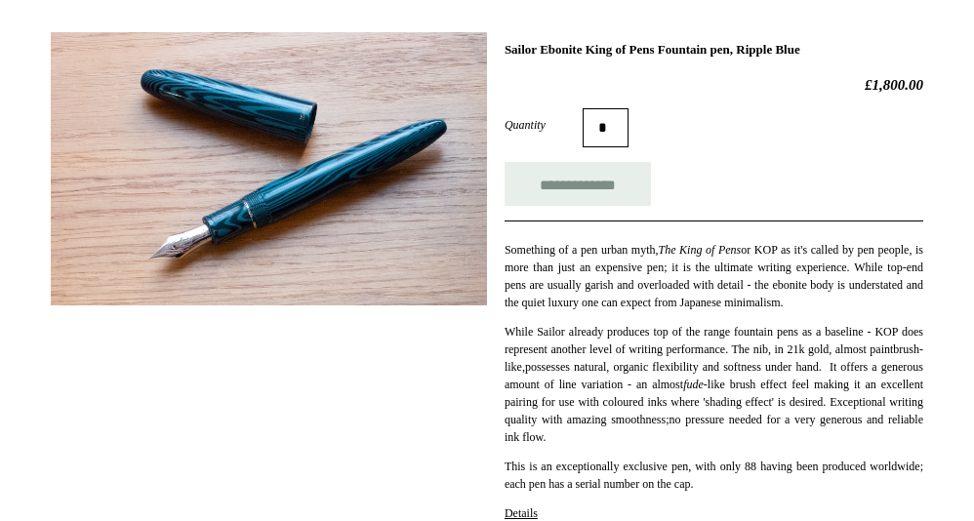
click at [883, 334] on div "Something of a pen urban myth, The King of Pens or KOP as it's called by pen pe…" at bounding box center [714, 474] width 419 height 507
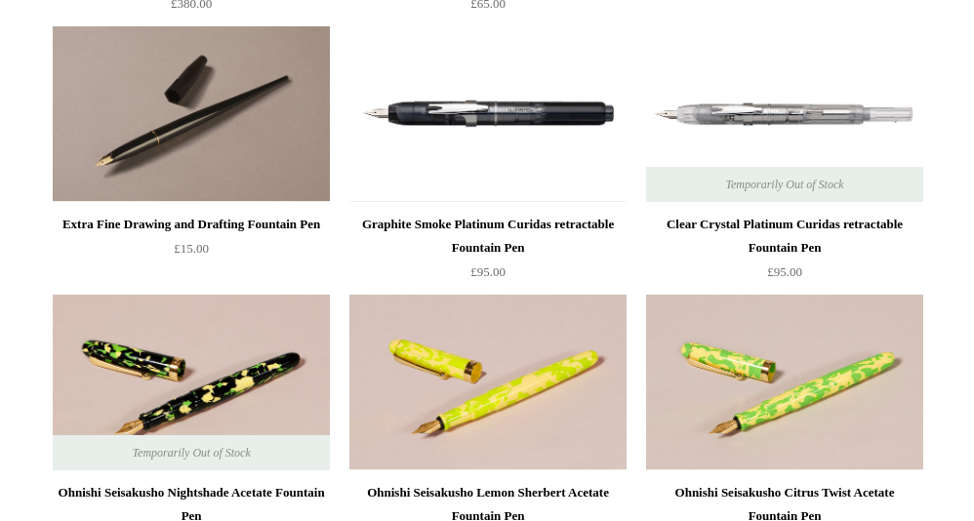
scroll to position [5055, 0]
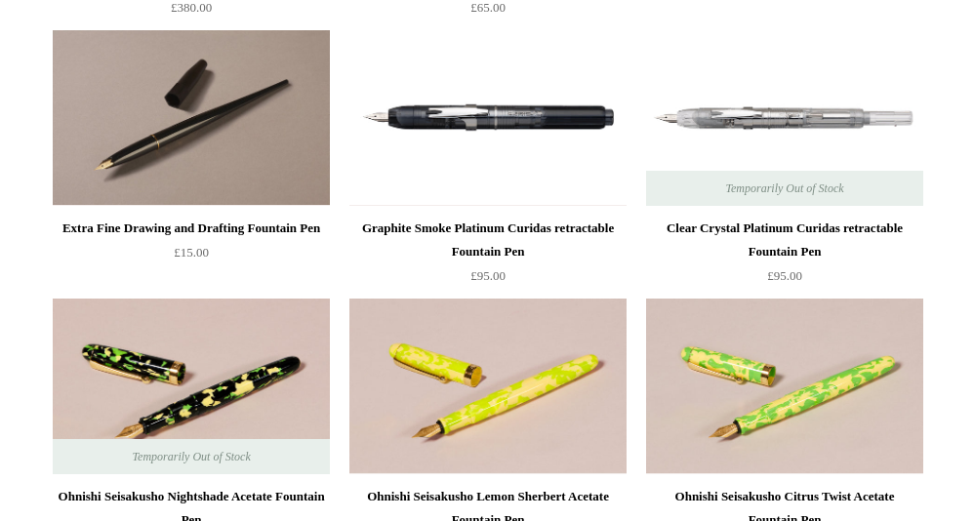
click at [806, 171] on span "Temporarily Out of Stock" at bounding box center [784, 188] width 157 height 35
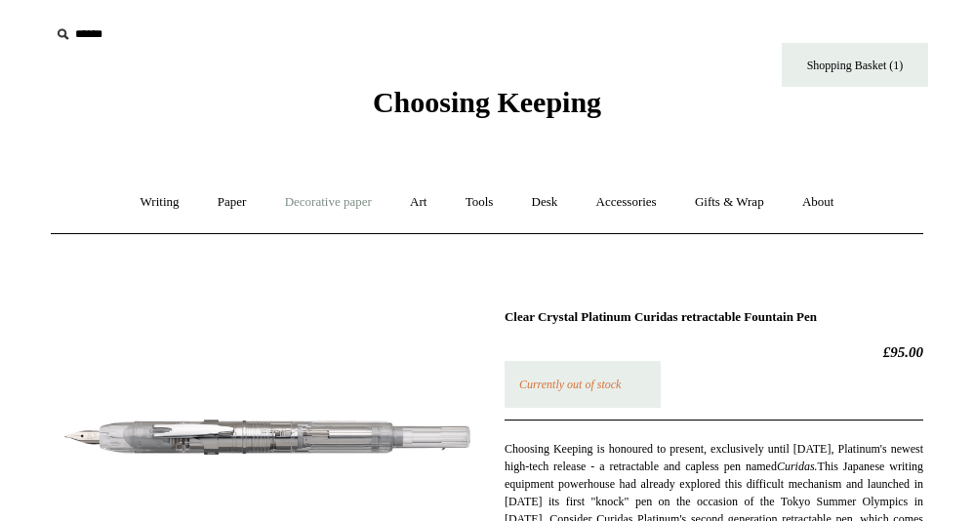
click at [294, 196] on link "Decorative paper +" at bounding box center [328, 203] width 122 height 52
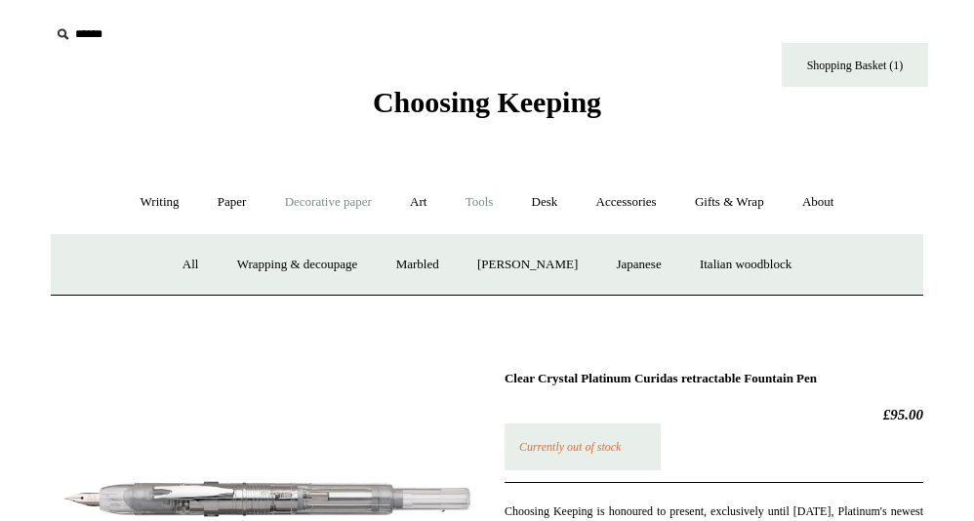
click at [468, 203] on link "Tools +" at bounding box center [479, 203] width 63 height 52
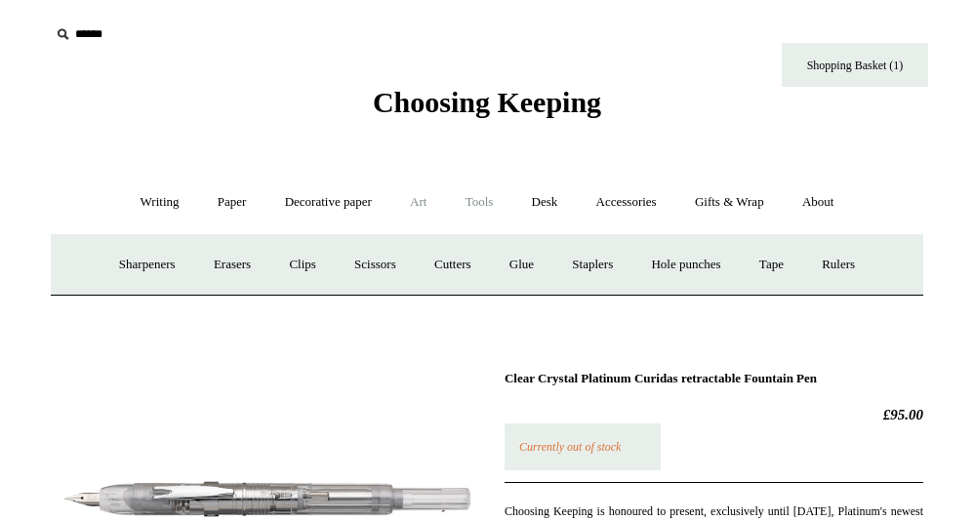
click at [439, 202] on link "Art +" at bounding box center [418, 203] width 52 height 52
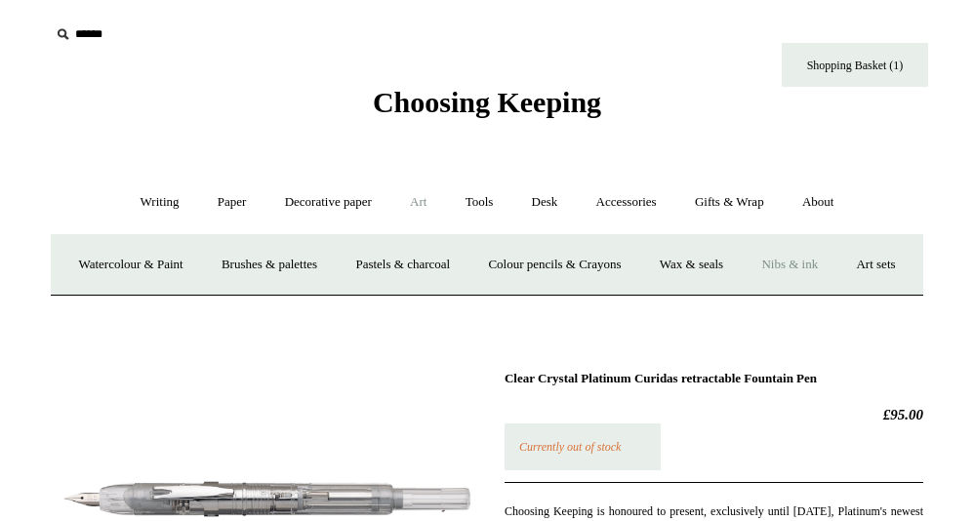
click at [836, 264] on link "Nibs & ink" at bounding box center [790, 265] width 92 height 52
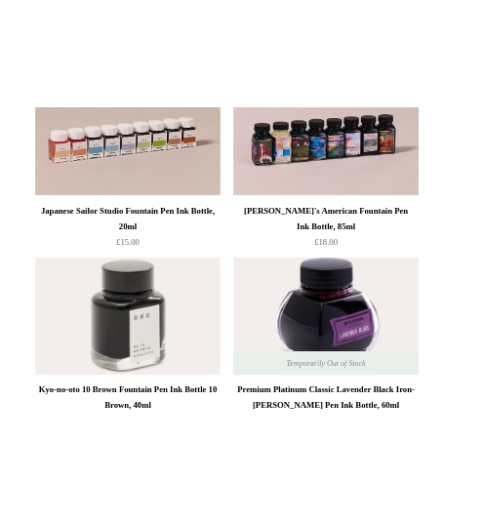
scroll to position [1717, 0]
